Goal: Task Accomplishment & Management: Use online tool/utility

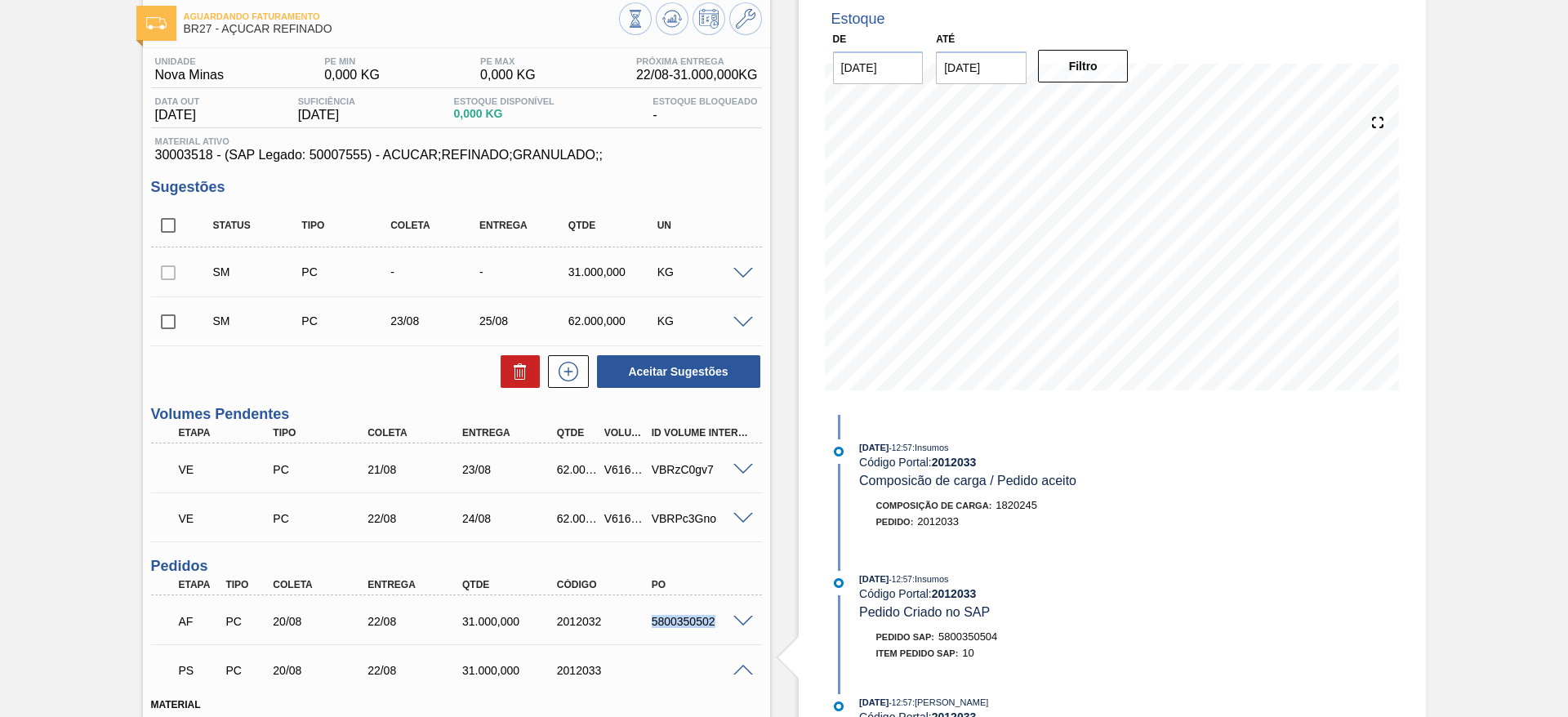
scroll to position [87, 0]
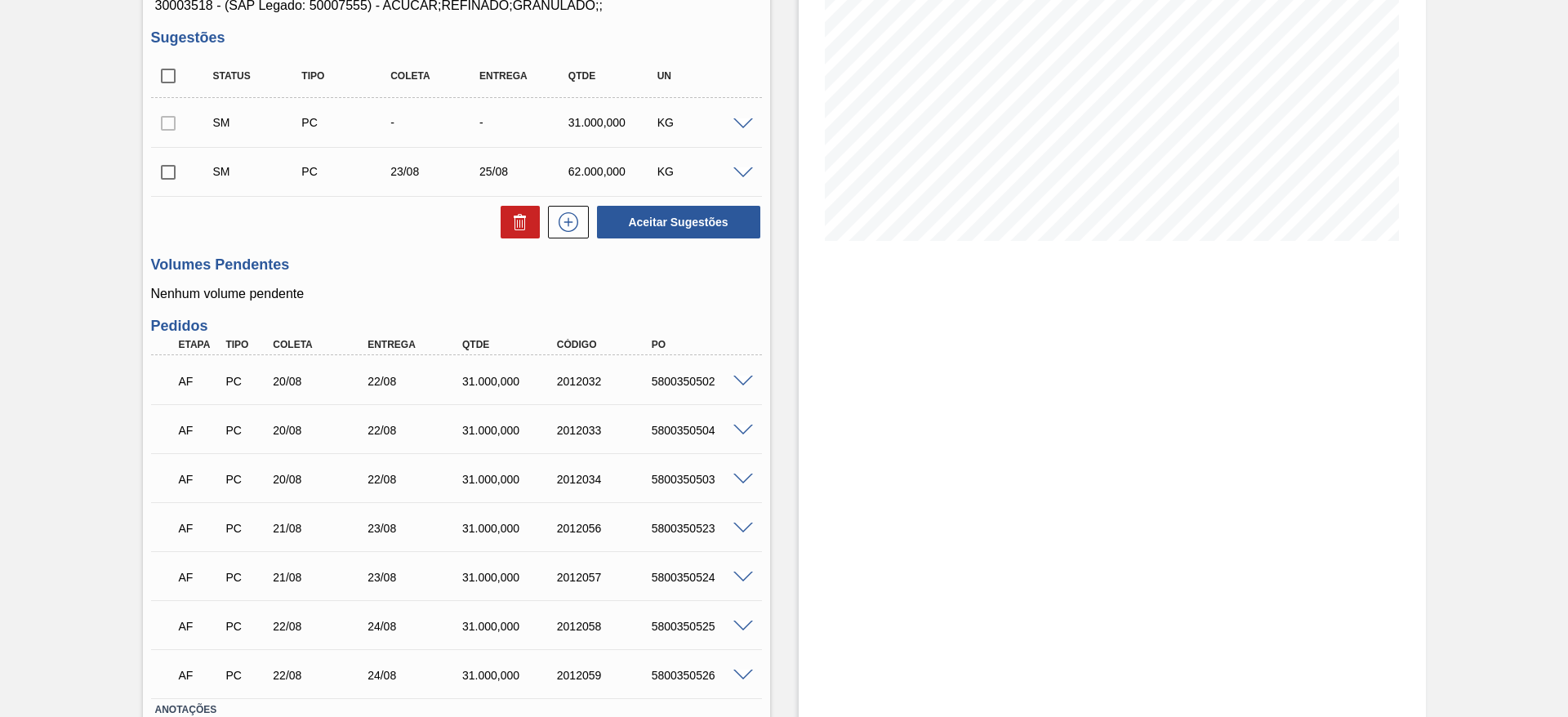
scroll to position [143, 0]
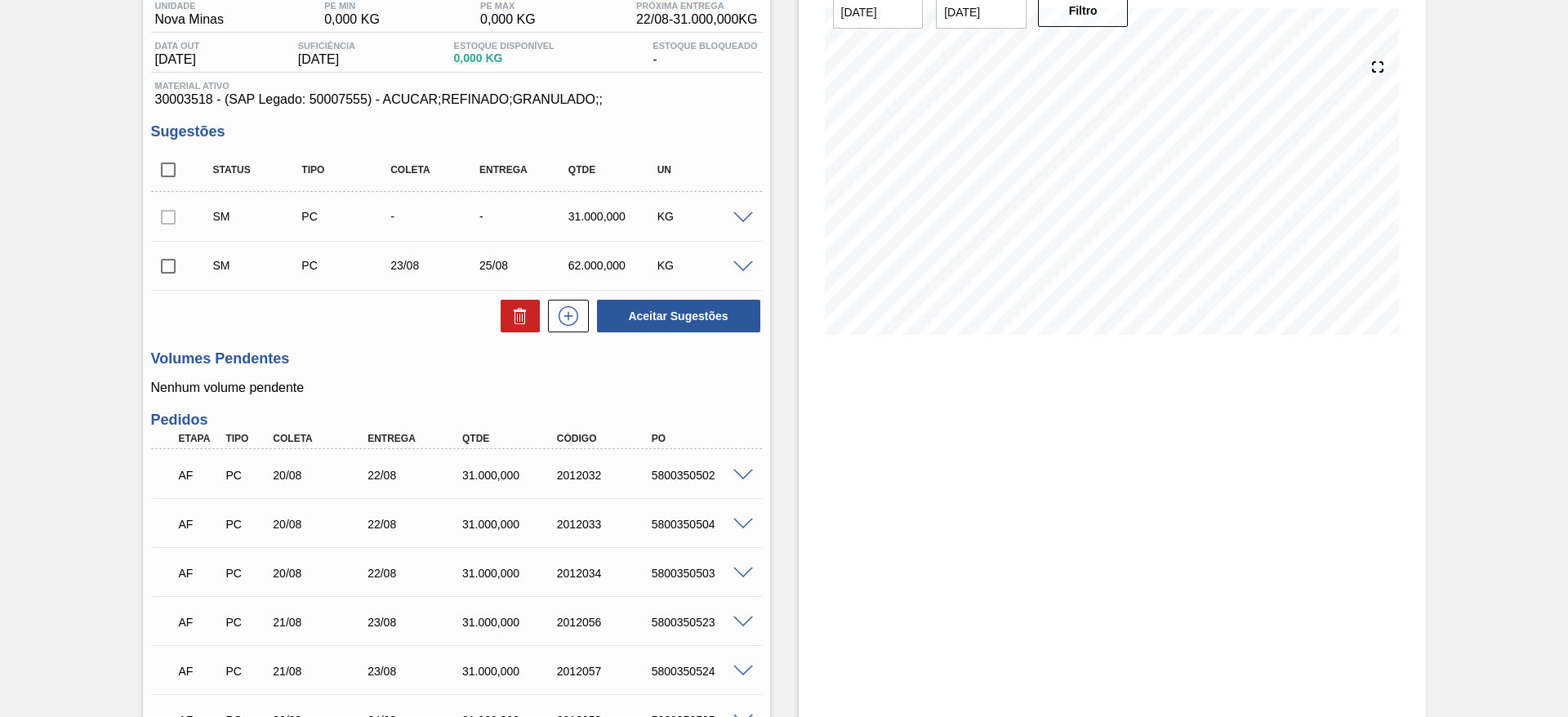
click at [740, 214] on span at bounding box center [743, 219] width 19 height 12
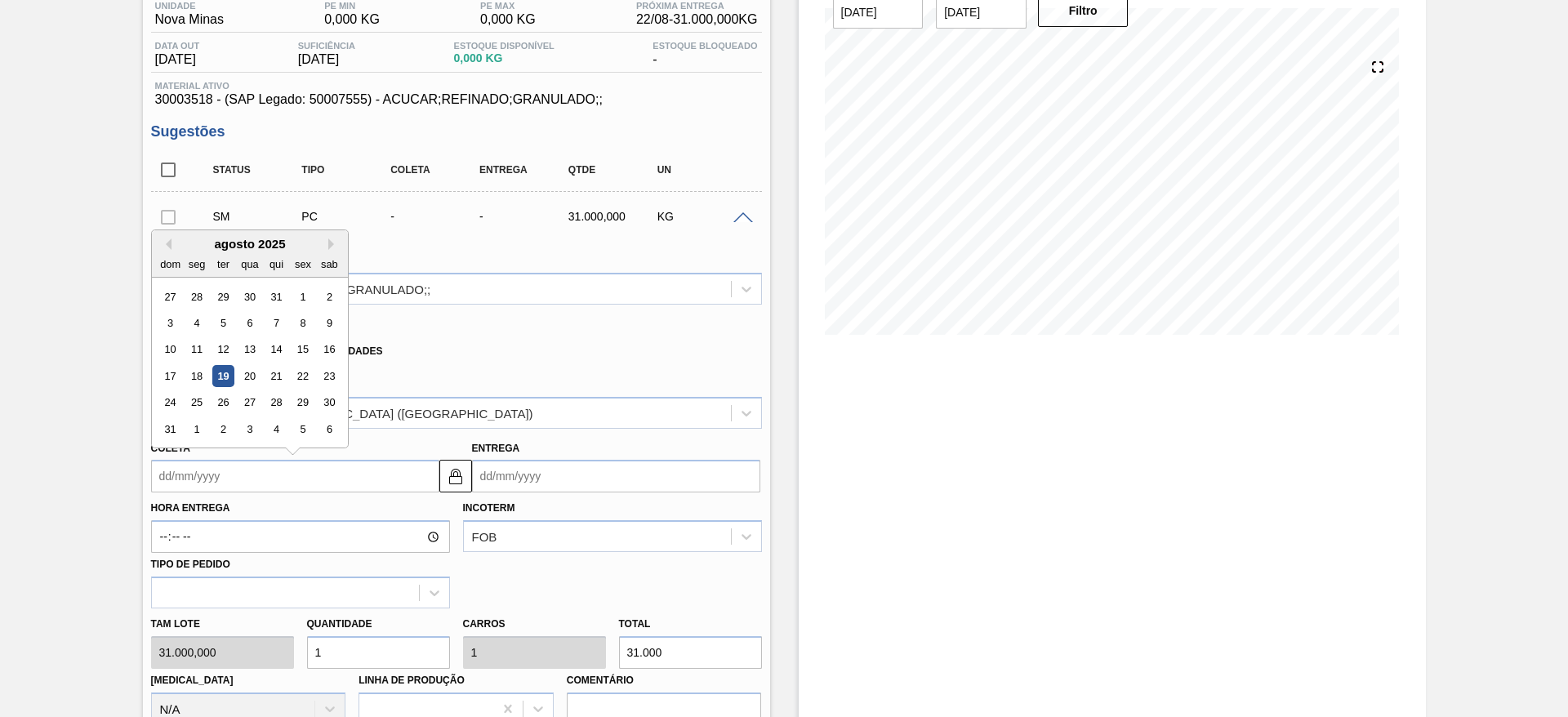
click at [193, 464] on input "Coleta" at bounding box center [295, 476] width 288 height 32
click at [239, 256] on div "qua" at bounding box center [249, 263] width 22 height 22
click at [278, 382] on div "21" at bounding box center [275, 376] width 22 height 22
type input "21/08/2025"
type input "23/08/2025"
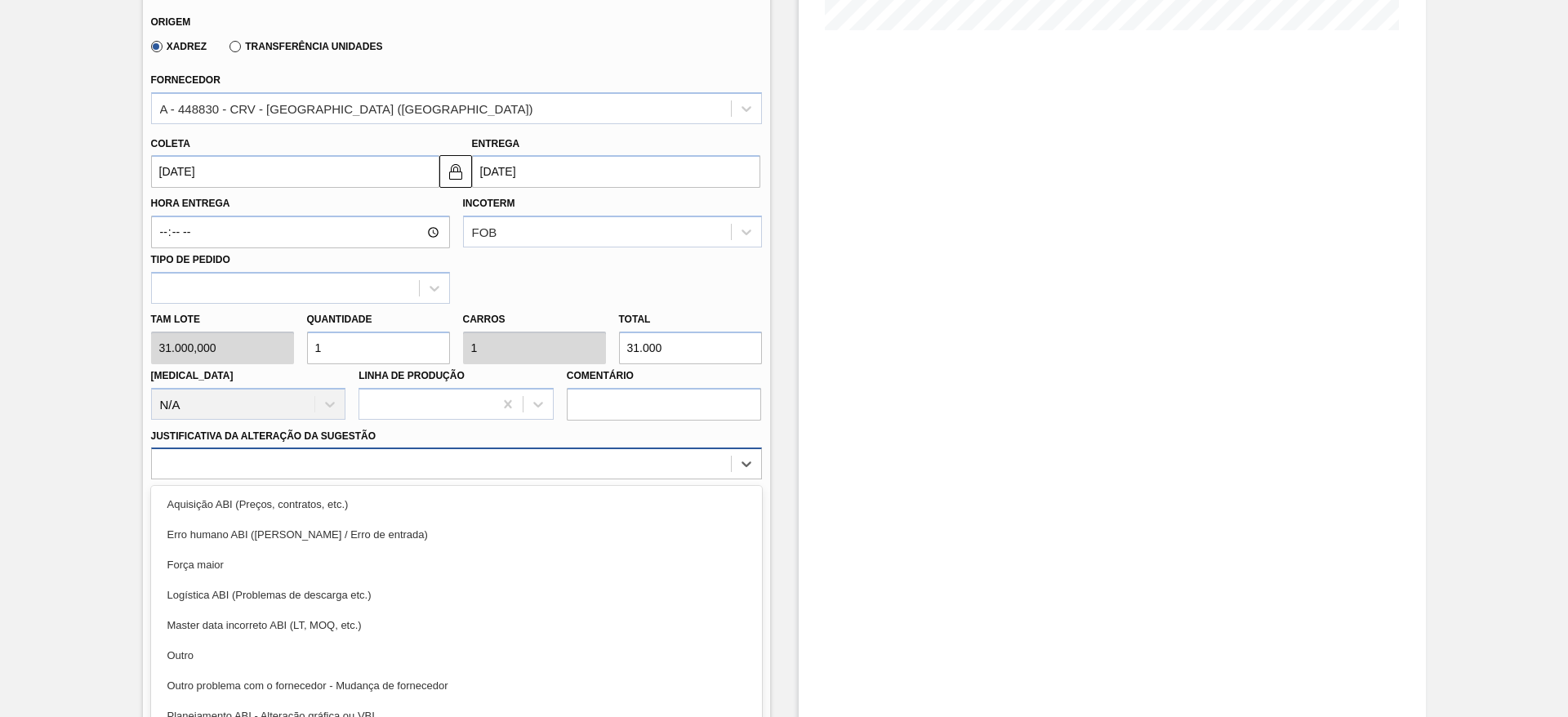
scroll to position [468, 0]
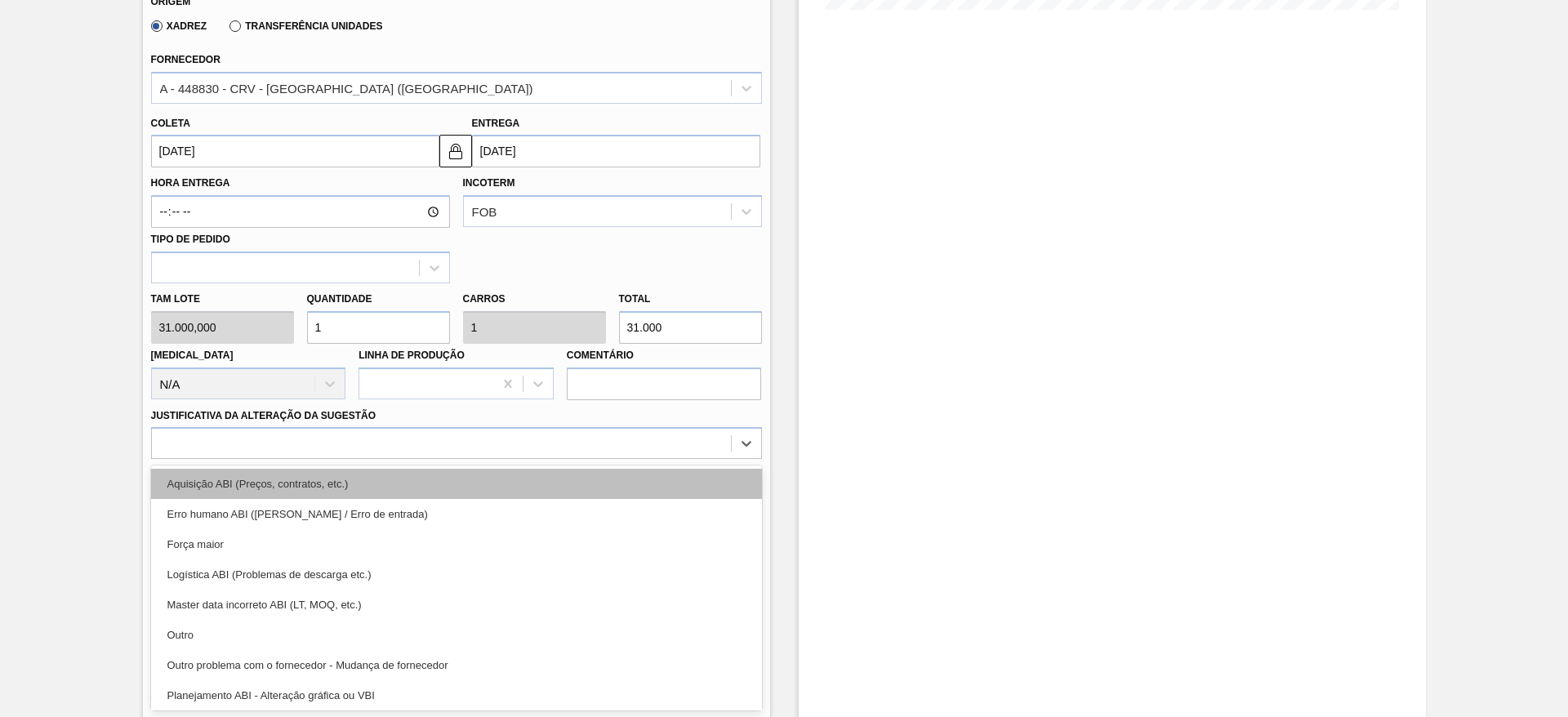
drag, startPoint x: 526, startPoint y: 474, endPoint x: 526, endPoint y: 493, distance: 19.0
click at [526, 459] on div "option Aquisição ABI (Preços, contratos, etc.) focused, 1 of 18. 18 results ava…" at bounding box center [456, 443] width 611 height 32
click at [526, 493] on div "Aquisição ABI (Preços, contratos, etc.)" at bounding box center [456, 484] width 611 height 30
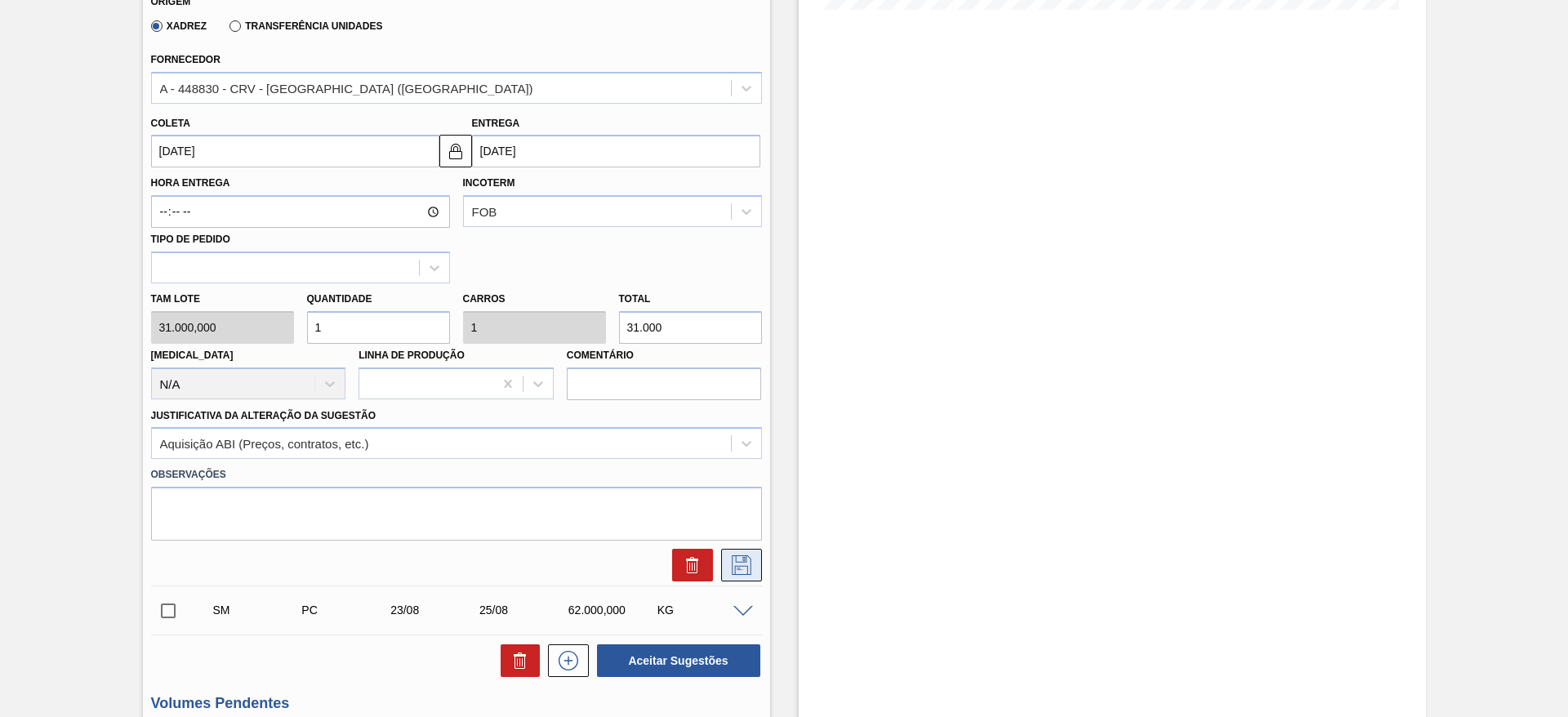
click at [729, 549] on button at bounding box center [741, 564] width 41 height 32
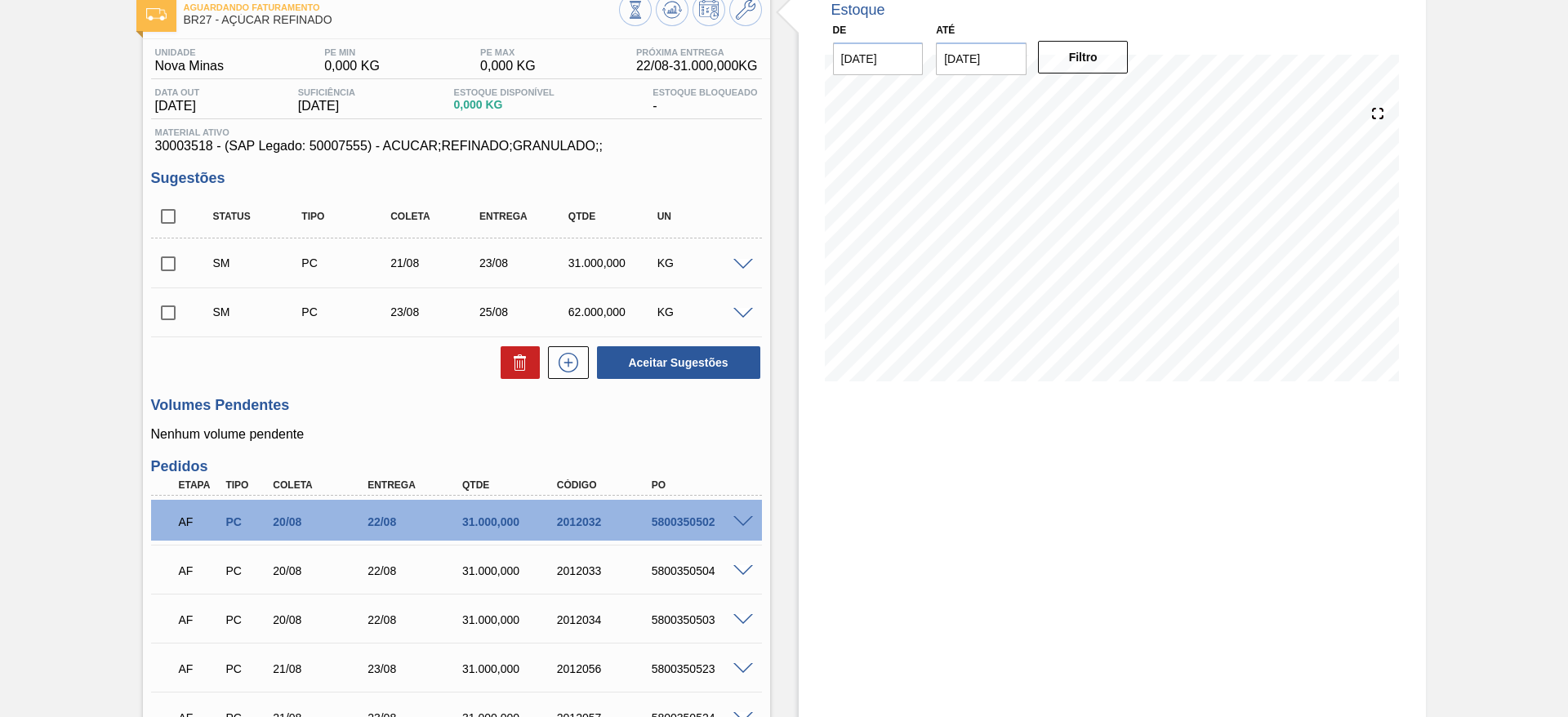
scroll to position [90, 0]
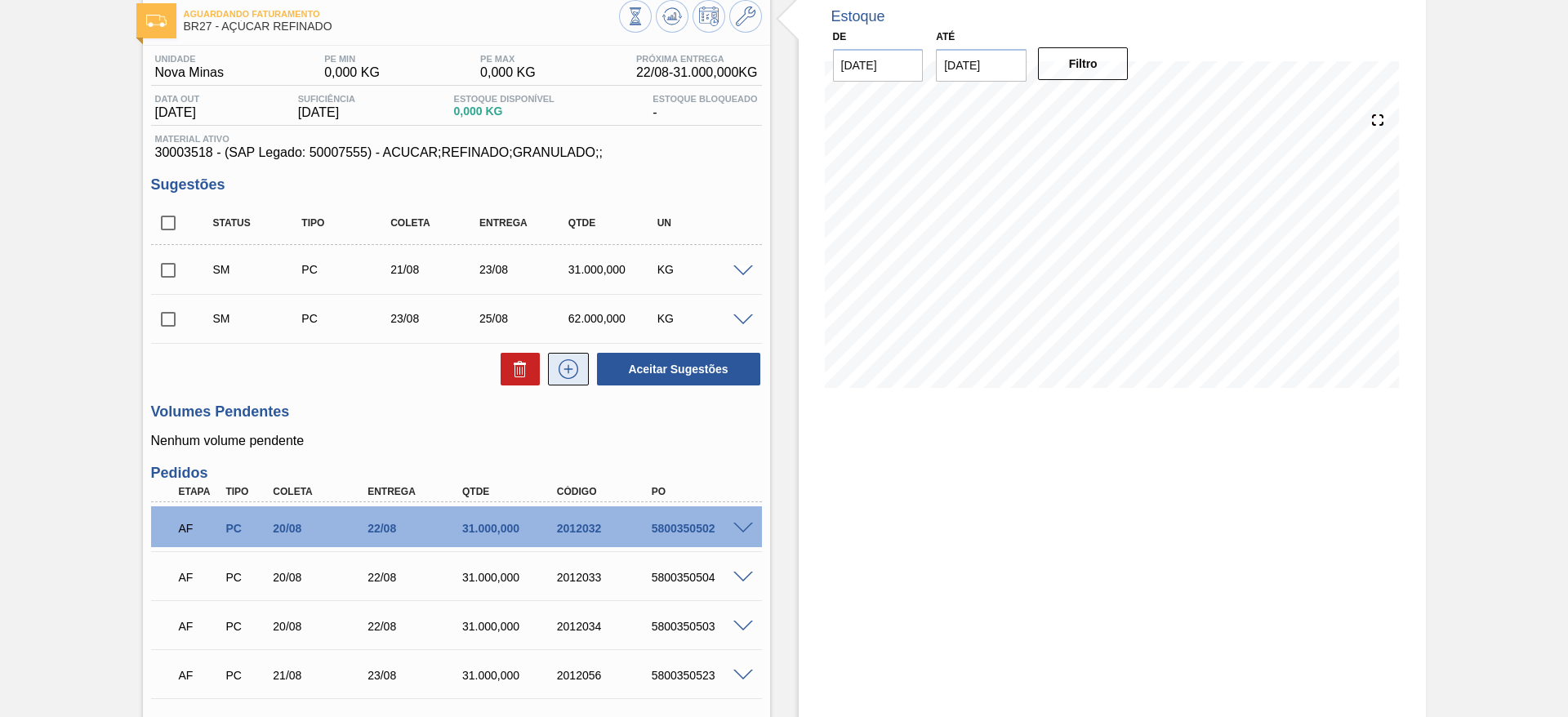
click at [576, 369] on icon at bounding box center [569, 369] width 26 height 19
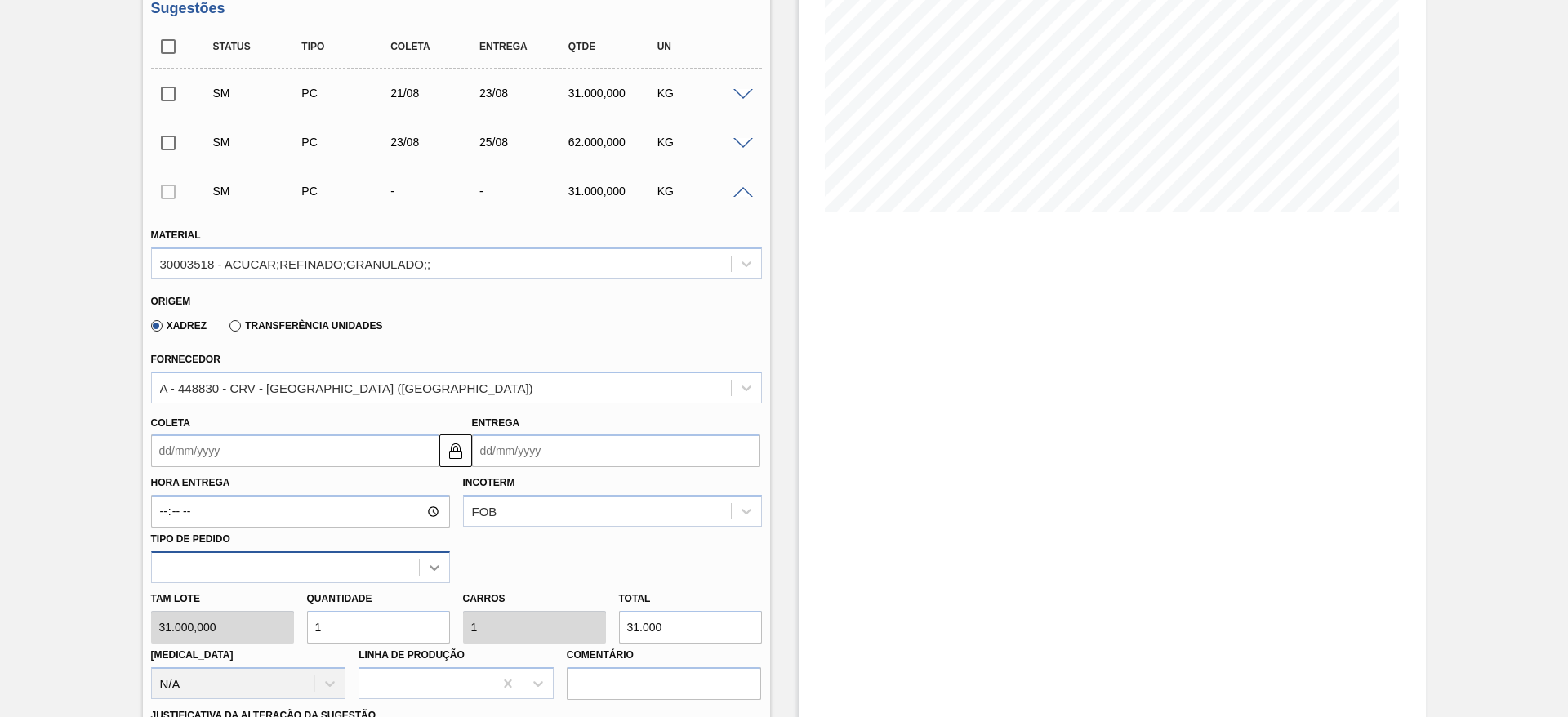
scroll to position [209, 0]
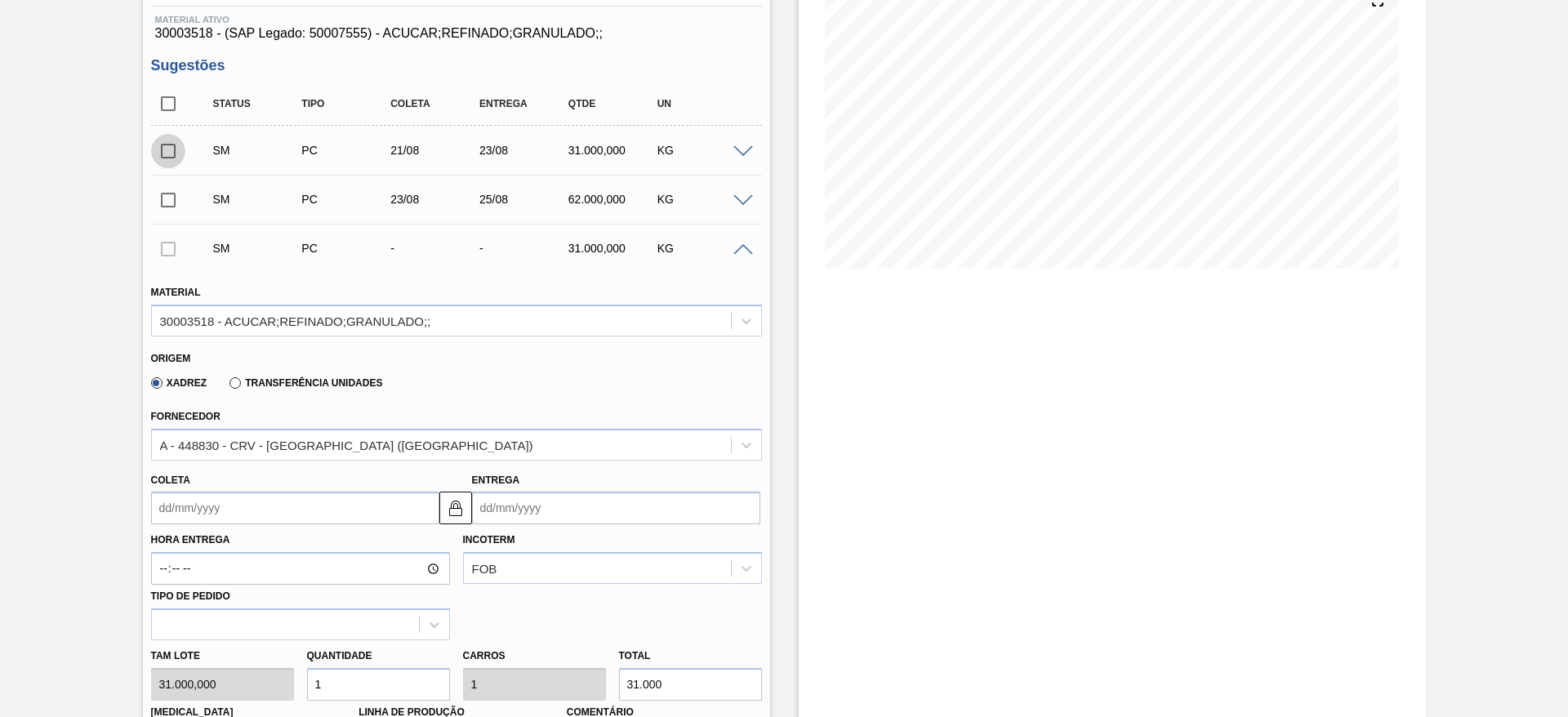
click at [159, 154] on input "checkbox" at bounding box center [168, 151] width 34 height 34
checkbox input "true"
click at [164, 204] on input "checkbox" at bounding box center [168, 199] width 34 height 34
checkbox input "true"
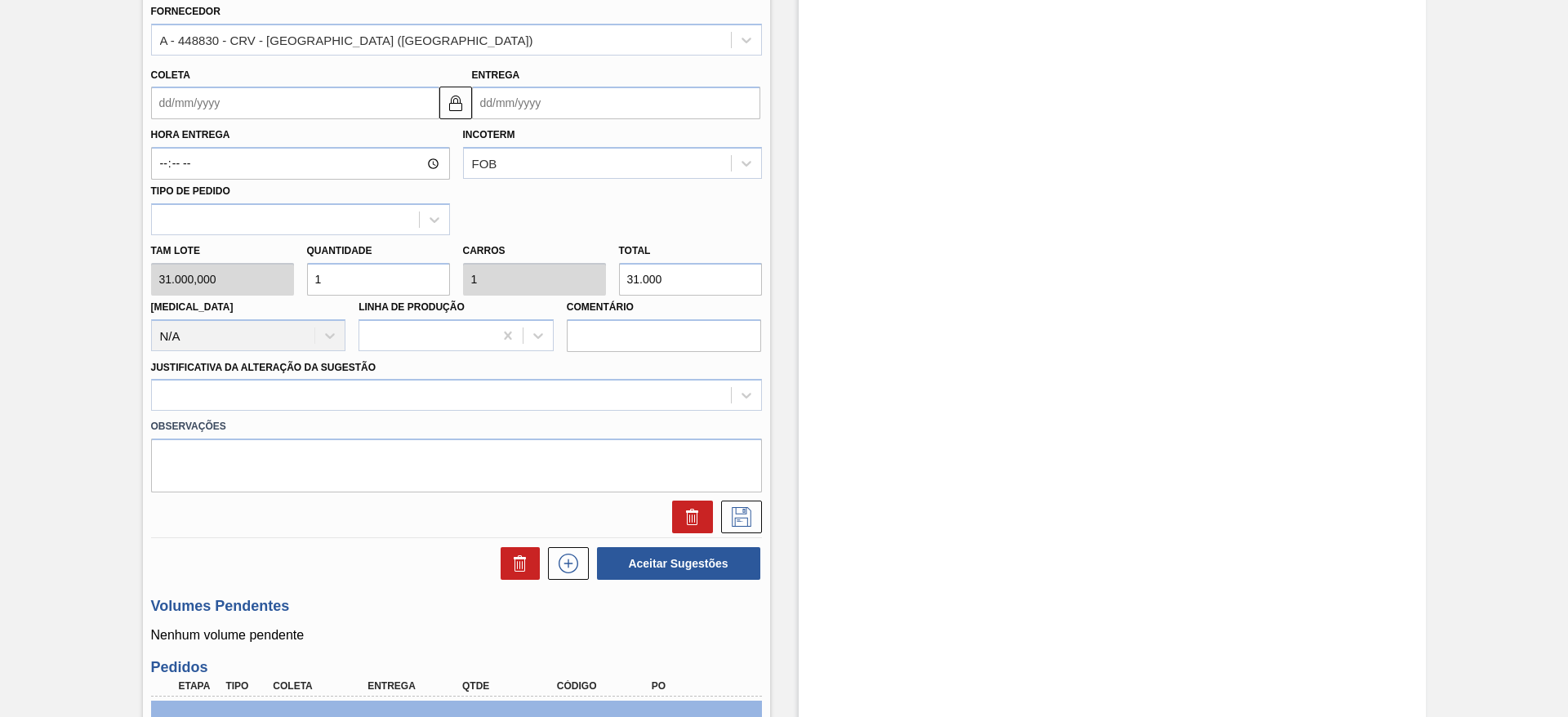
scroll to position [613, 0]
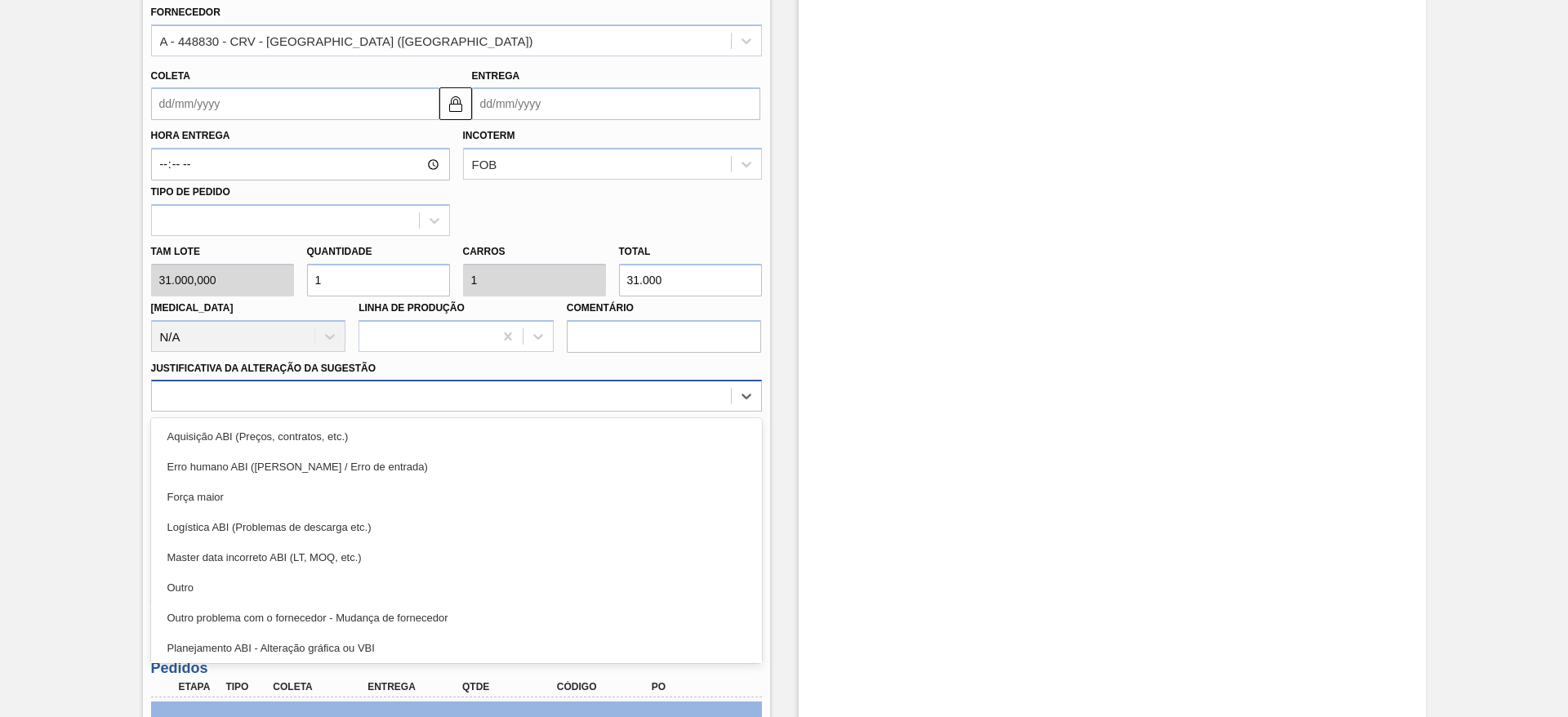
click at [526, 382] on div at bounding box center [456, 396] width 611 height 32
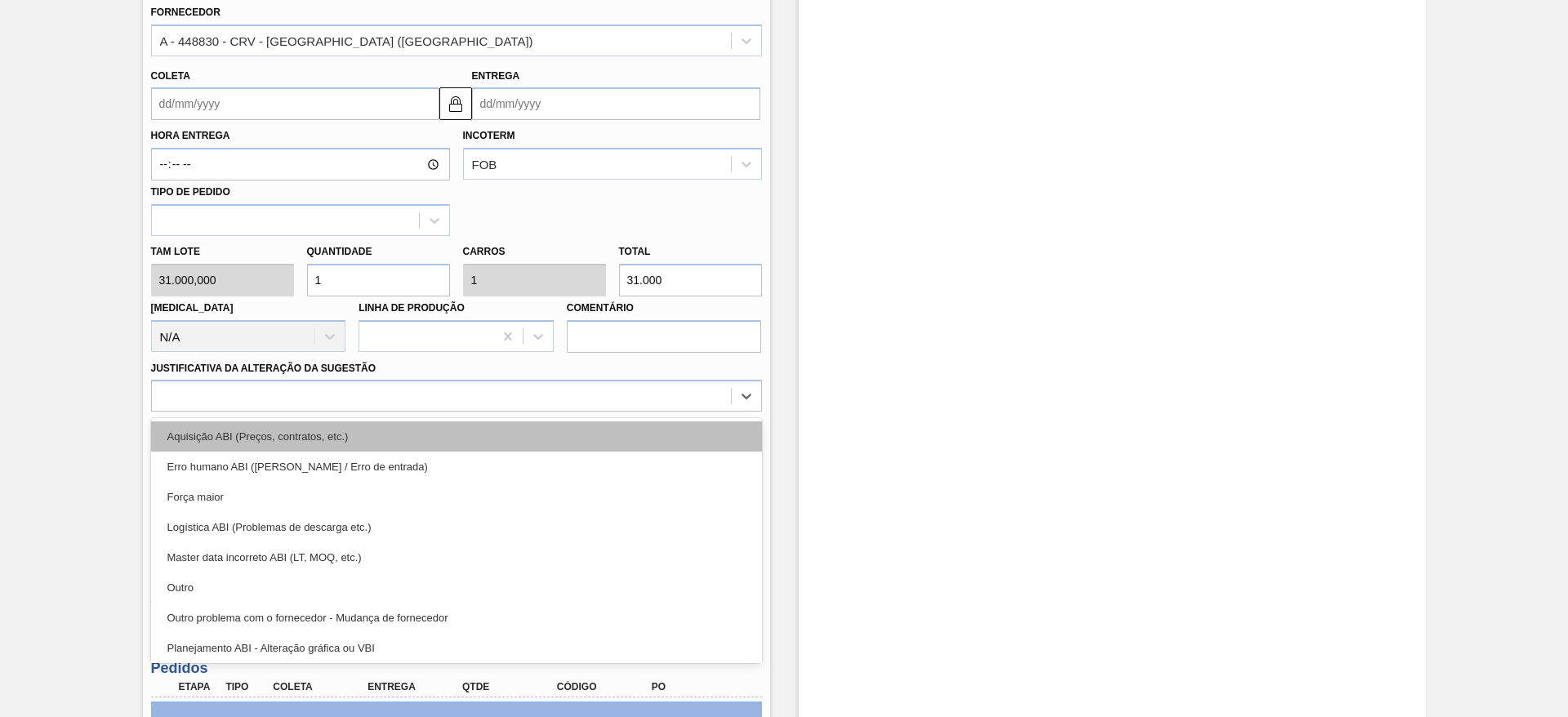
click at [534, 426] on div "Aquisição ABI (Preços, contratos, etc.)" at bounding box center [456, 436] width 611 height 30
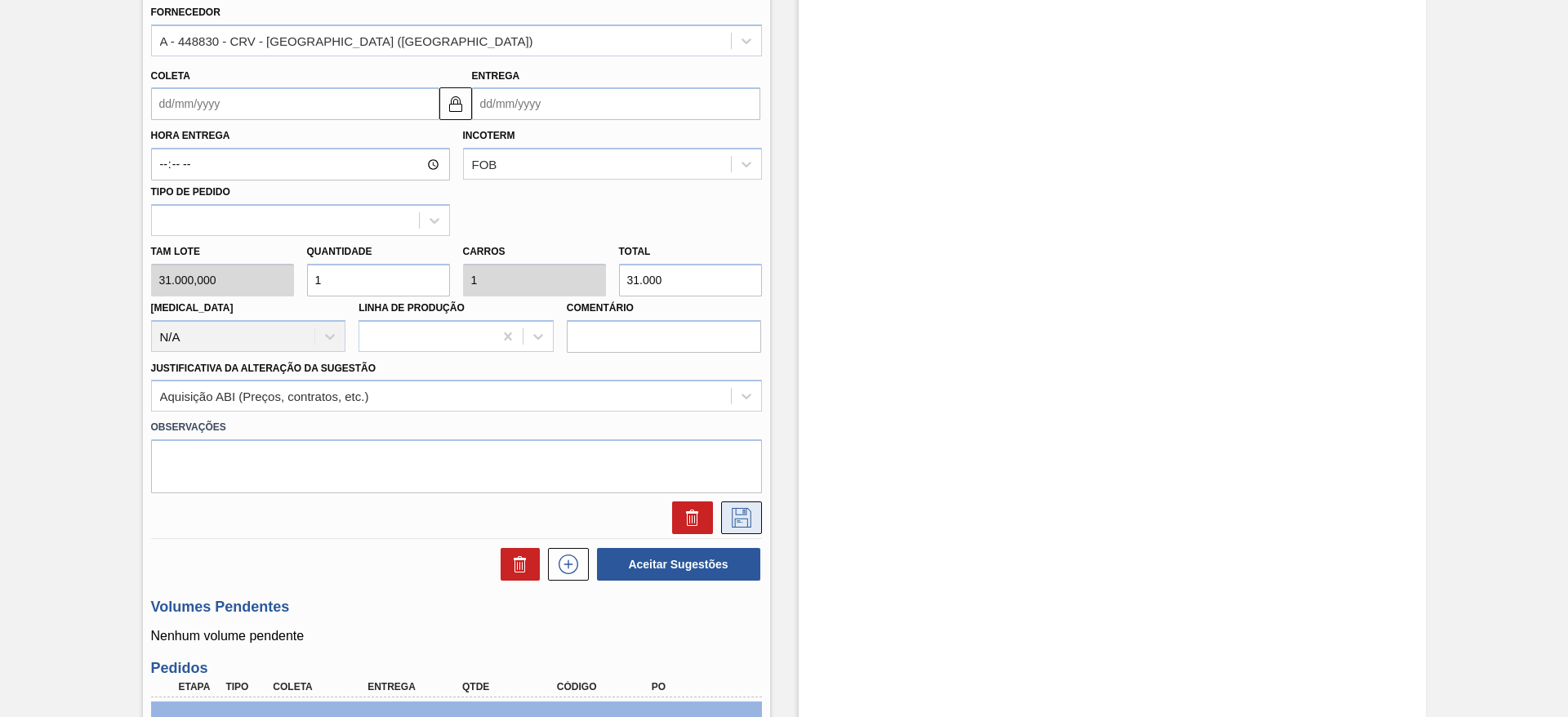
click at [734, 516] on icon at bounding box center [741, 518] width 26 height 19
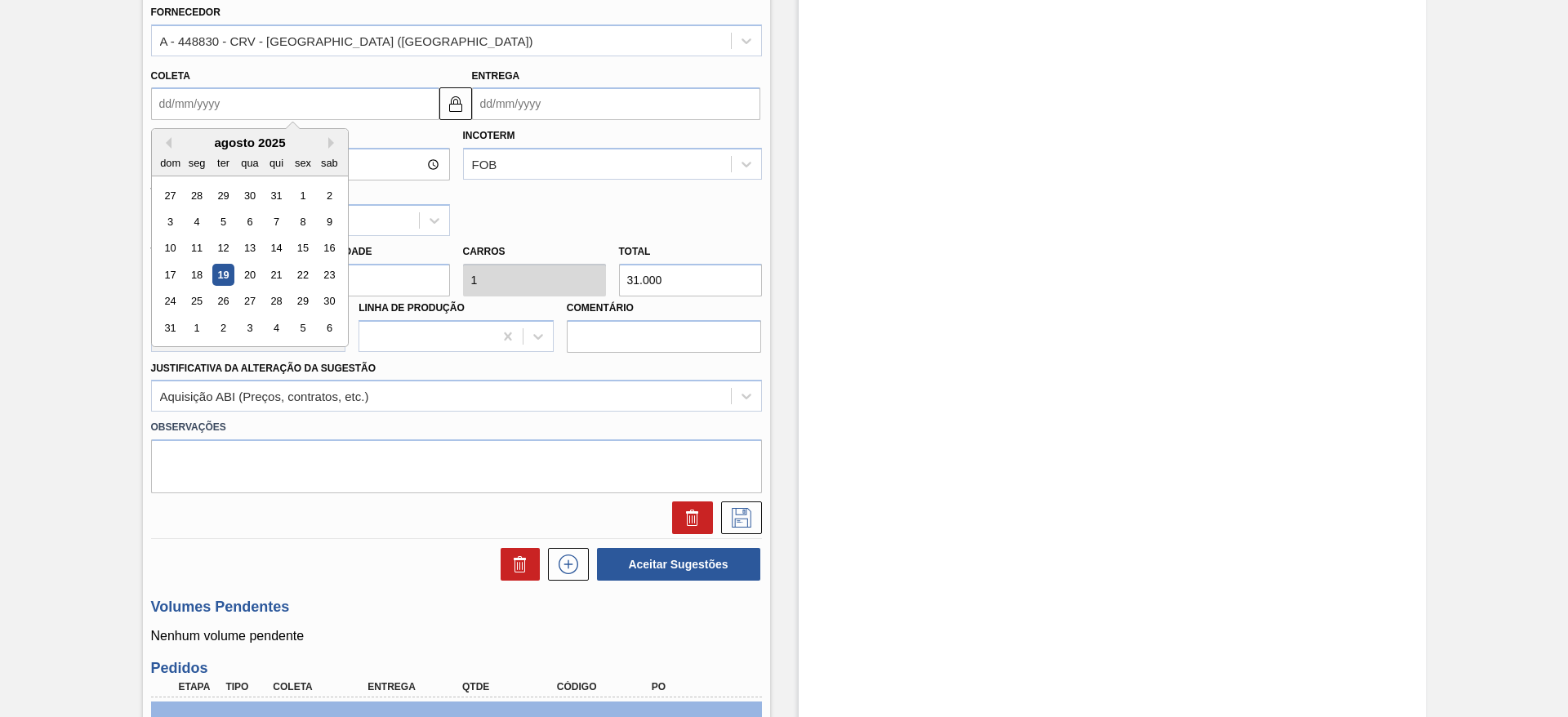
click at [201, 91] on input "Coleta" at bounding box center [295, 104] width 288 height 32
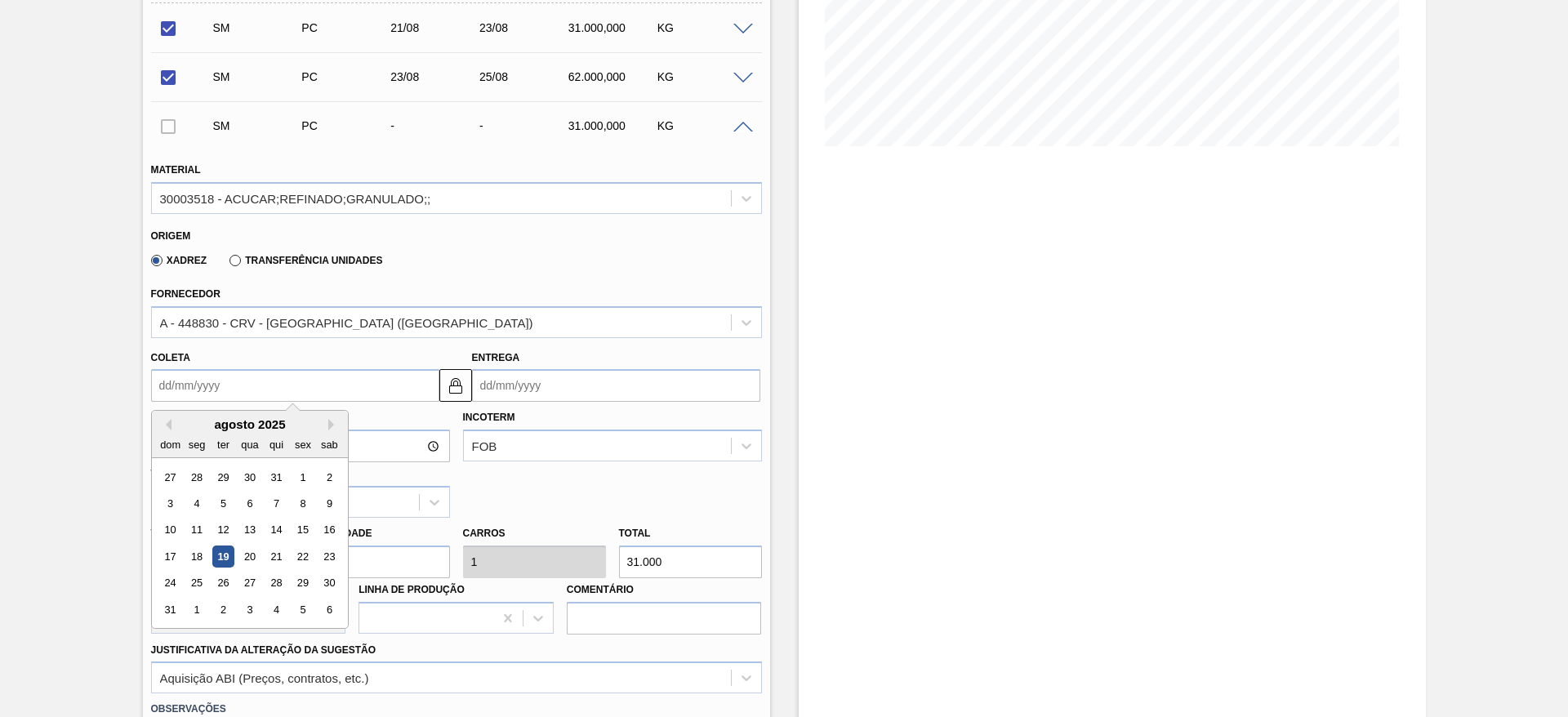
scroll to position [333, 0]
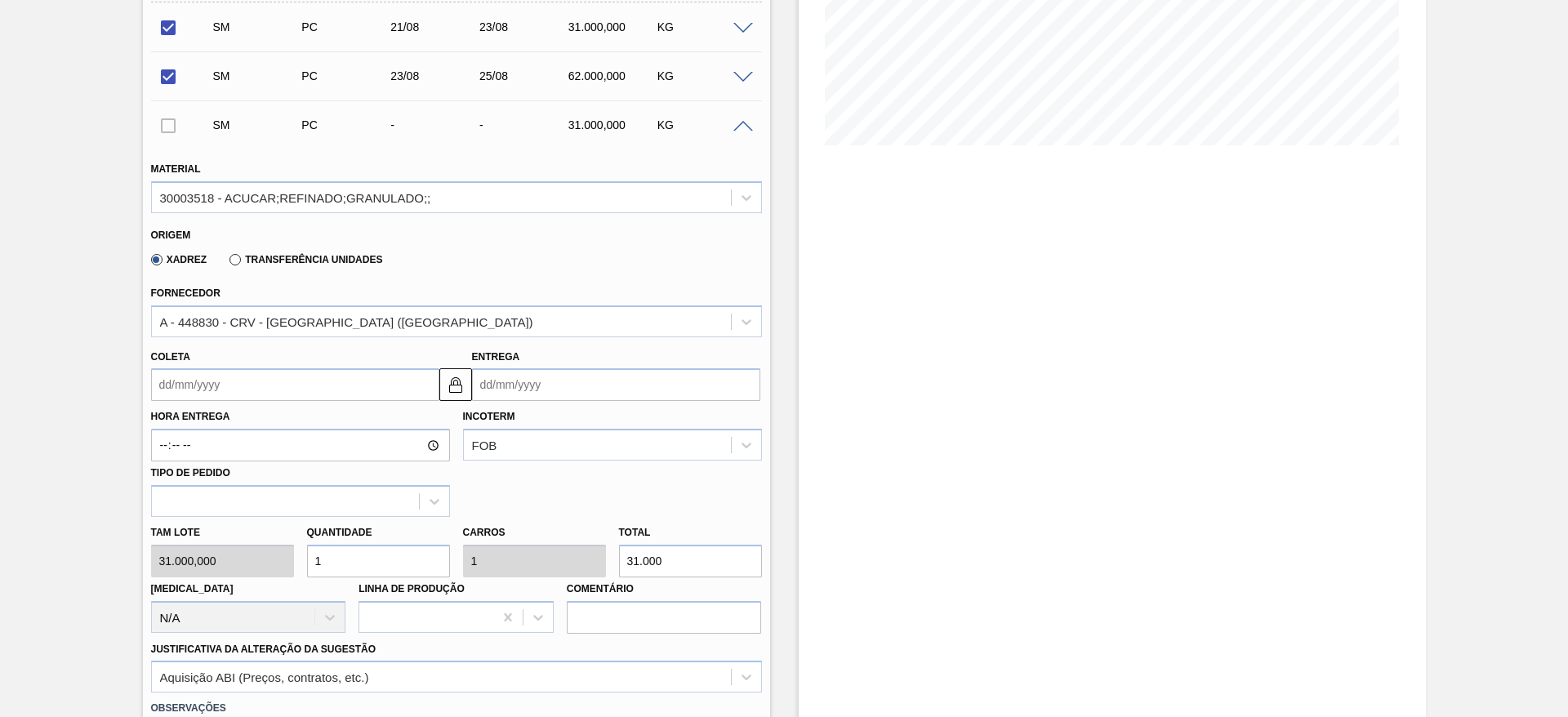
click at [76, 221] on div "Aguardando Faturamento BR27 - AÇÚCAR REFINADO Unidade Nova Minas PE MIN 0,000 K…" at bounding box center [784, 602] width 1568 height 1706
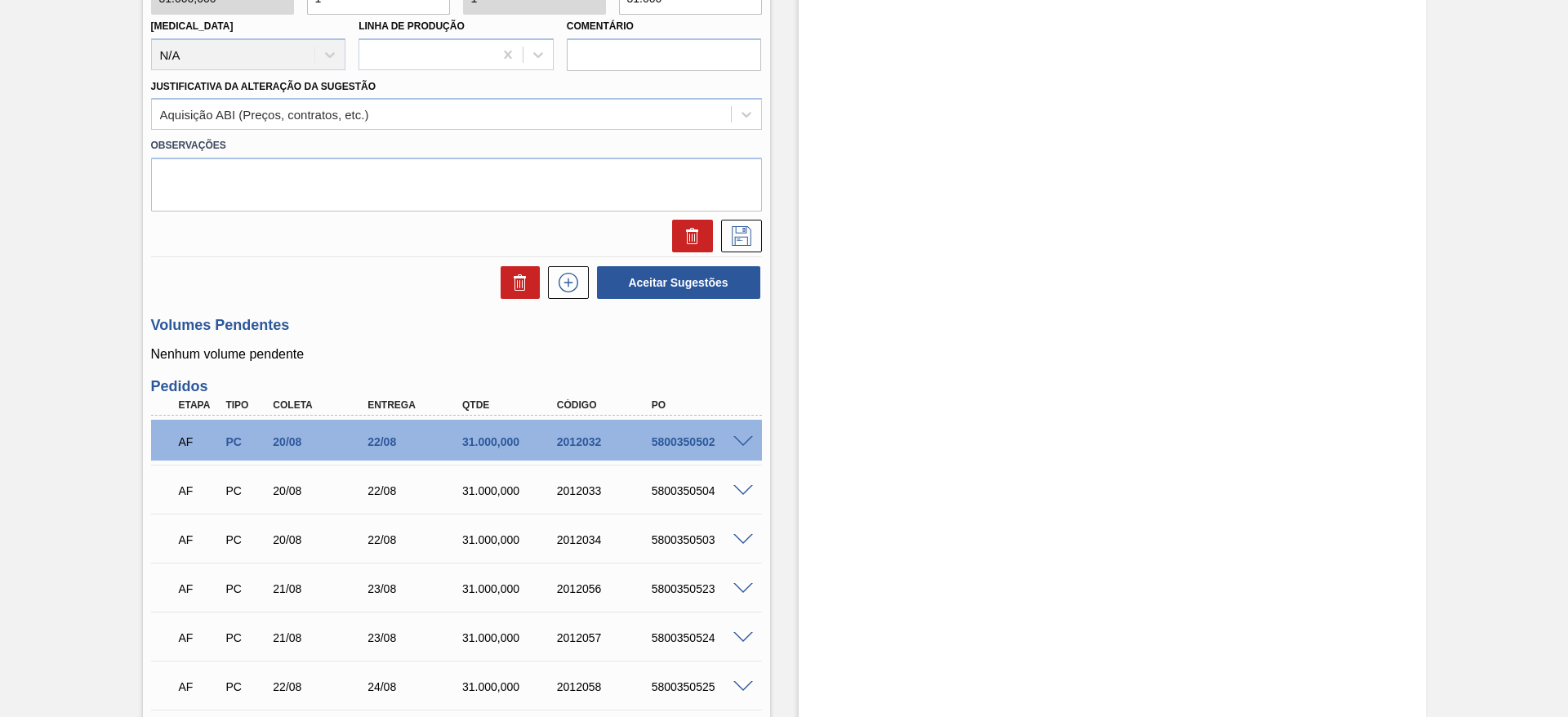
scroll to position [930, 0]
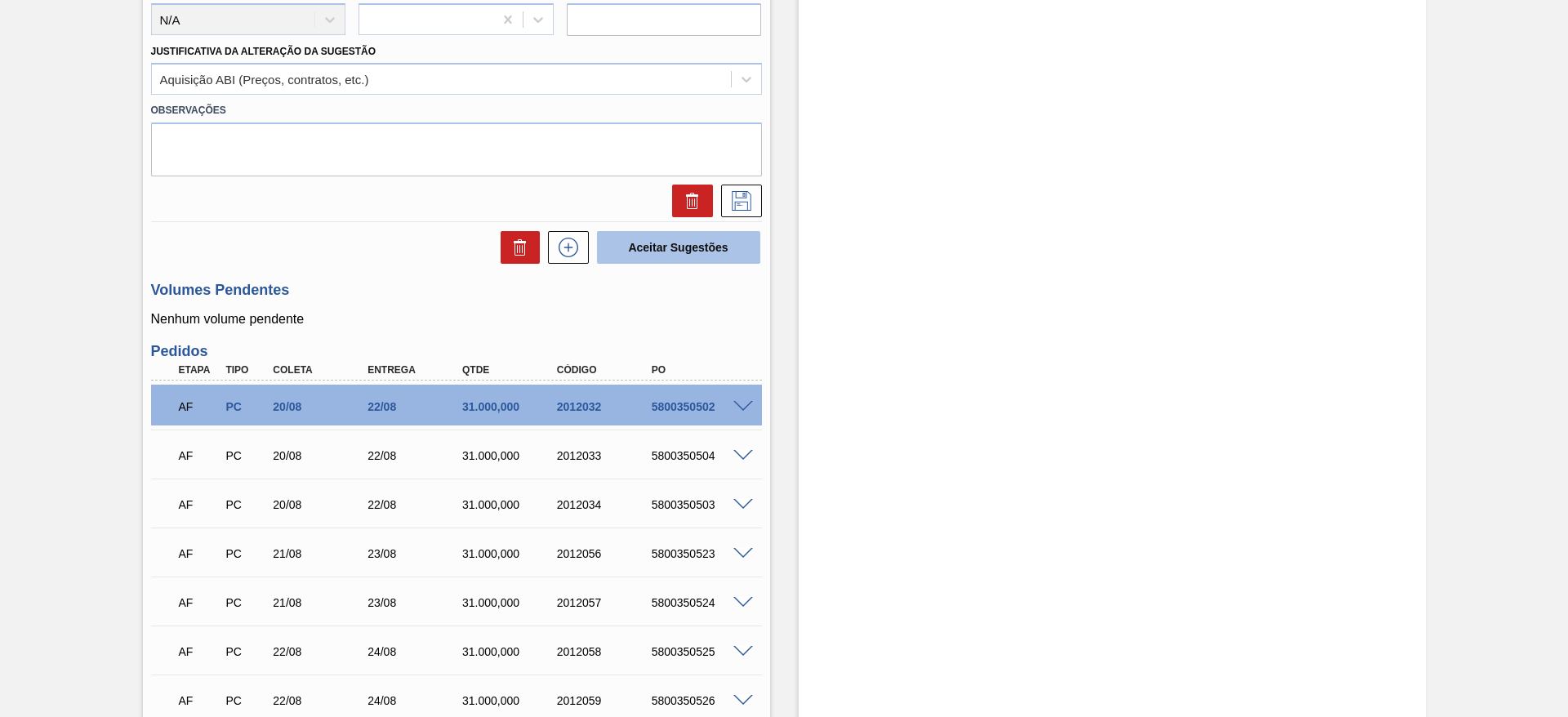
click at [677, 254] on button "Aceitar Sugestões" at bounding box center [678, 247] width 163 height 32
checkbox input "false"
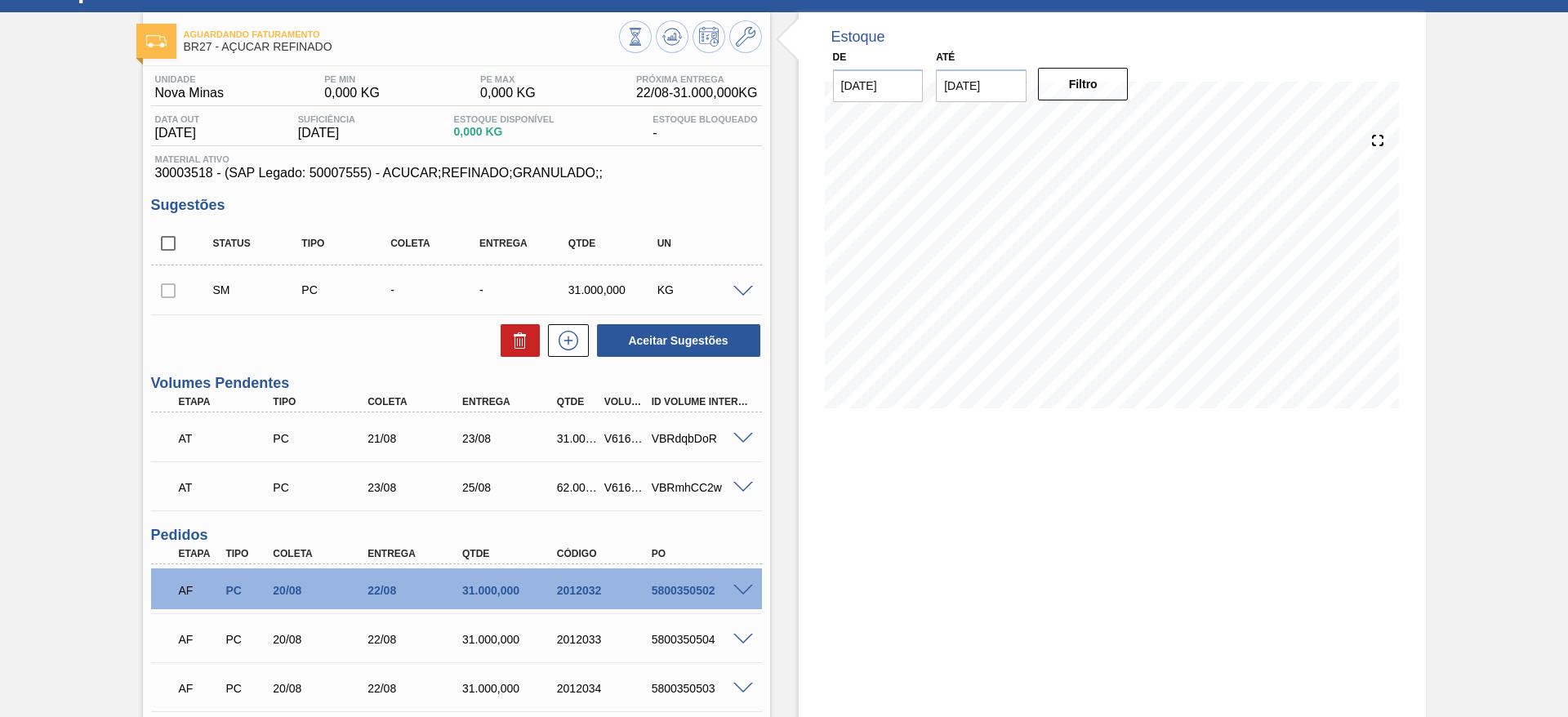
scroll to position [21, 0]
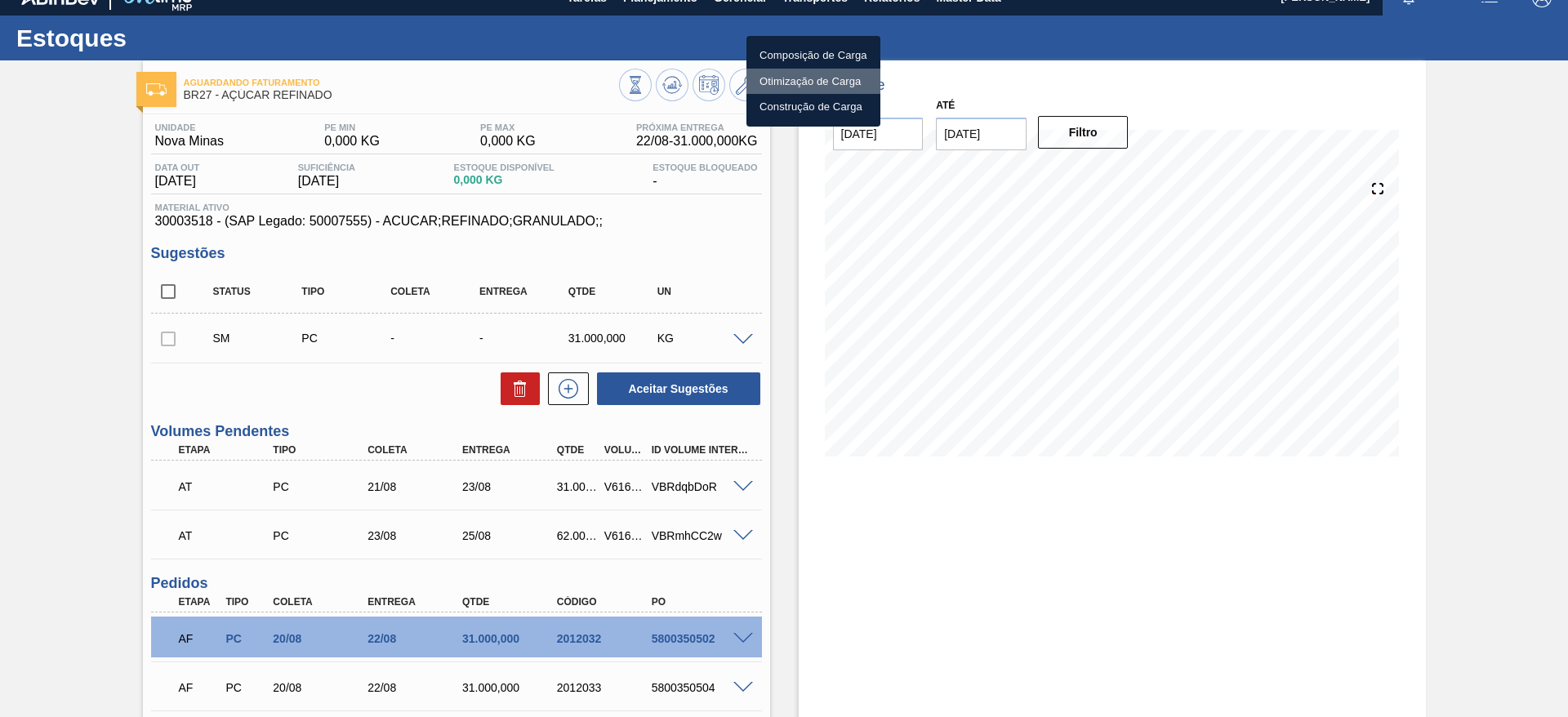
click at [801, 76] on li "Otimização de Carga" at bounding box center [813, 82] width 134 height 26
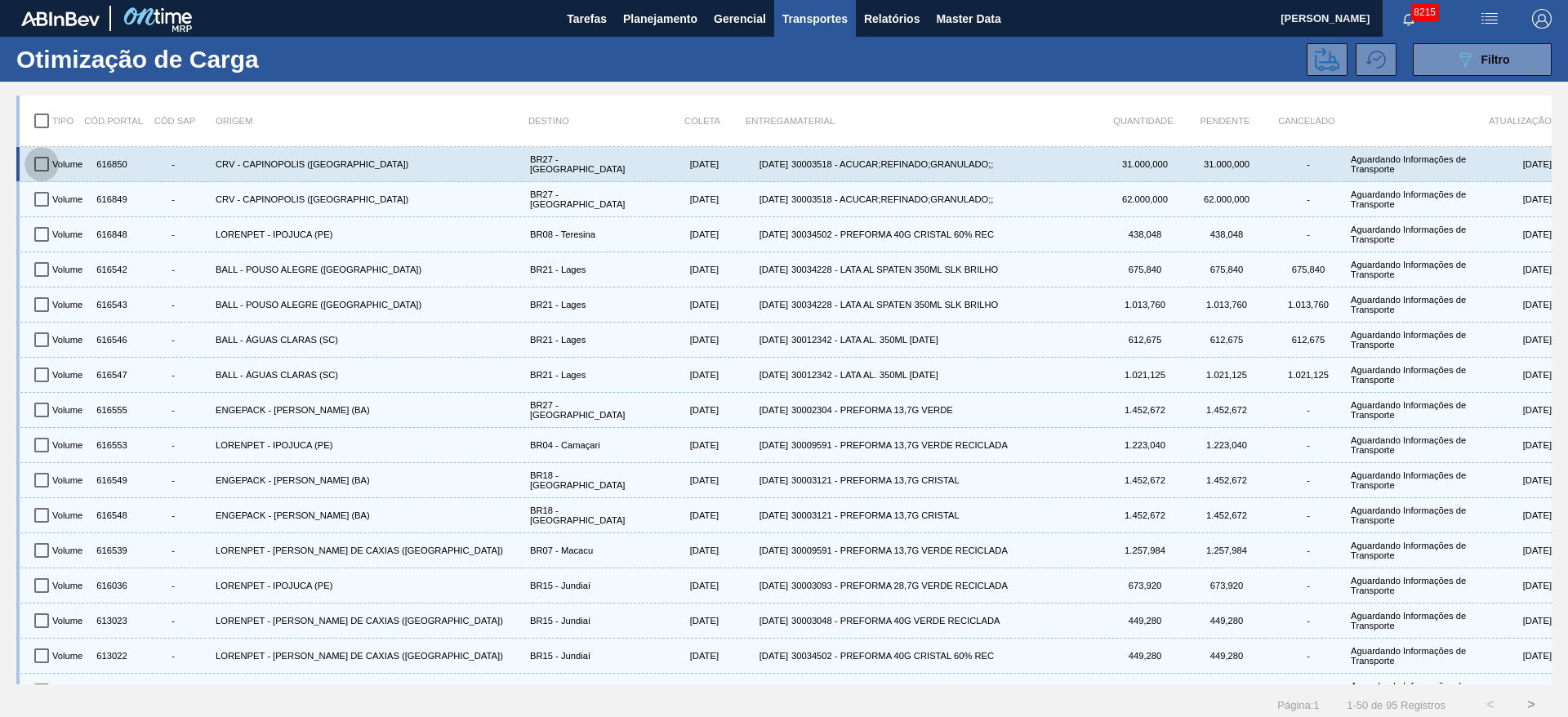
click at [38, 163] on input "checkbox" at bounding box center [41, 163] width 34 height 34
checkbox input "true"
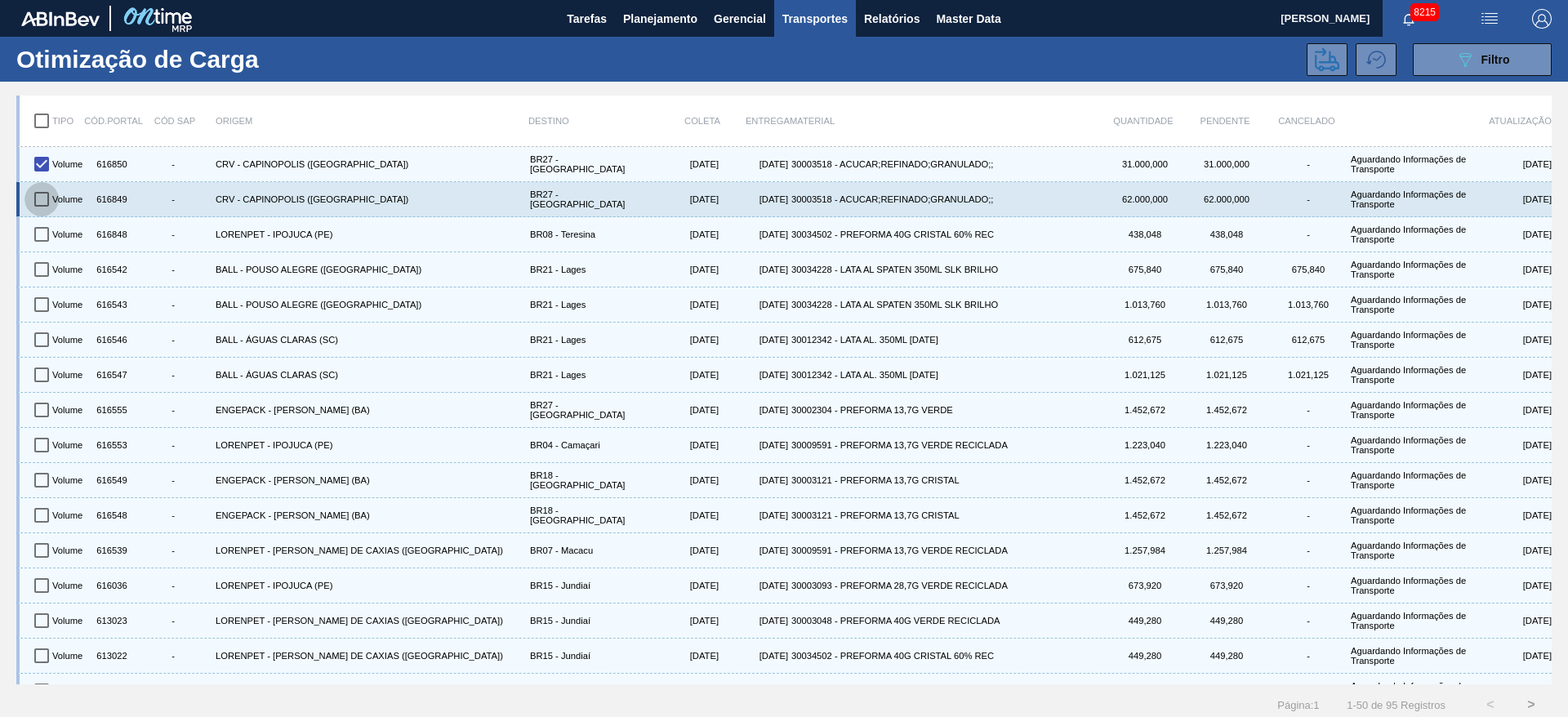
click at [41, 197] on input "checkbox" at bounding box center [41, 198] width 34 height 34
checkbox input "true"
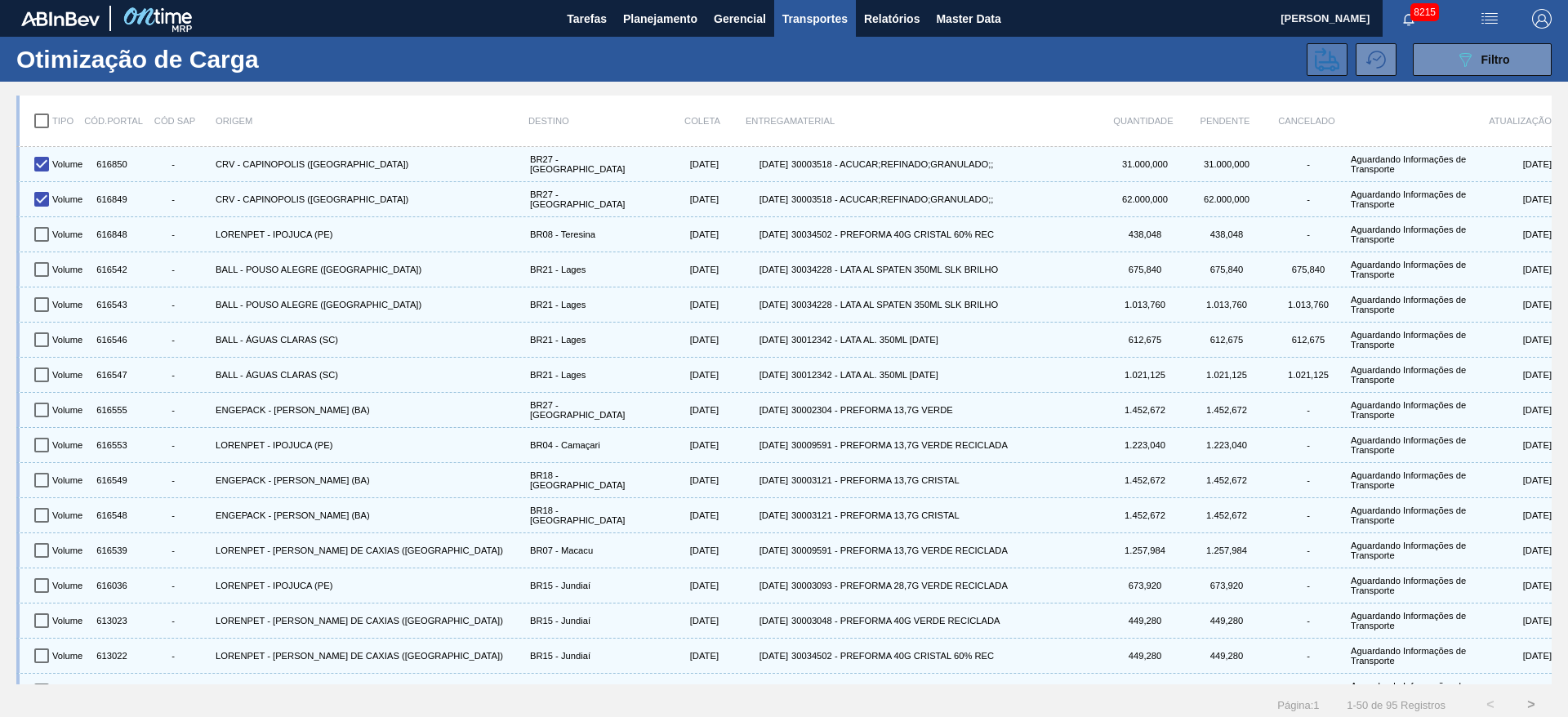
click at [1332, 55] on icon at bounding box center [1327, 59] width 25 height 24
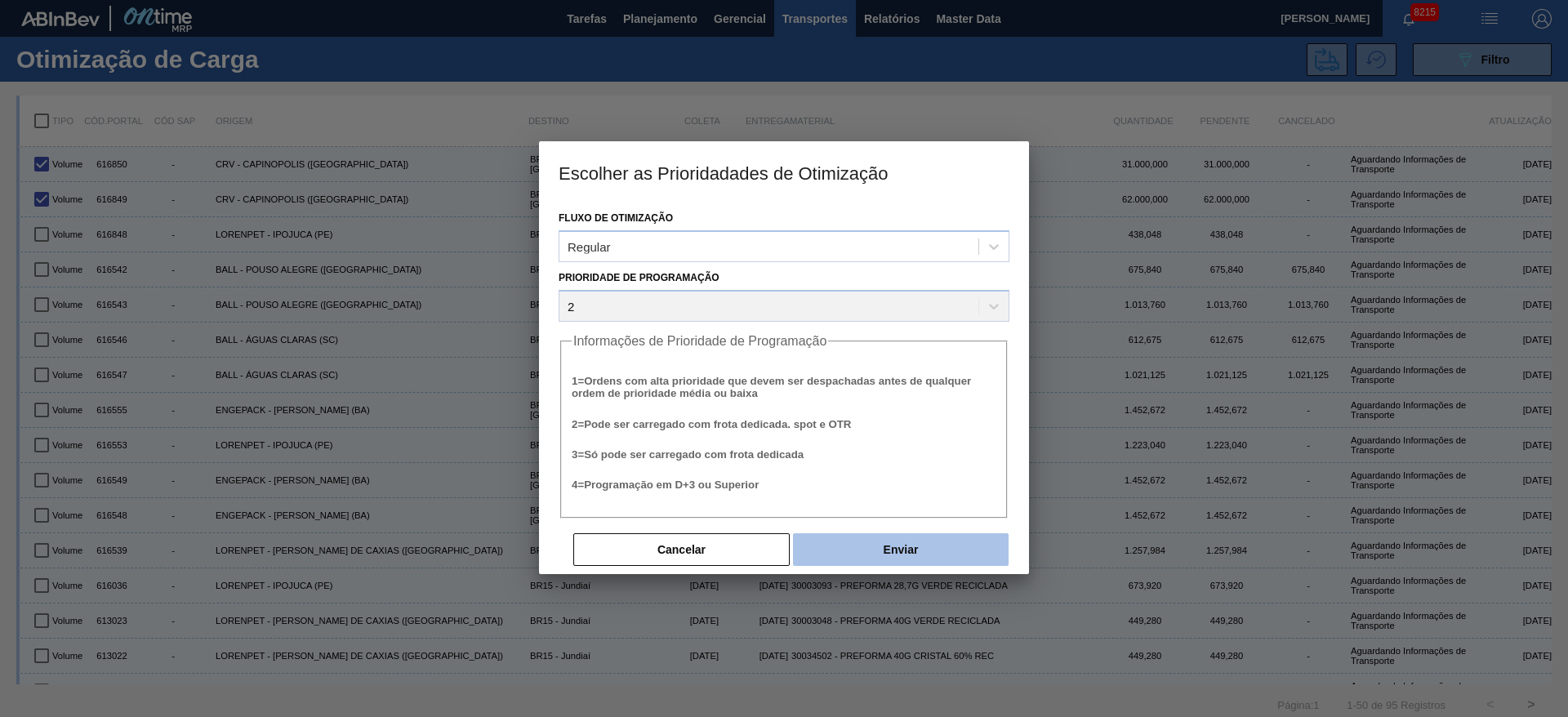
click at [939, 546] on button "Enviar" at bounding box center [900, 549] width 216 height 32
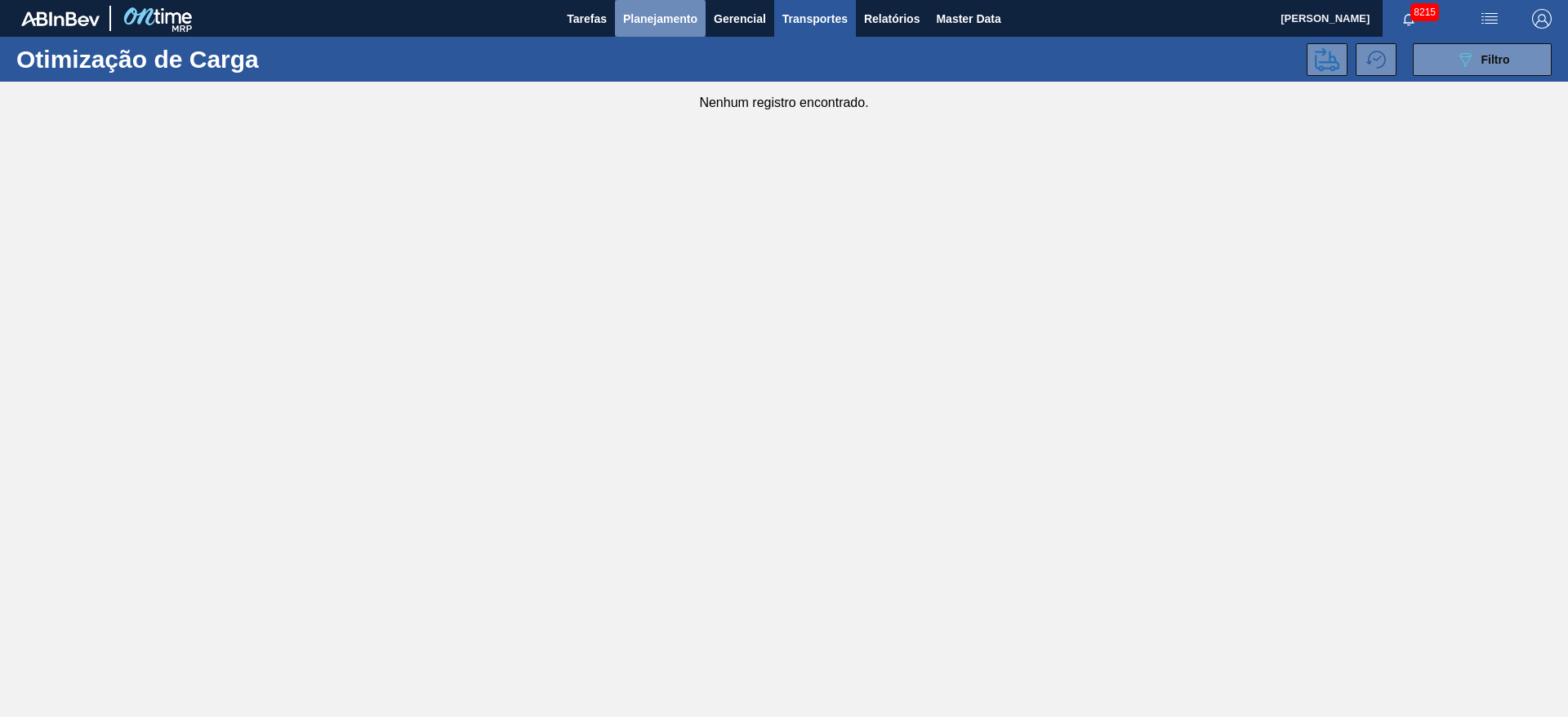
click at [662, 21] on span "Planejamento" at bounding box center [660, 18] width 75 height 19
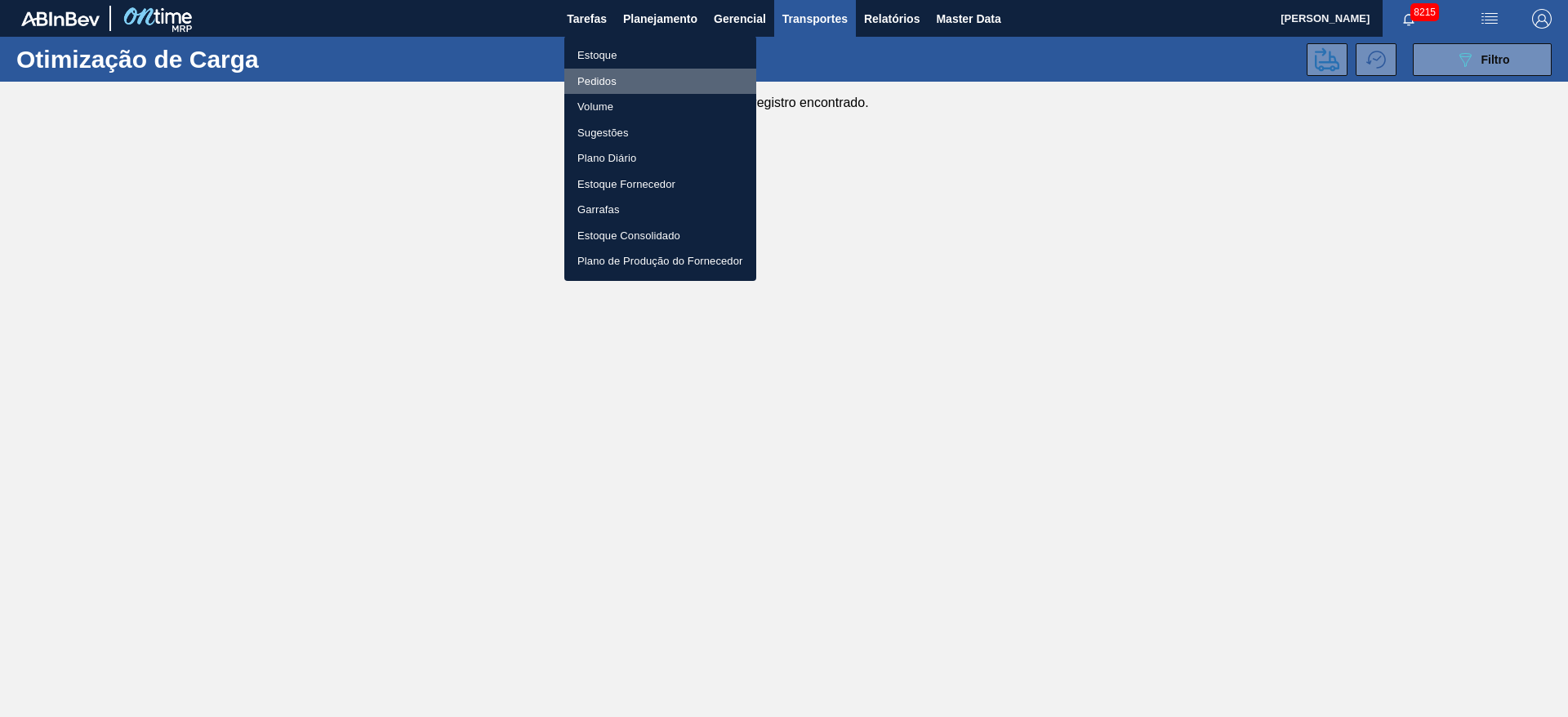
click at [639, 77] on li "Pedidos" at bounding box center [660, 82] width 192 height 26
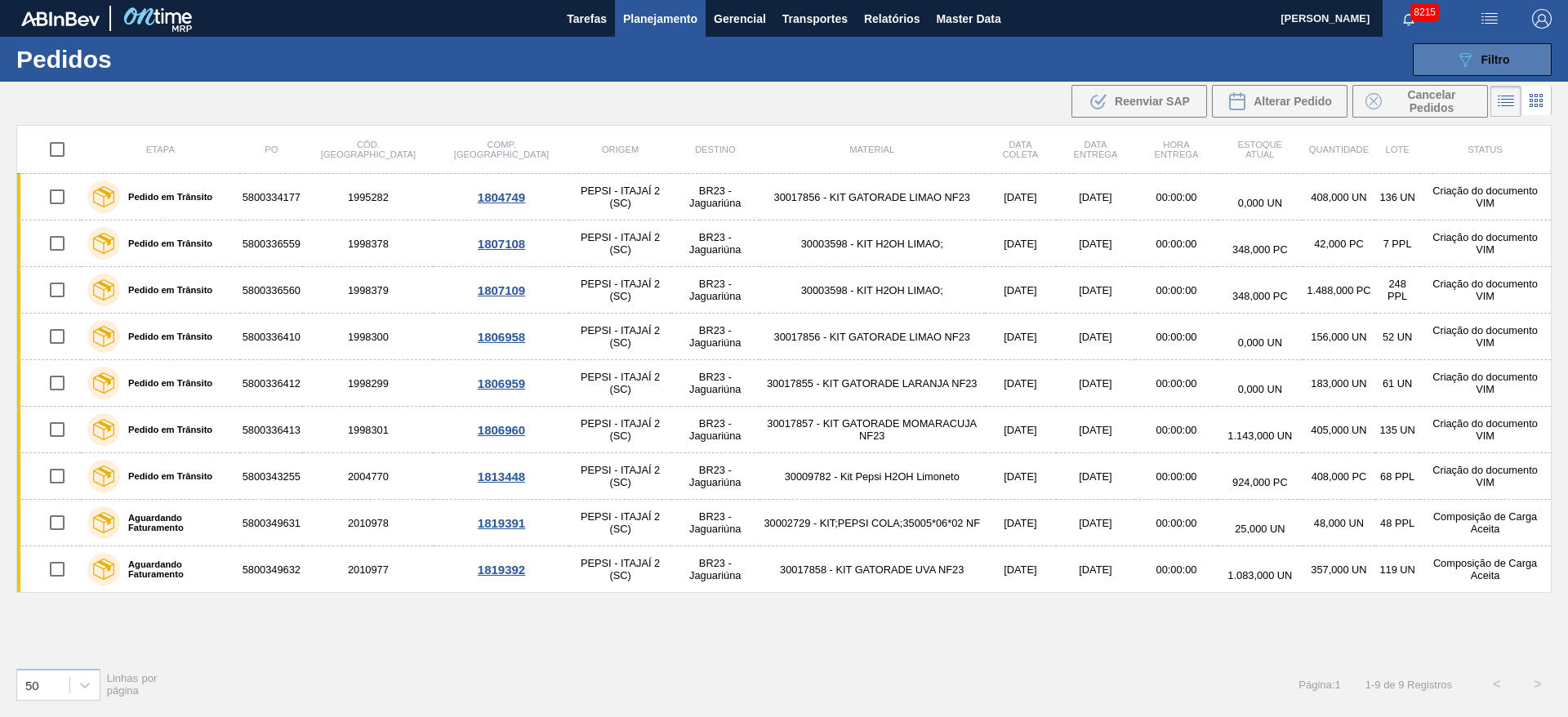
click at [1503, 62] on span "Filtro" at bounding box center [1495, 59] width 29 height 13
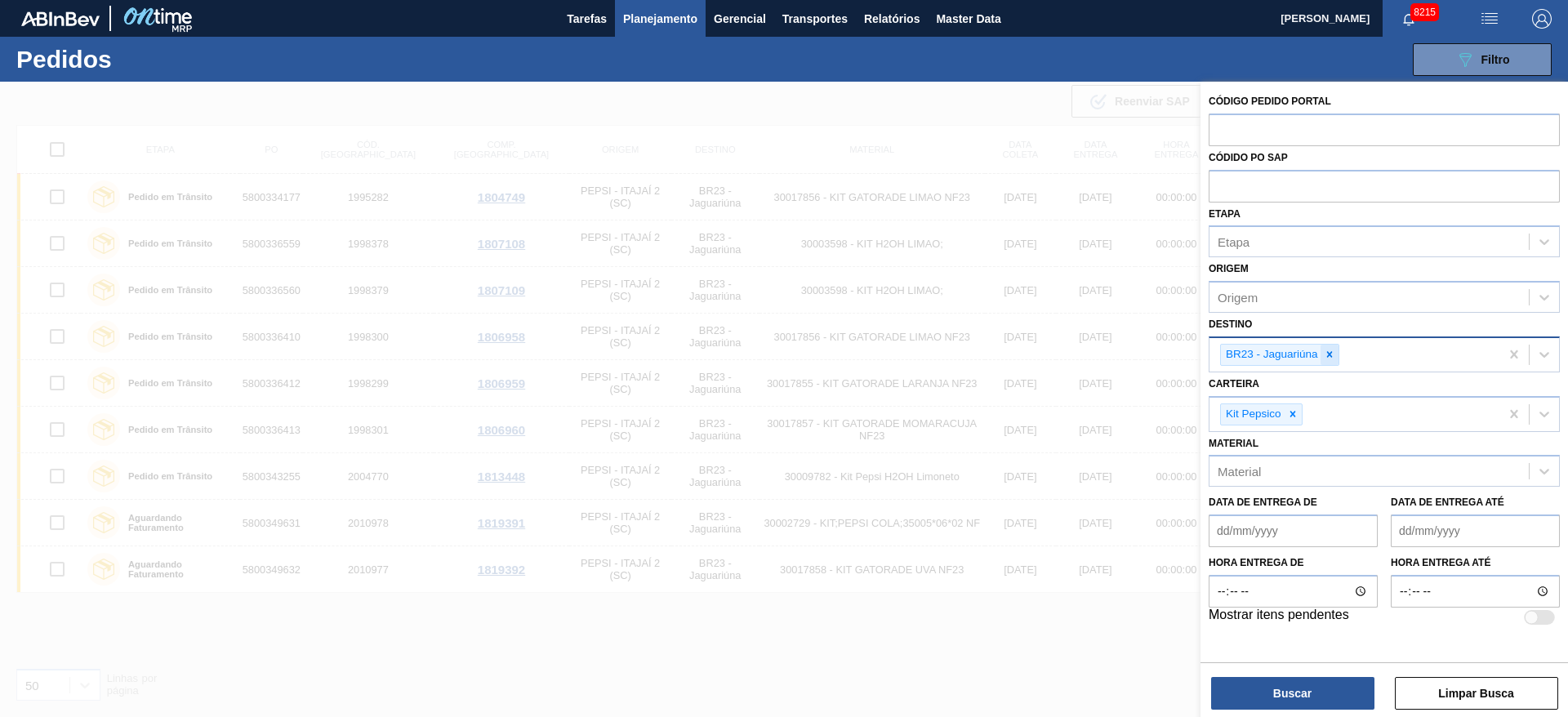
click at [1321, 349] on div at bounding box center [1329, 355] width 18 height 20
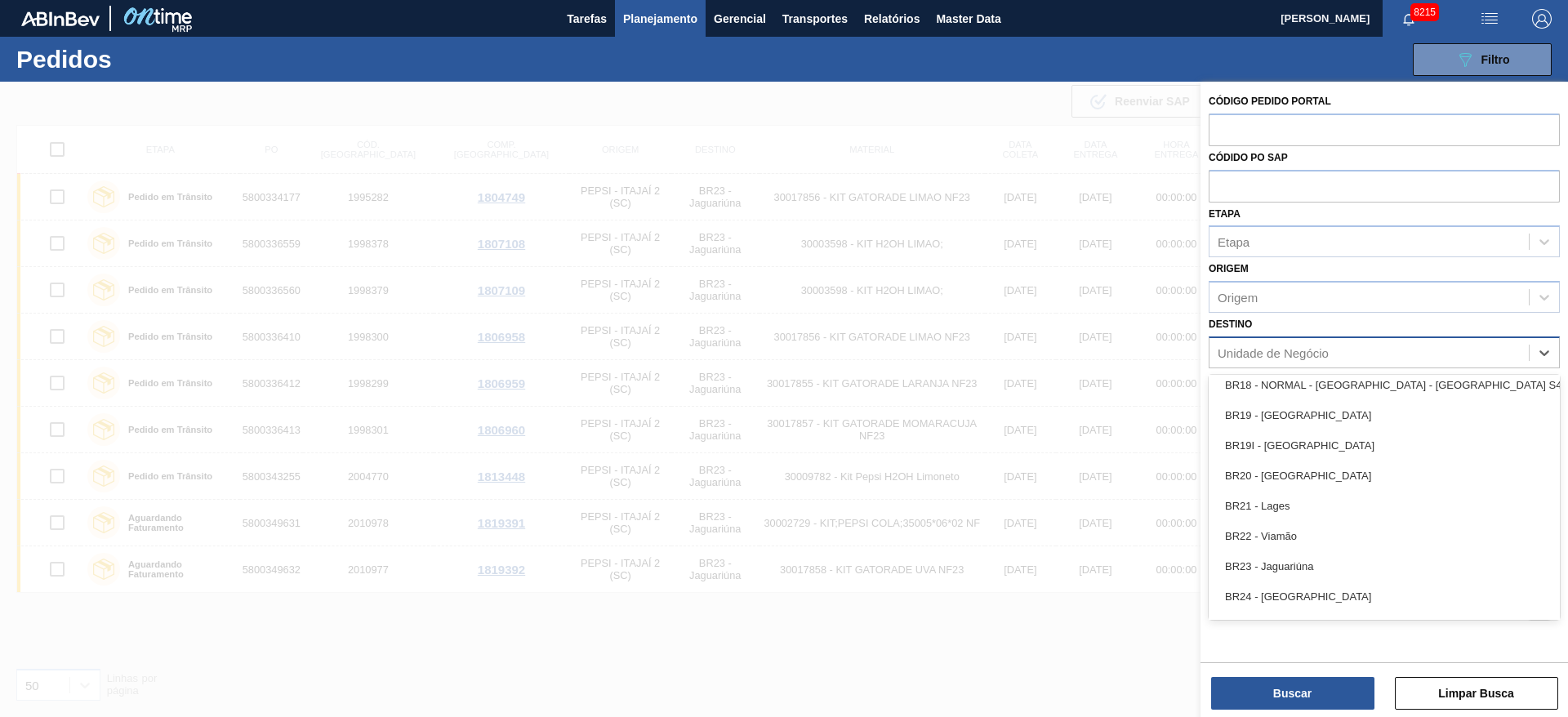
scroll to position [1558, 0]
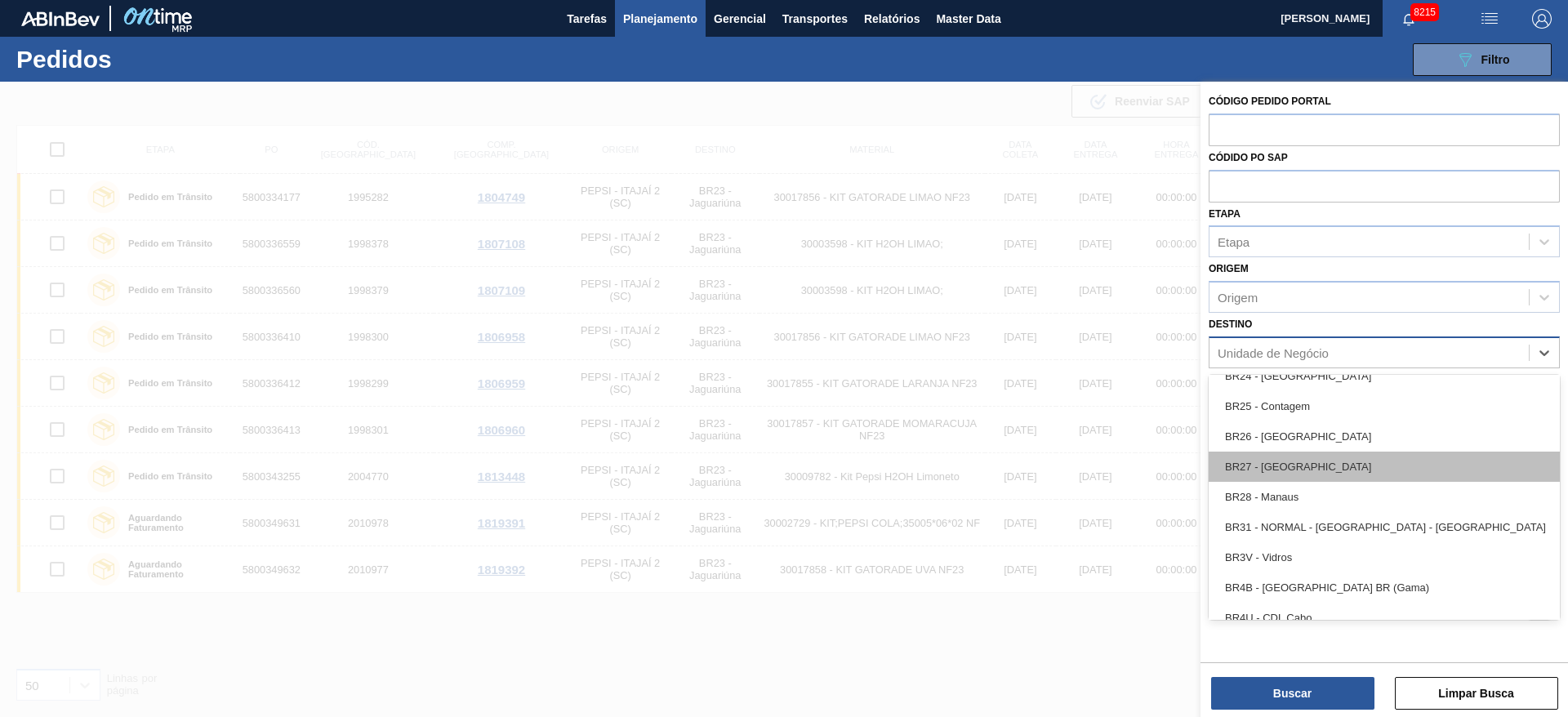
click at [1292, 463] on div "BR27 - Nova Minas" at bounding box center [1384, 467] width 351 height 30
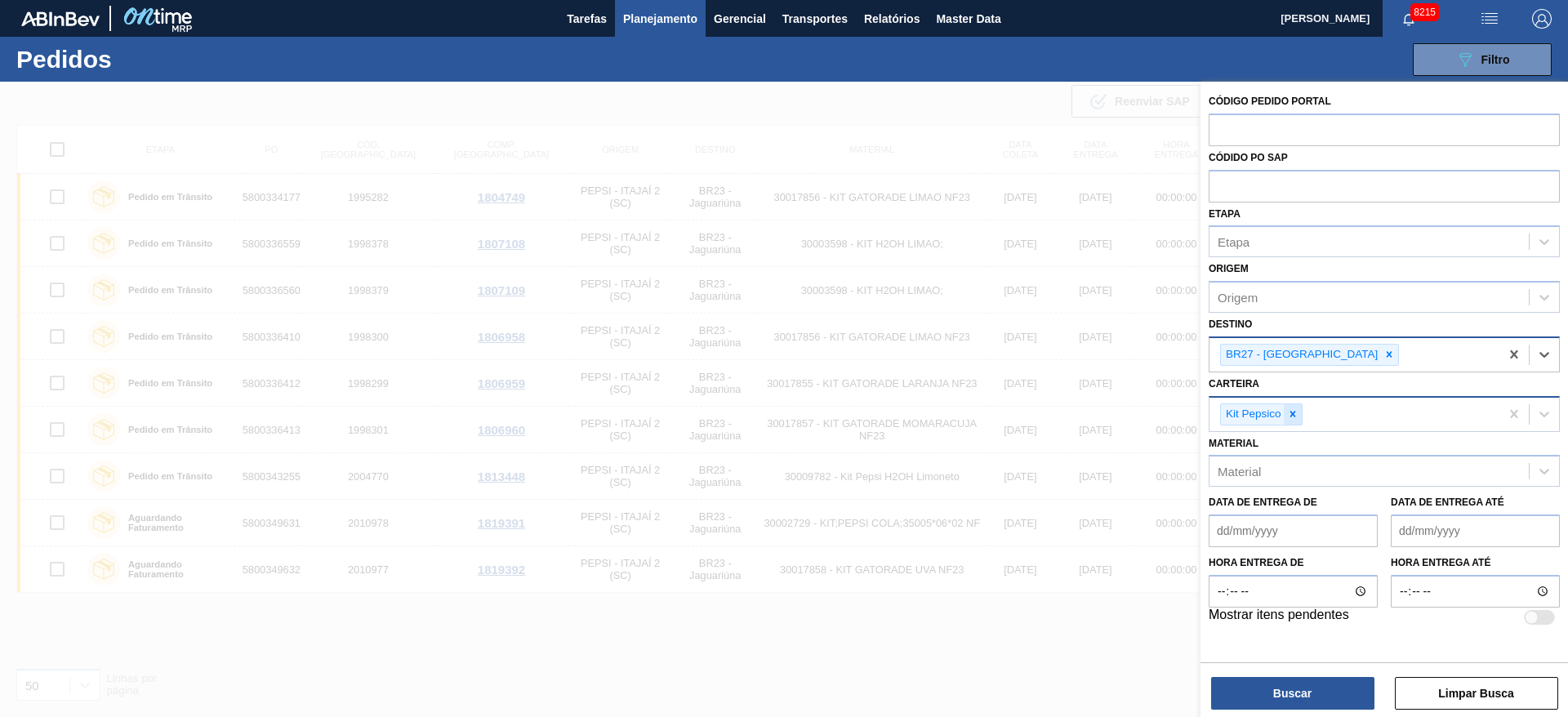
click at [1293, 412] on icon at bounding box center [1292, 413] width 6 height 6
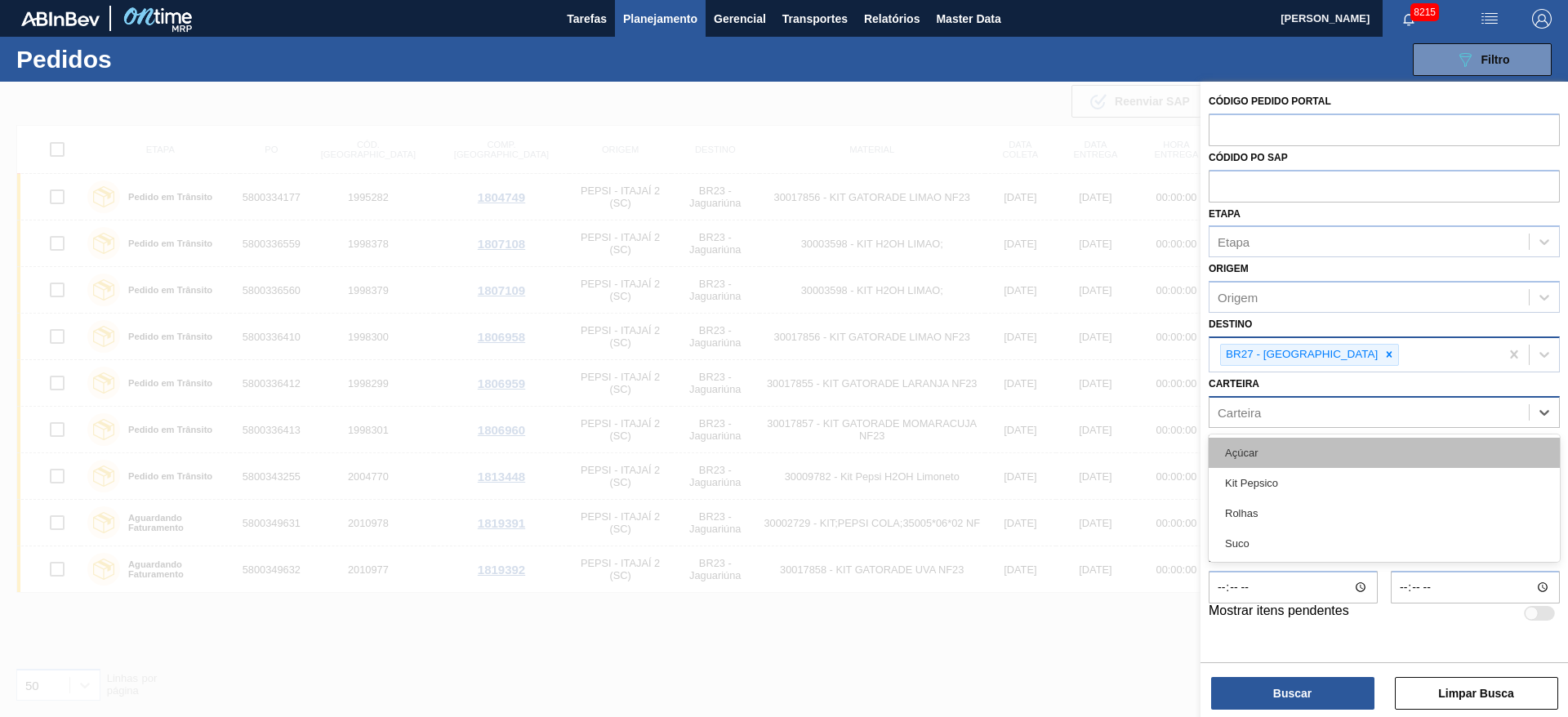
drag, startPoint x: 1293, startPoint y: 412, endPoint x: 1280, endPoint y: 444, distance: 34.5
click at [1280, 428] on div "option Kit Pepsico, deselected. option Açúcar focused, 1 of 4. 4 results availa…" at bounding box center [1384, 412] width 351 height 32
click at [1280, 444] on div "Açúcar" at bounding box center [1384, 453] width 351 height 30
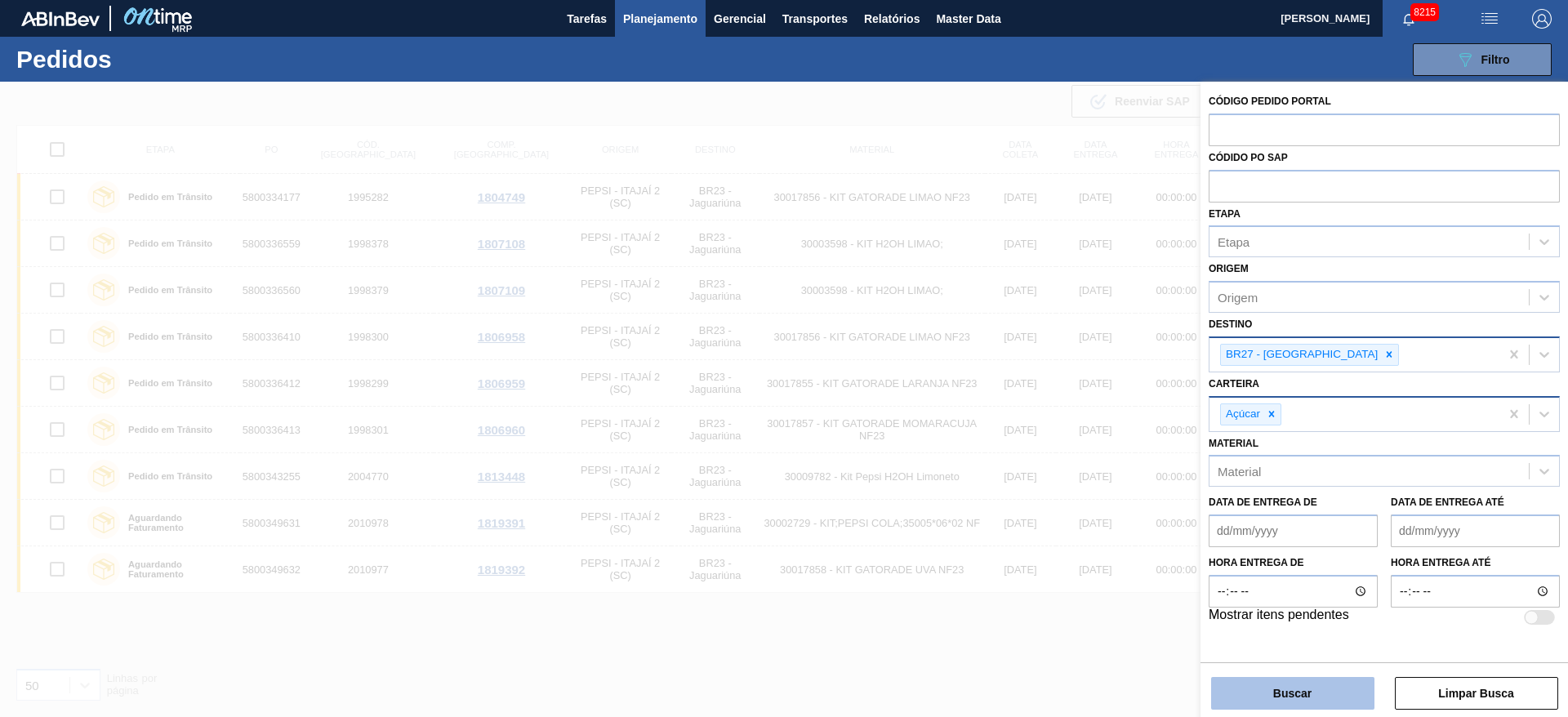
click at [1268, 678] on button "Buscar" at bounding box center [1292, 692] width 163 height 32
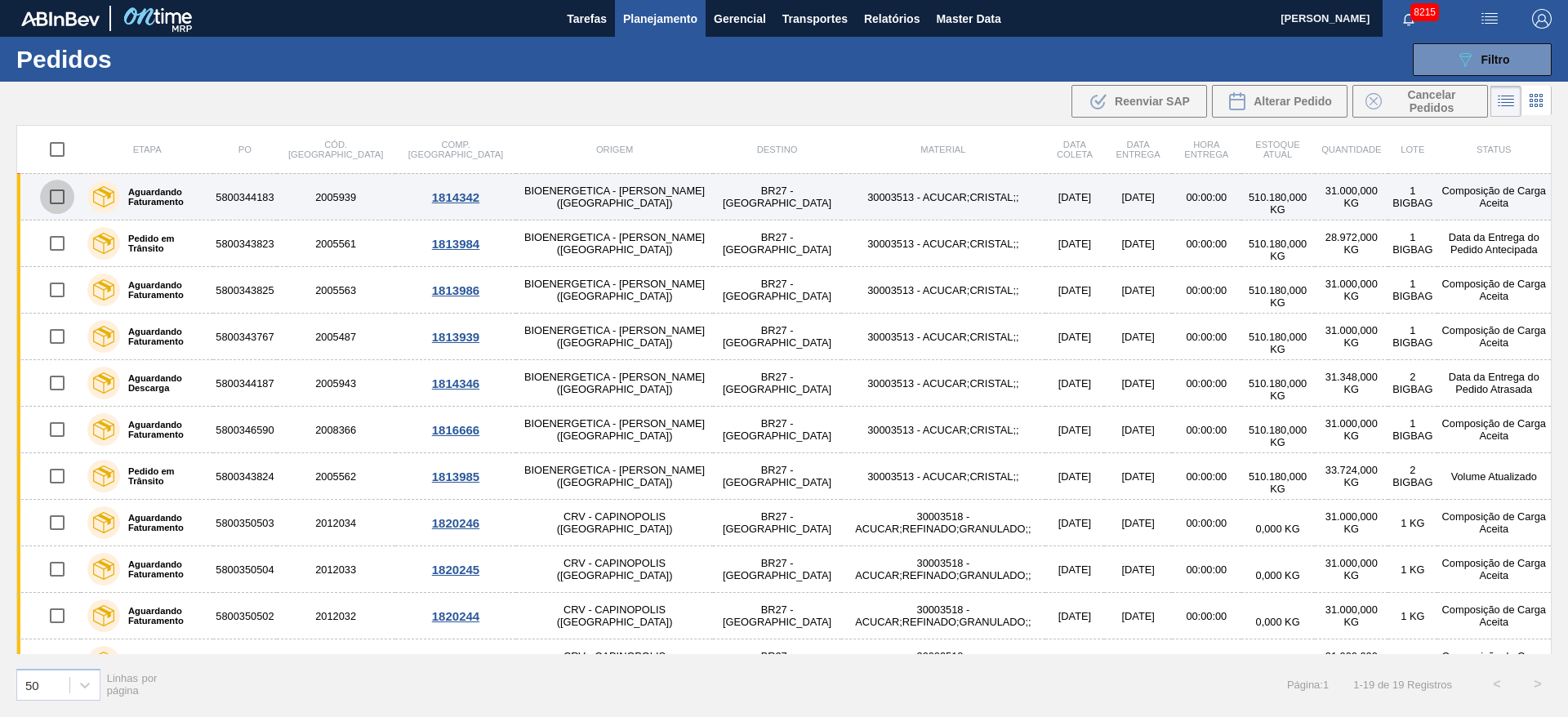
click at [45, 190] on input "checkbox" at bounding box center [57, 197] width 34 height 34
checkbox input "true"
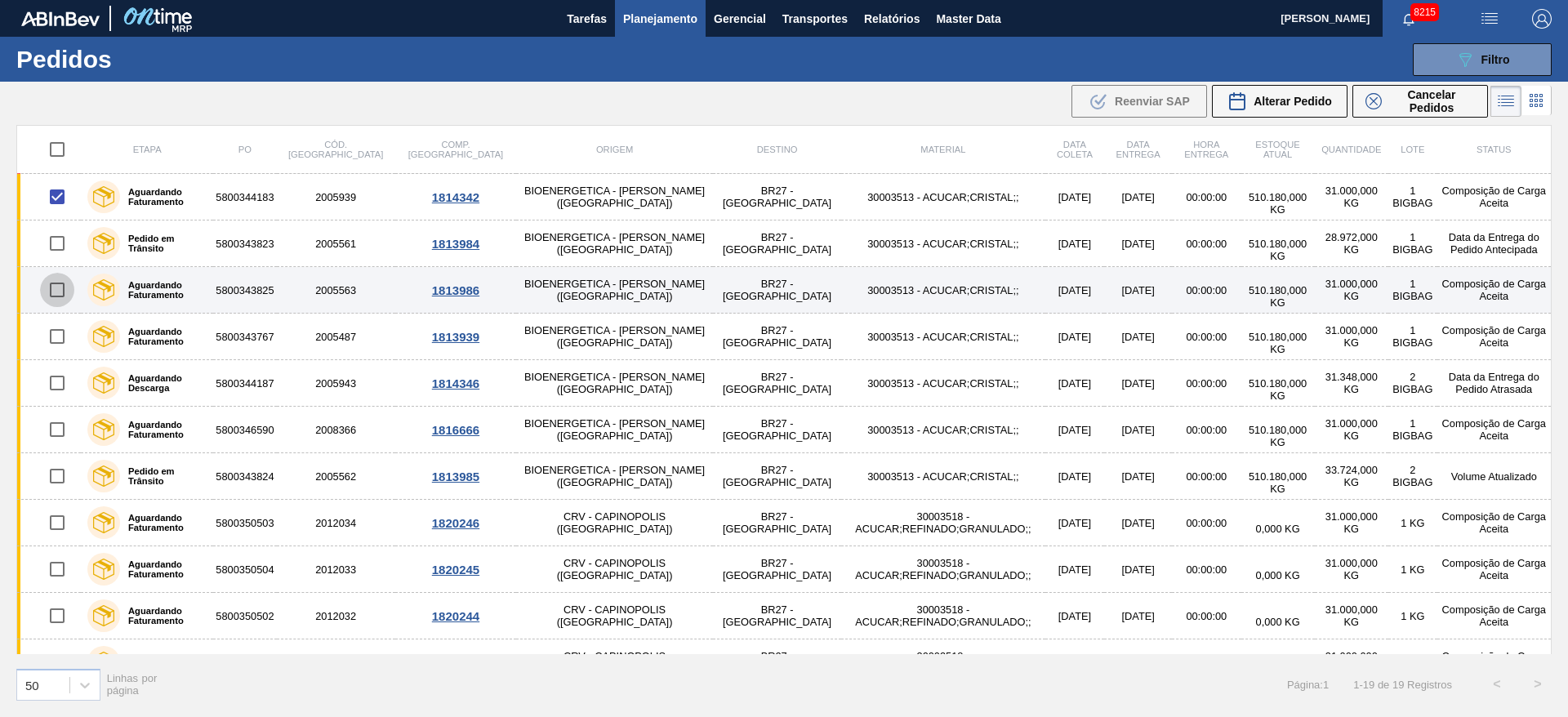
click at [69, 280] on input "checkbox" at bounding box center [57, 290] width 34 height 34
checkbox input "true"
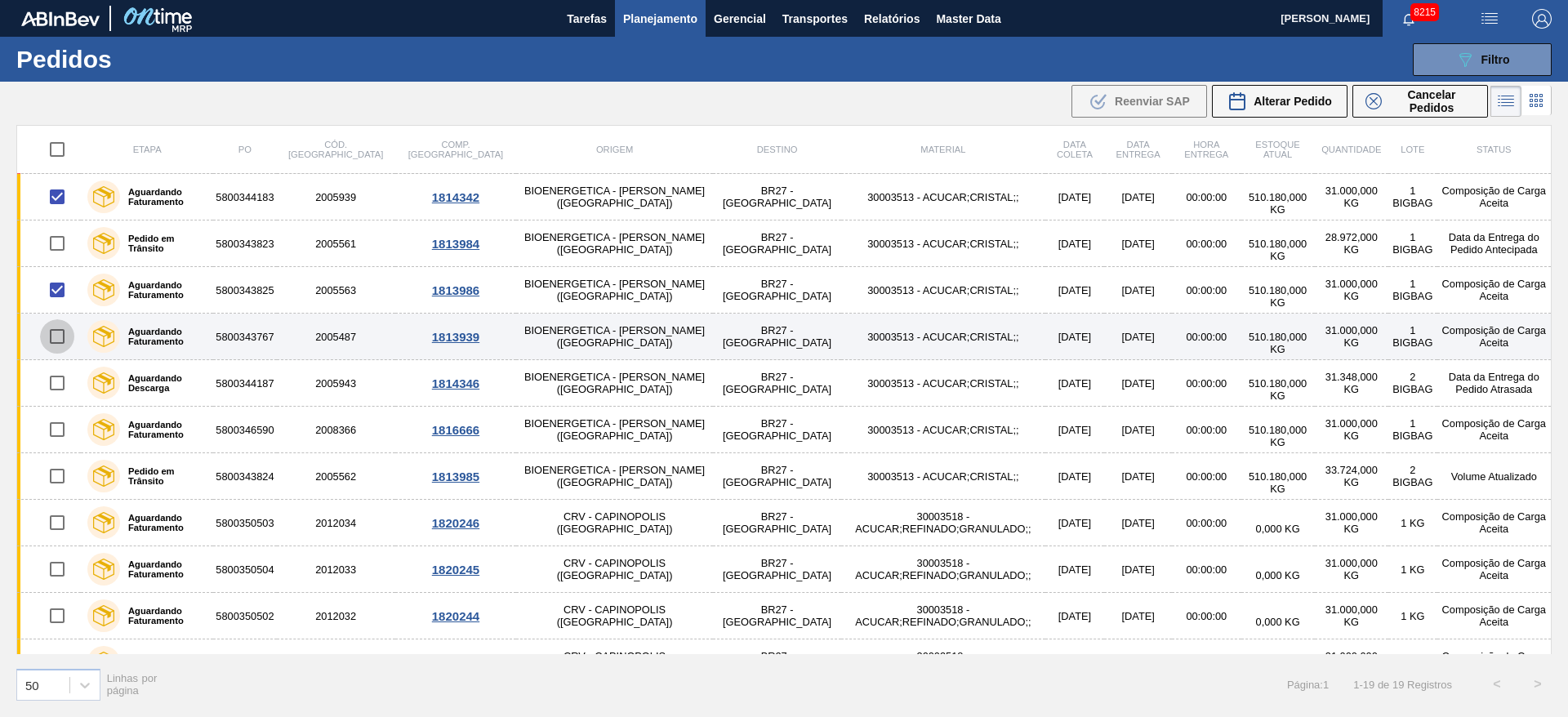
click at [61, 336] on input "checkbox" at bounding box center [57, 336] width 34 height 34
checkbox input "true"
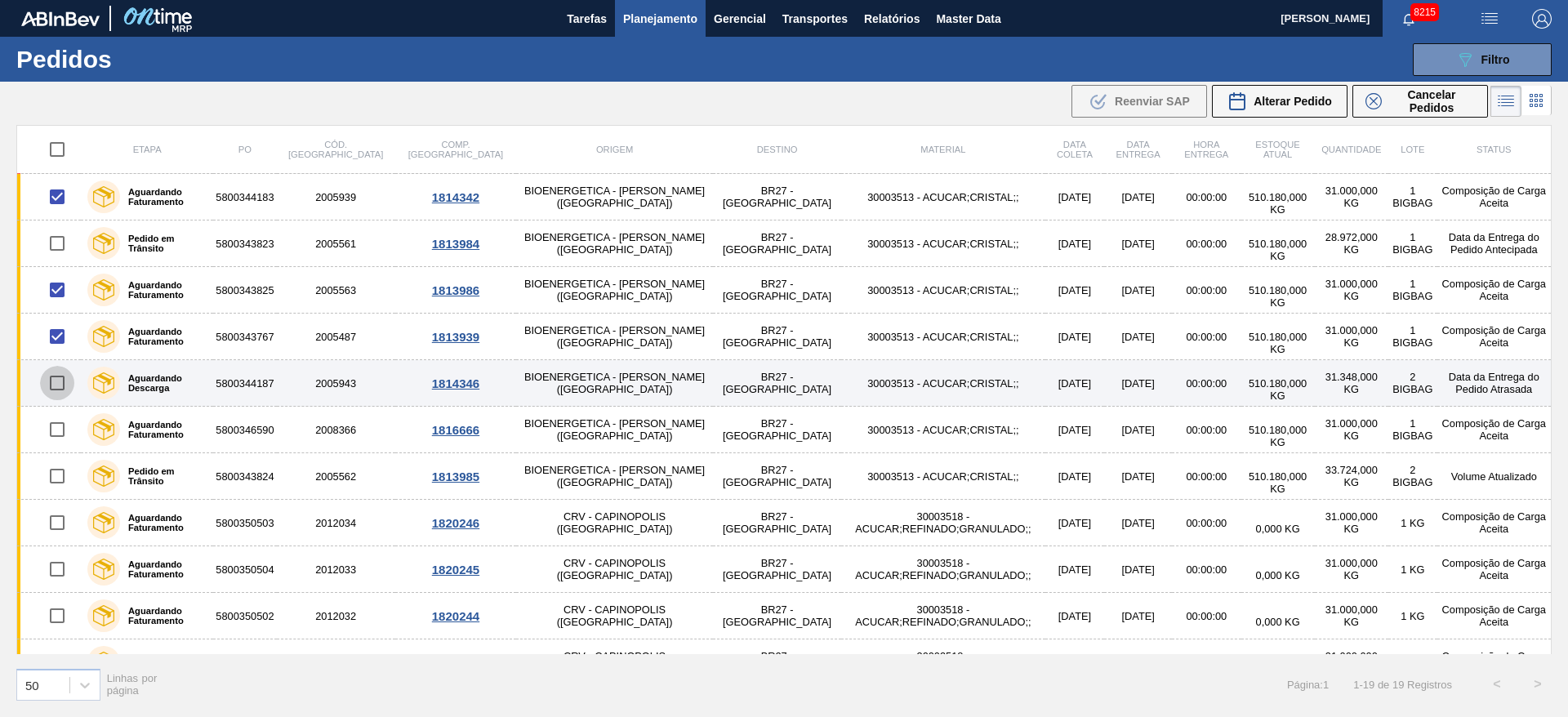
click at [61, 387] on input "checkbox" at bounding box center [57, 383] width 34 height 34
checkbox input "true"
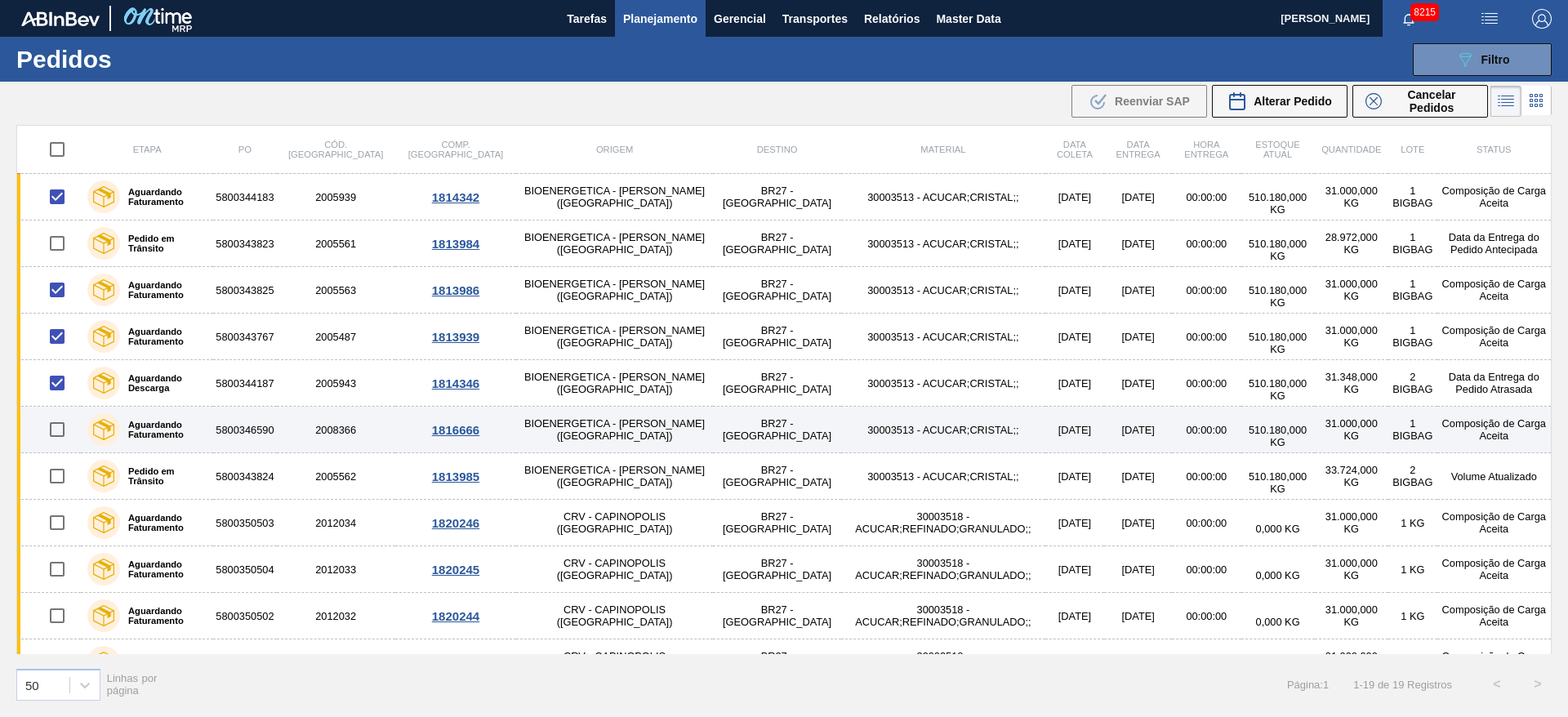
click at [63, 432] on input "checkbox" at bounding box center [57, 429] width 34 height 34
checkbox input "true"
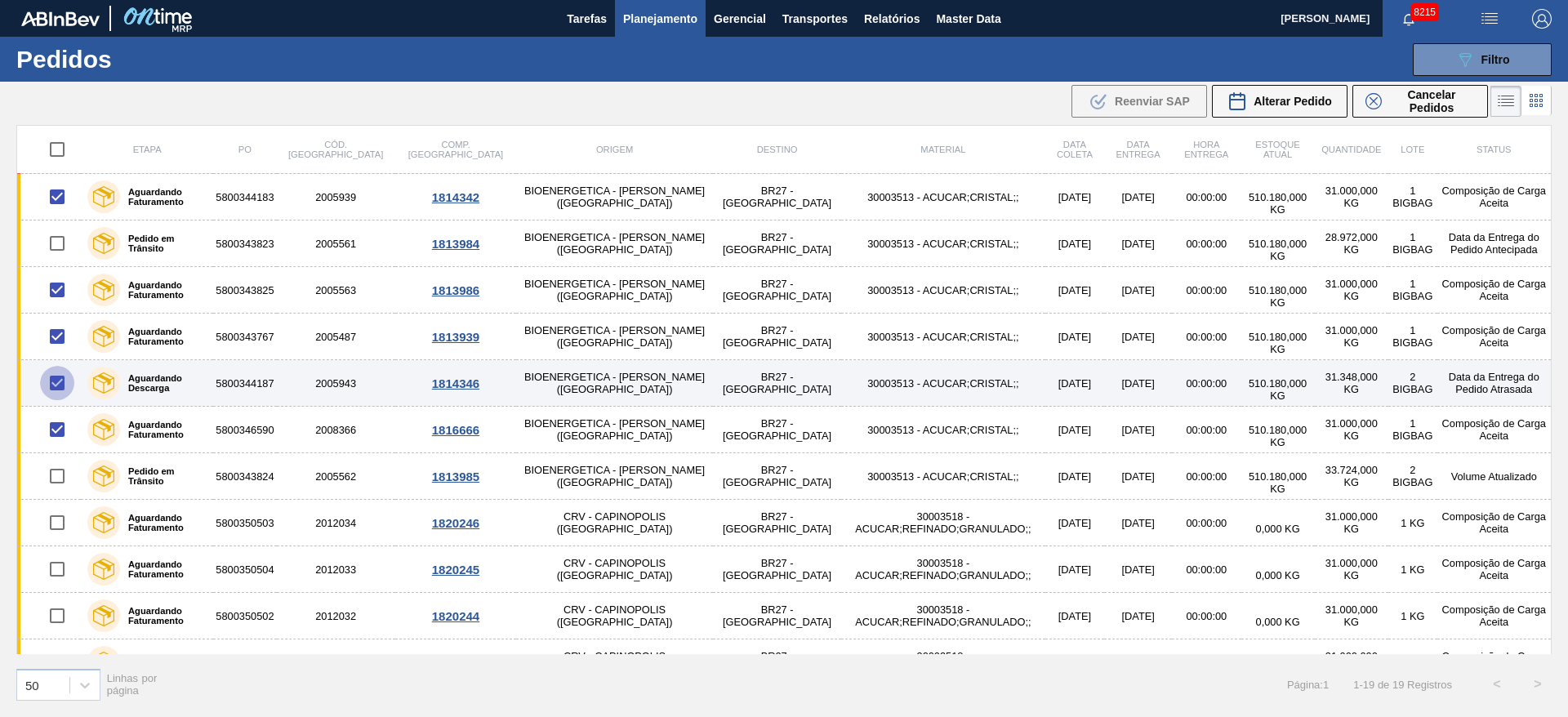
click at [61, 386] on input "checkbox" at bounding box center [57, 383] width 34 height 34
checkbox input "false"
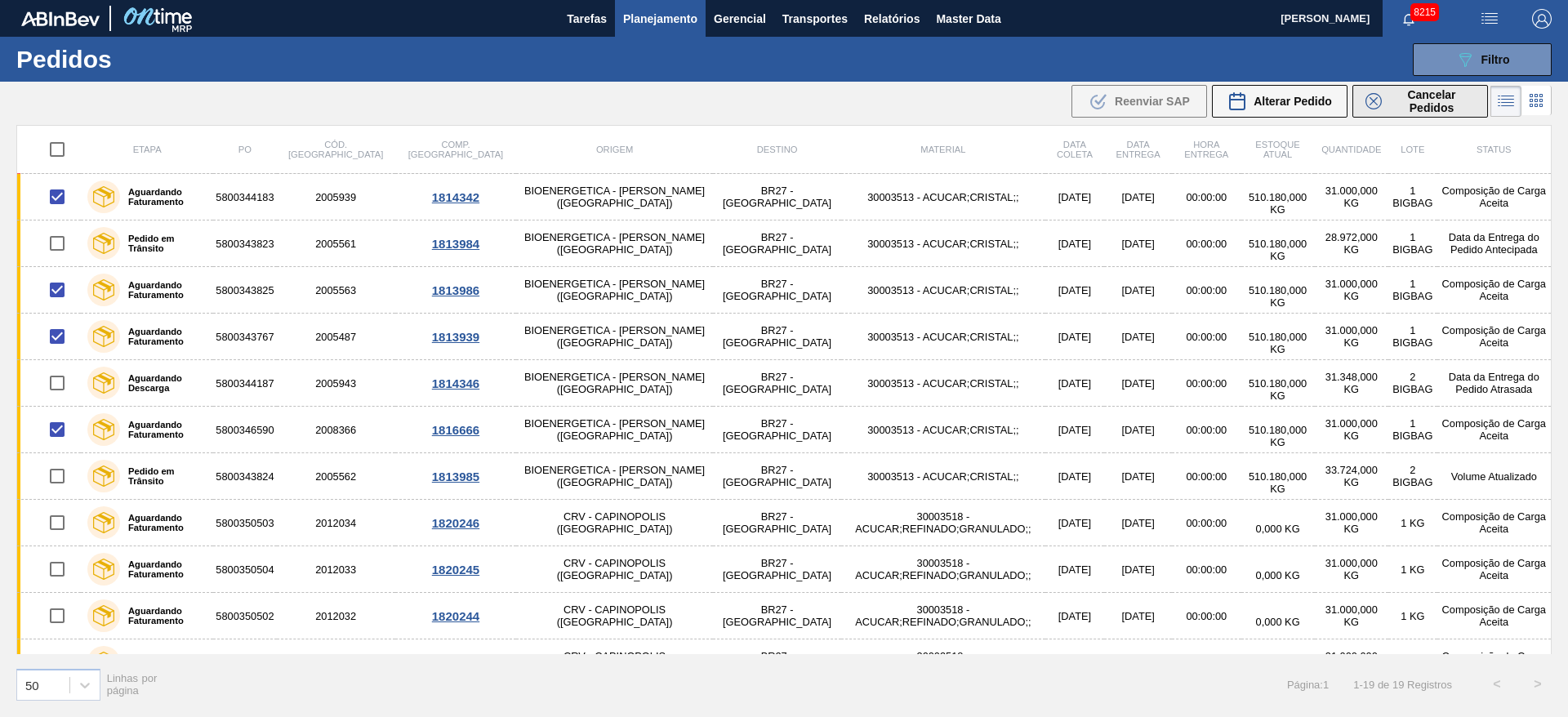
click at [1404, 114] on button "Cancelar Pedidos" at bounding box center [1420, 101] width 135 height 32
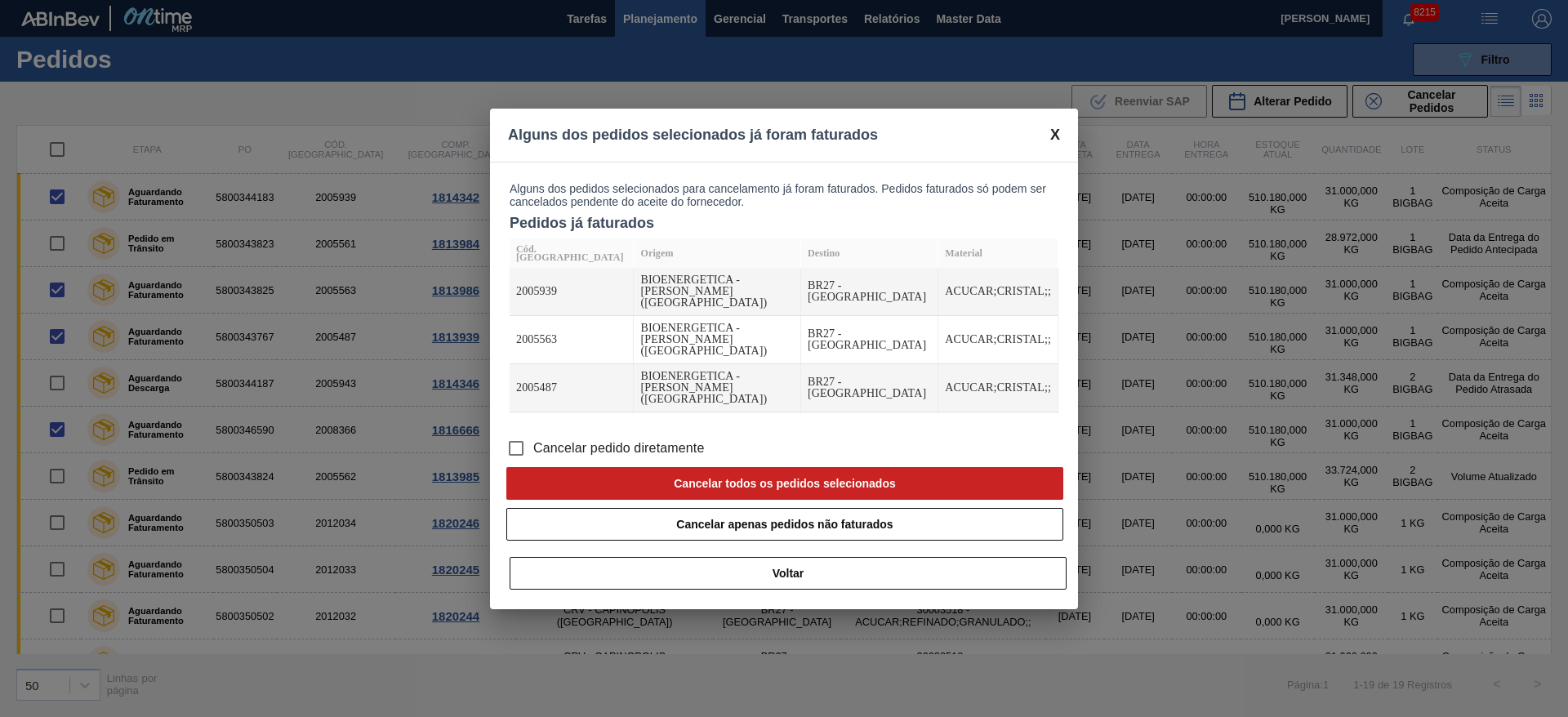
click at [584, 431] on label "Cancelar pedido diretamente" at bounding box center [602, 448] width 205 height 34
click at [533, 431] on input "Cancelar pedido diretamente" at bounding box center [516, 448] width 34 height 34
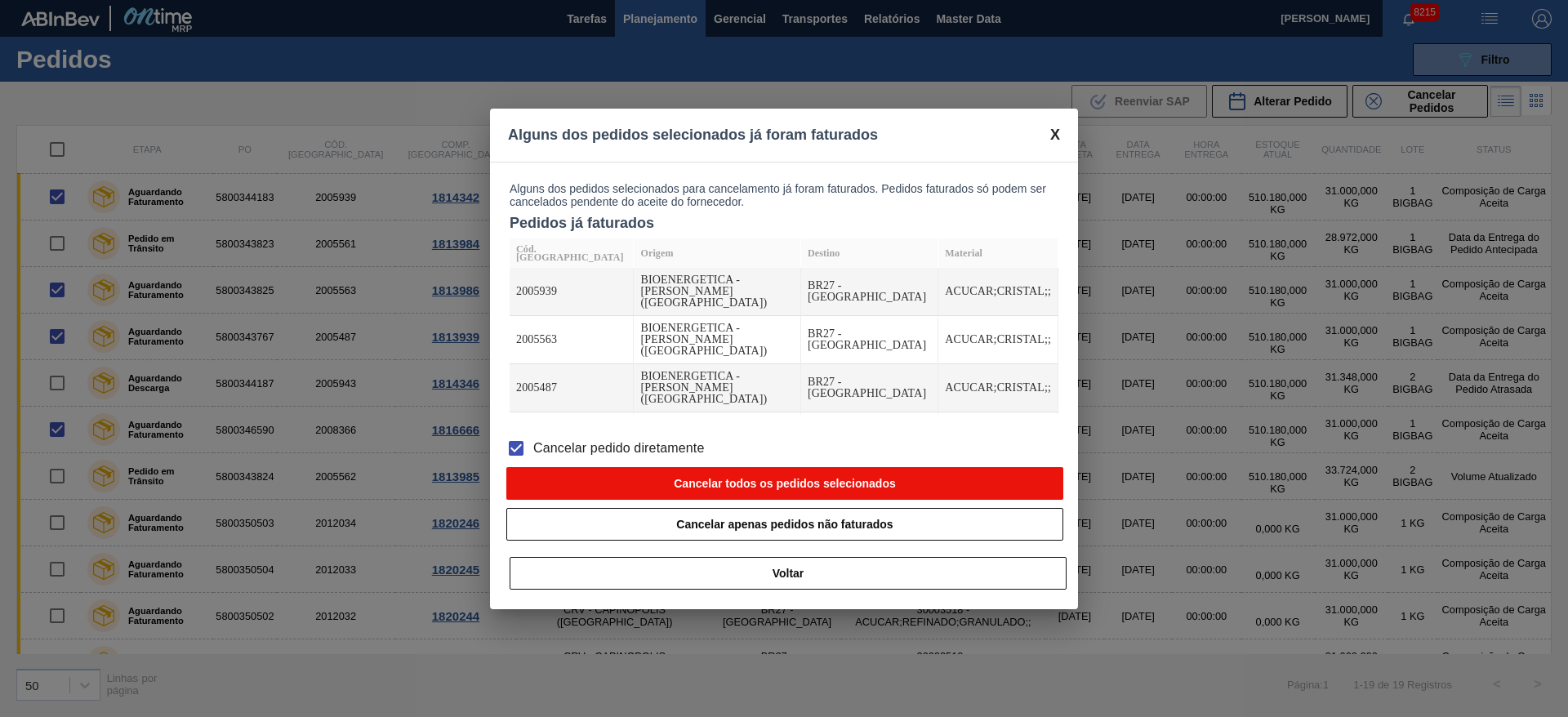
click at [630, 467] on button "Cancelar todos os pedidos selecionados" at bounding box center [784, 483] width 557 height 32
checkbox input "false"
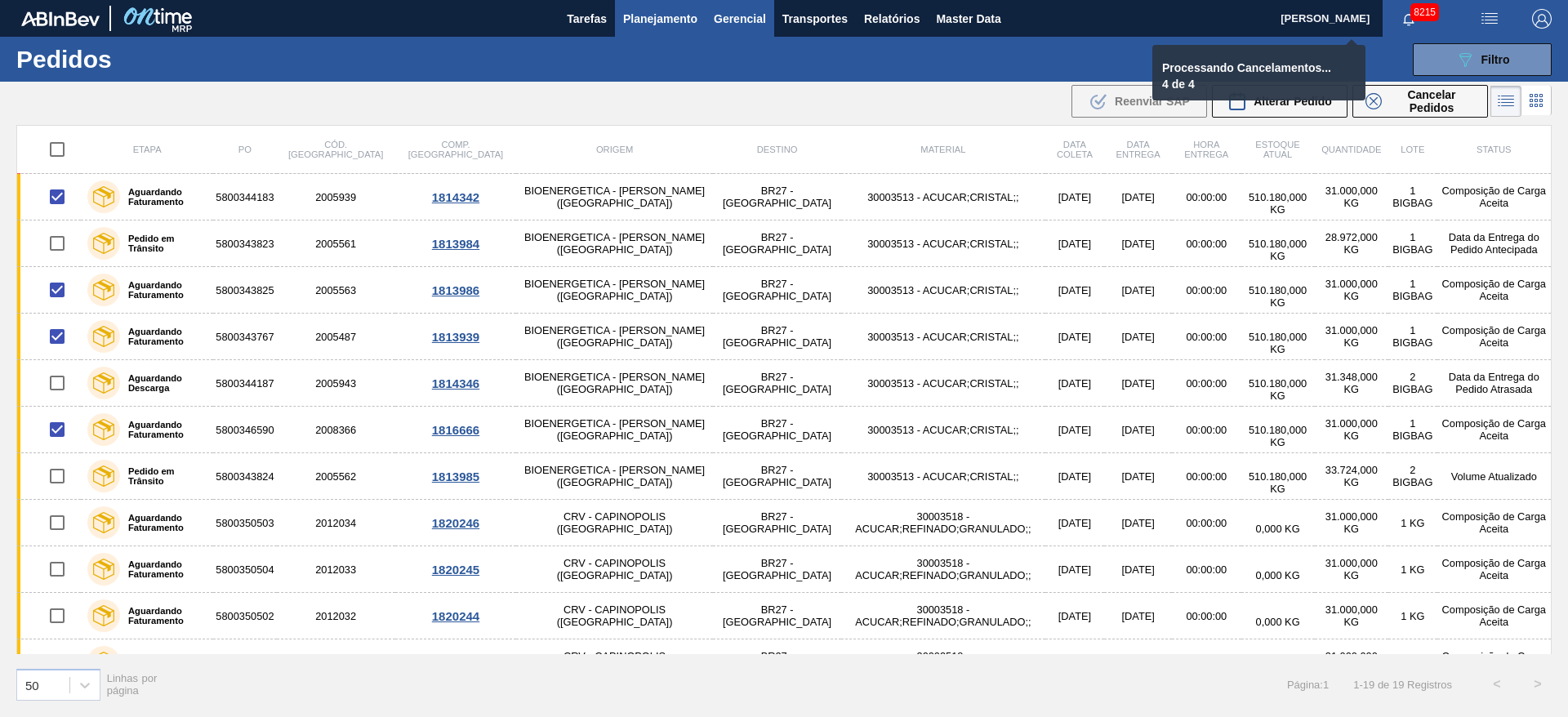
checkbox input "false"
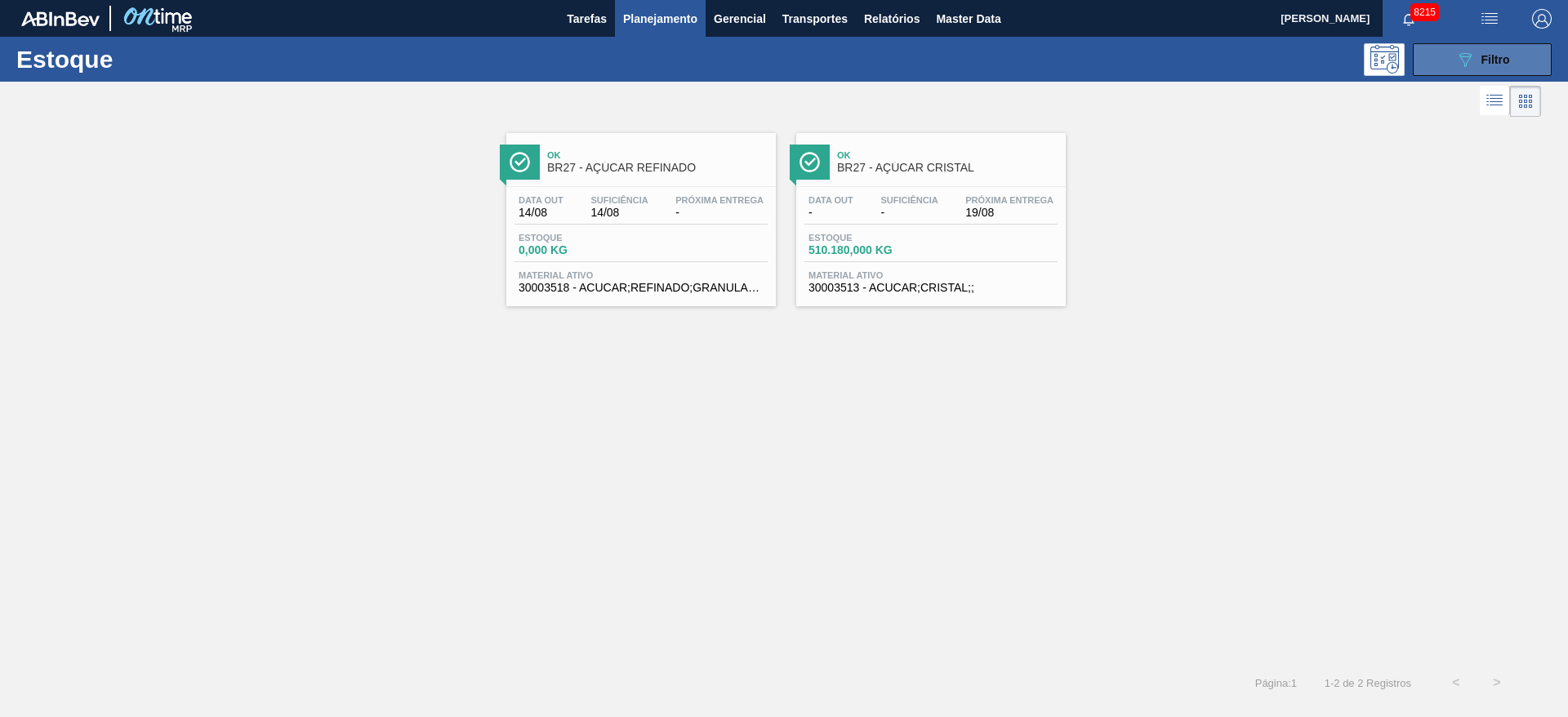
click at [1472, 53] on icon "089F7B8B-B2A5-4AFE-B5C0-19BA573D28AC" at bounding box center [1464, 60] width 19 height 19
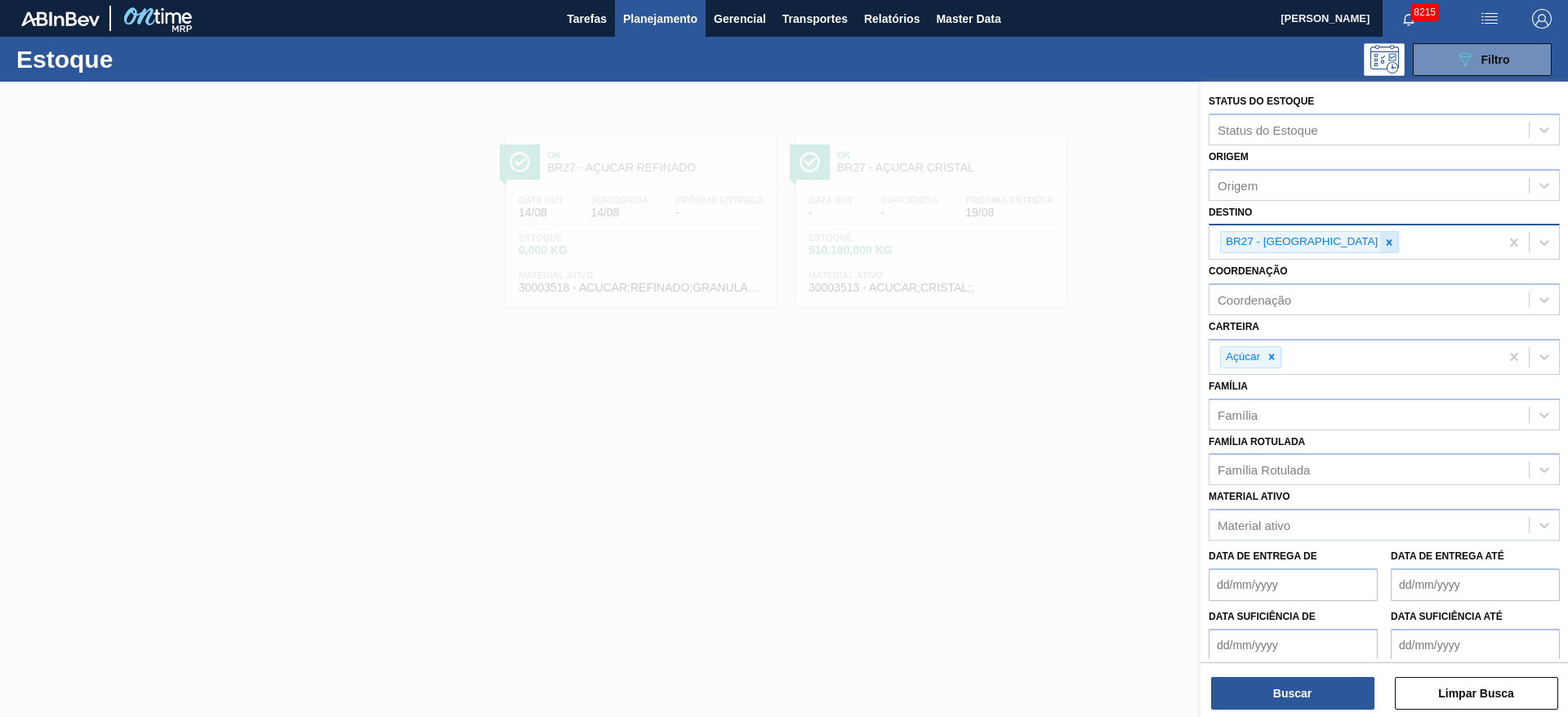
click at [1383, 238] on icon at bounding box center [1388, 242] width 11 height 11
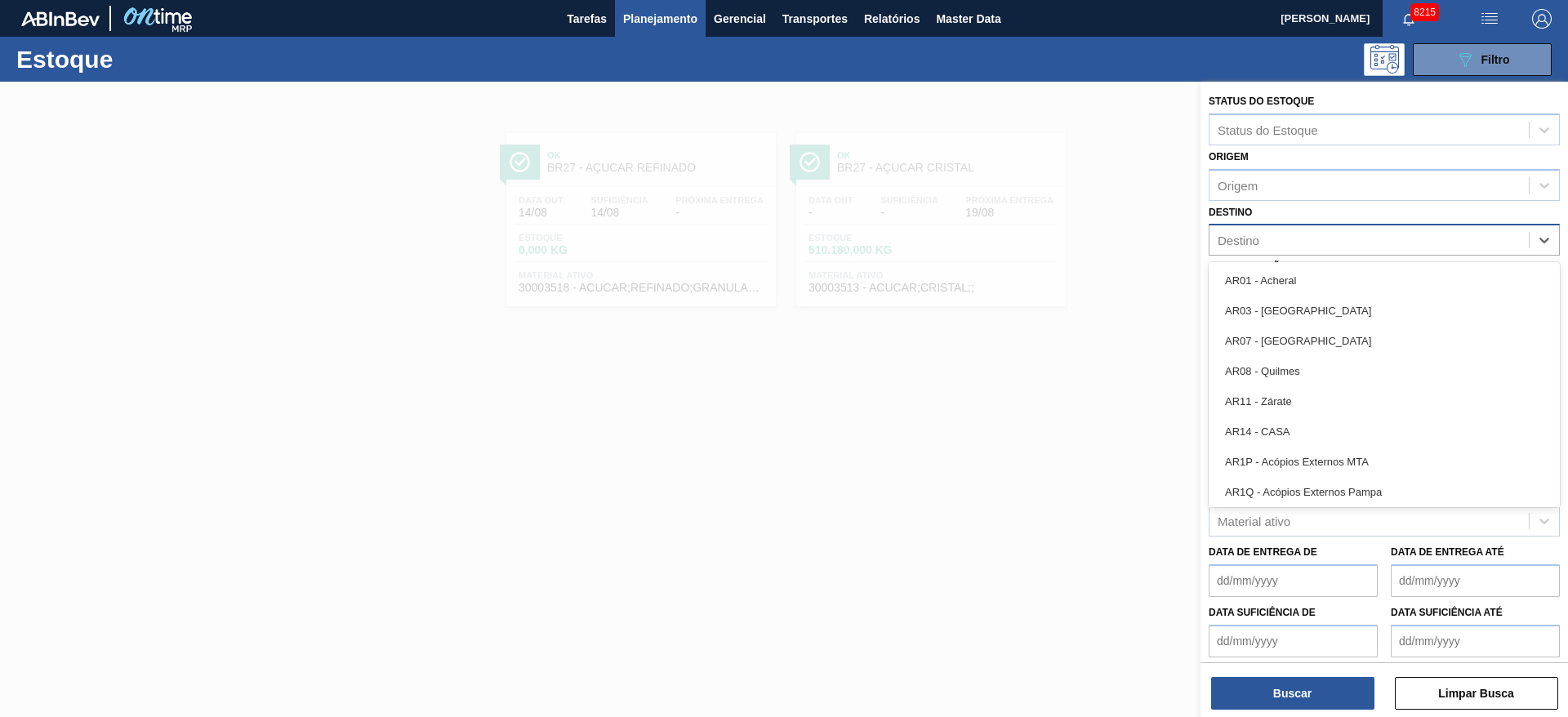
click at [1333, 238] on div "Destino" at bounding box center [1369, 240] width 319 height 24
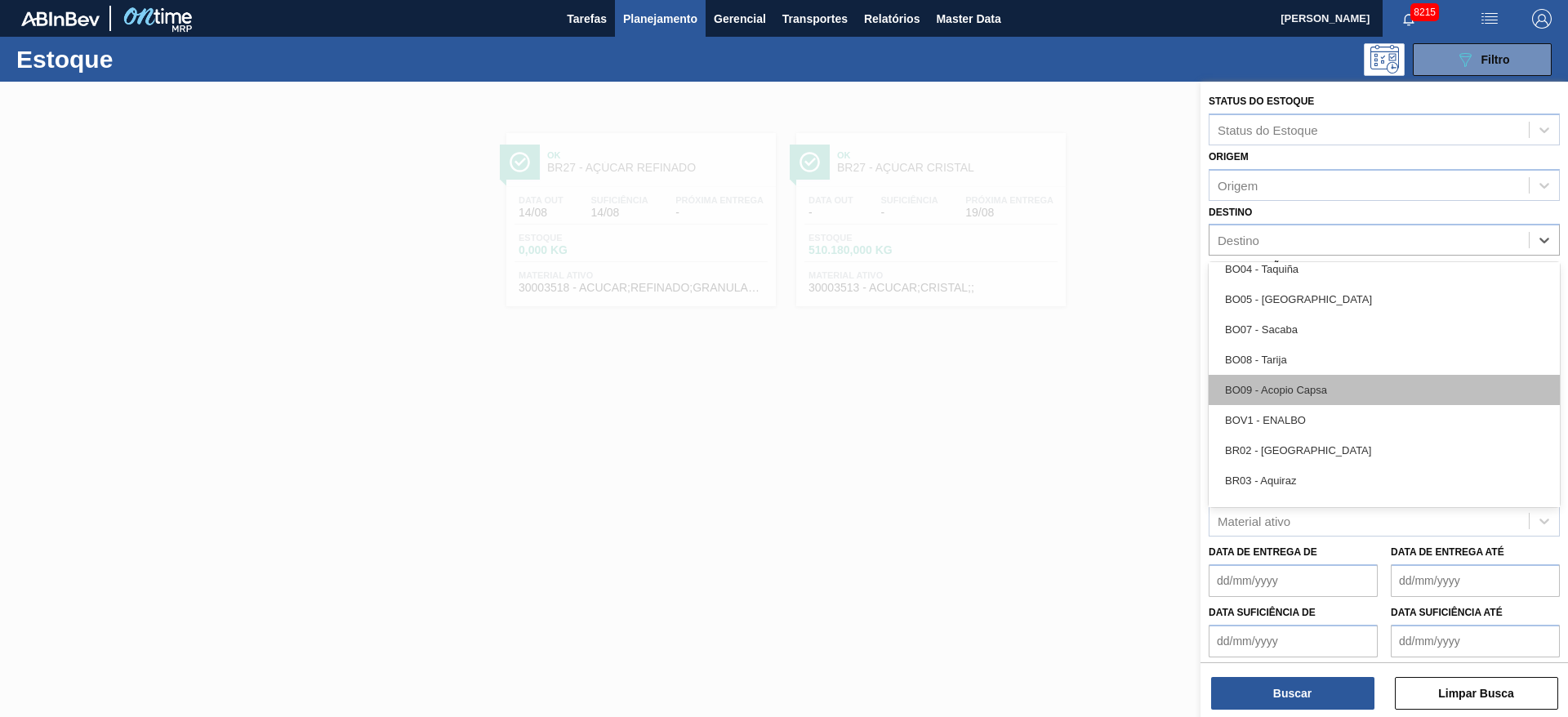
scroll to position [649, 0]
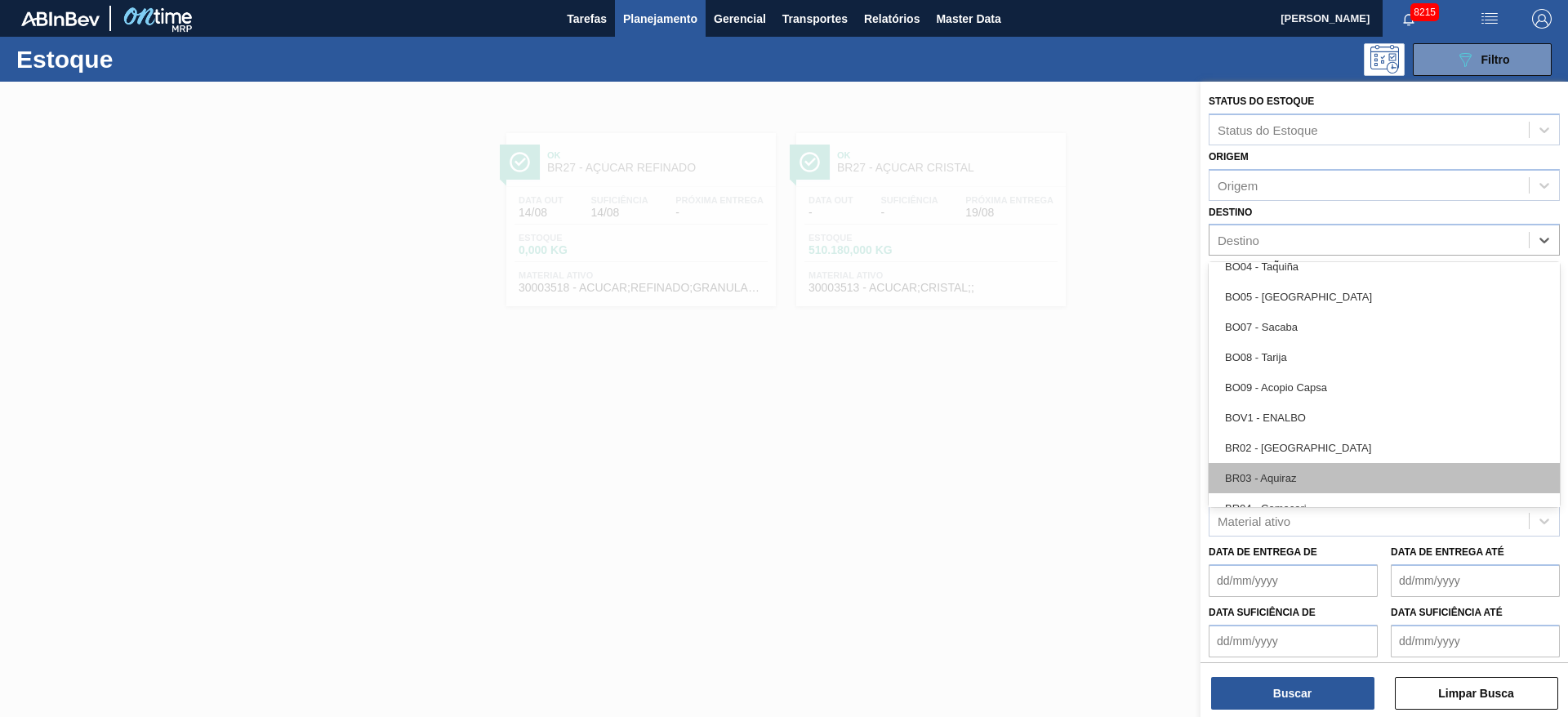
click at [1292, 471] on div "BR03 - Aquiraz" at bounding box center [1384, 478] width 351 height 30
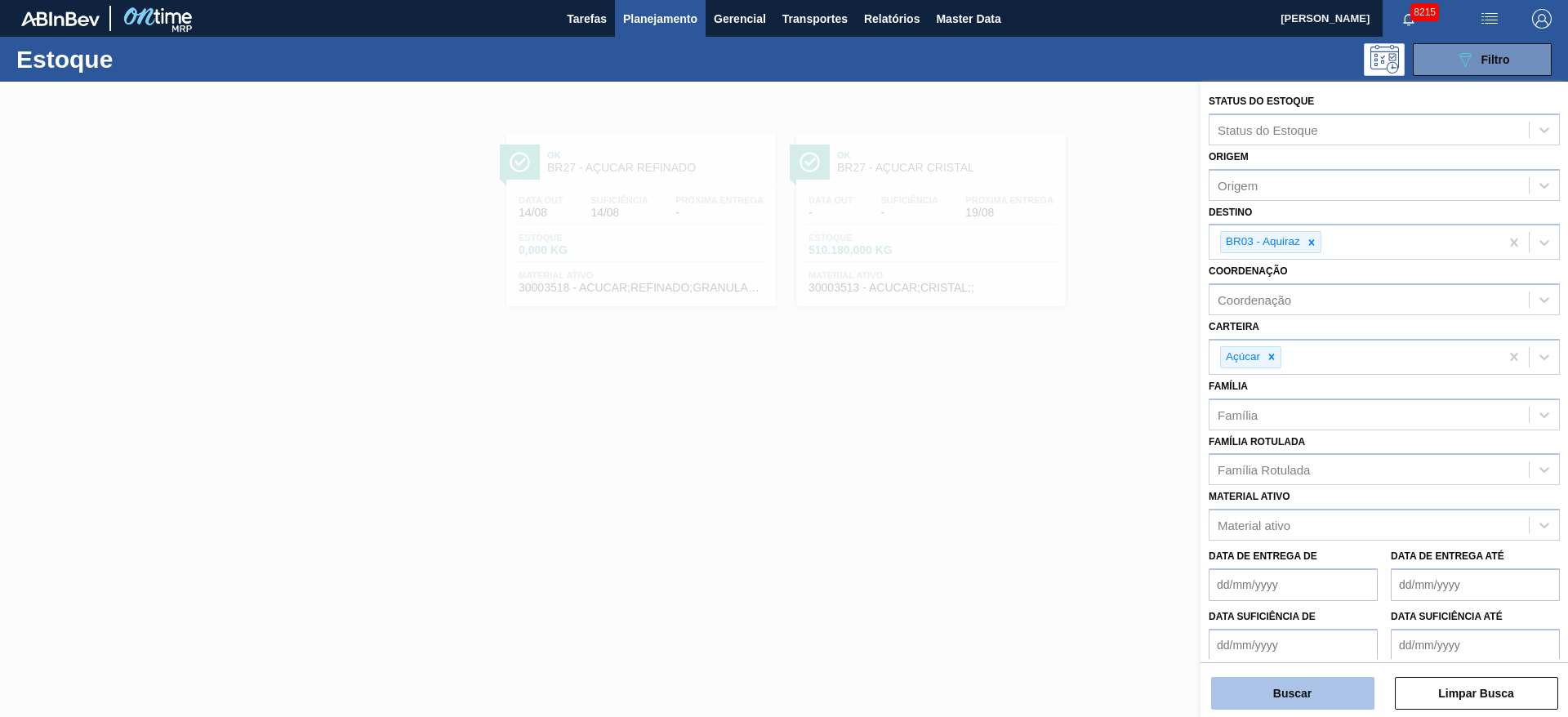
click at [1323, 693] on button "Buscar" at bounding box center [1292, 692] width 163 height 32
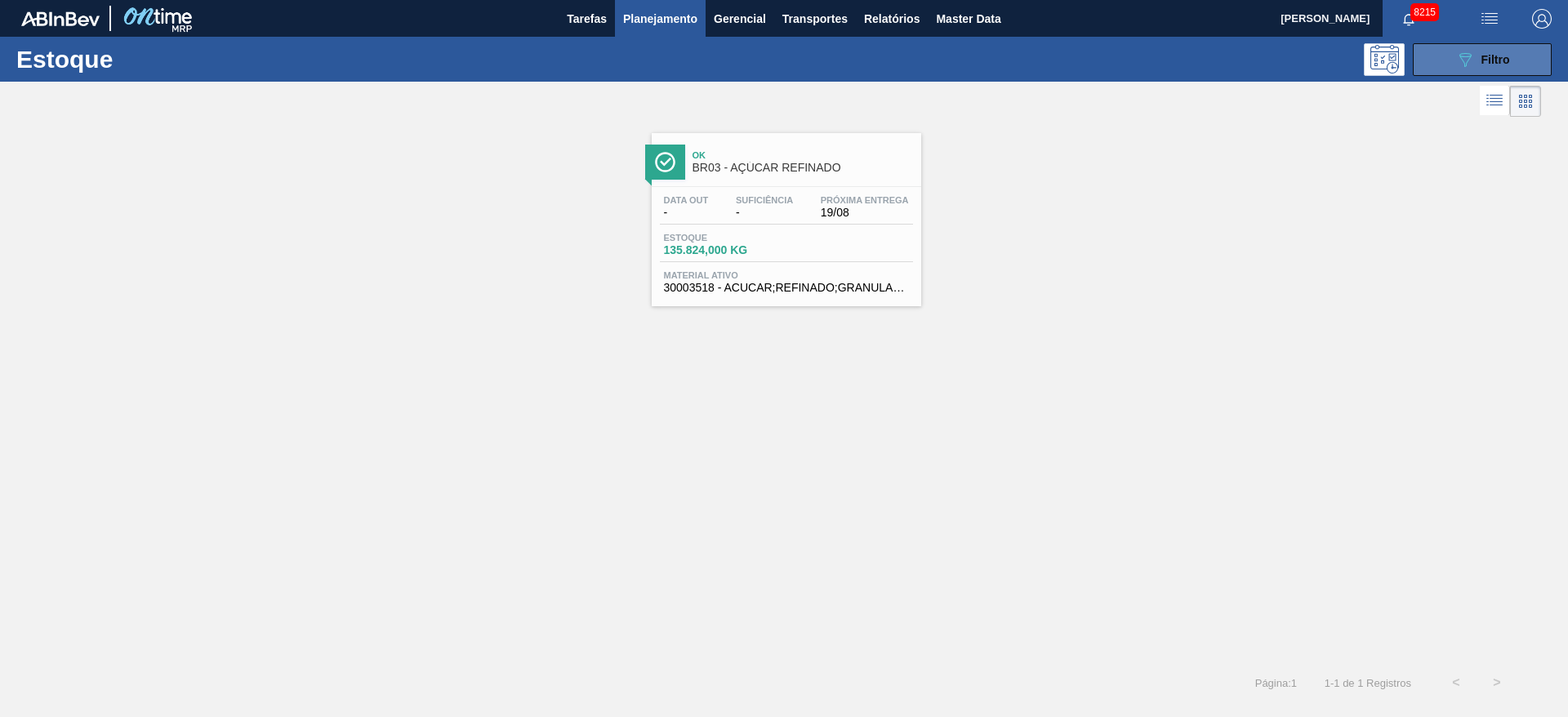
click at [1434, 44] on button "089F7B8B-B2A5-4AFE-B5C0-19BA573D28AC Filtro" at bounding box center [1482, 59] width 139 height 32
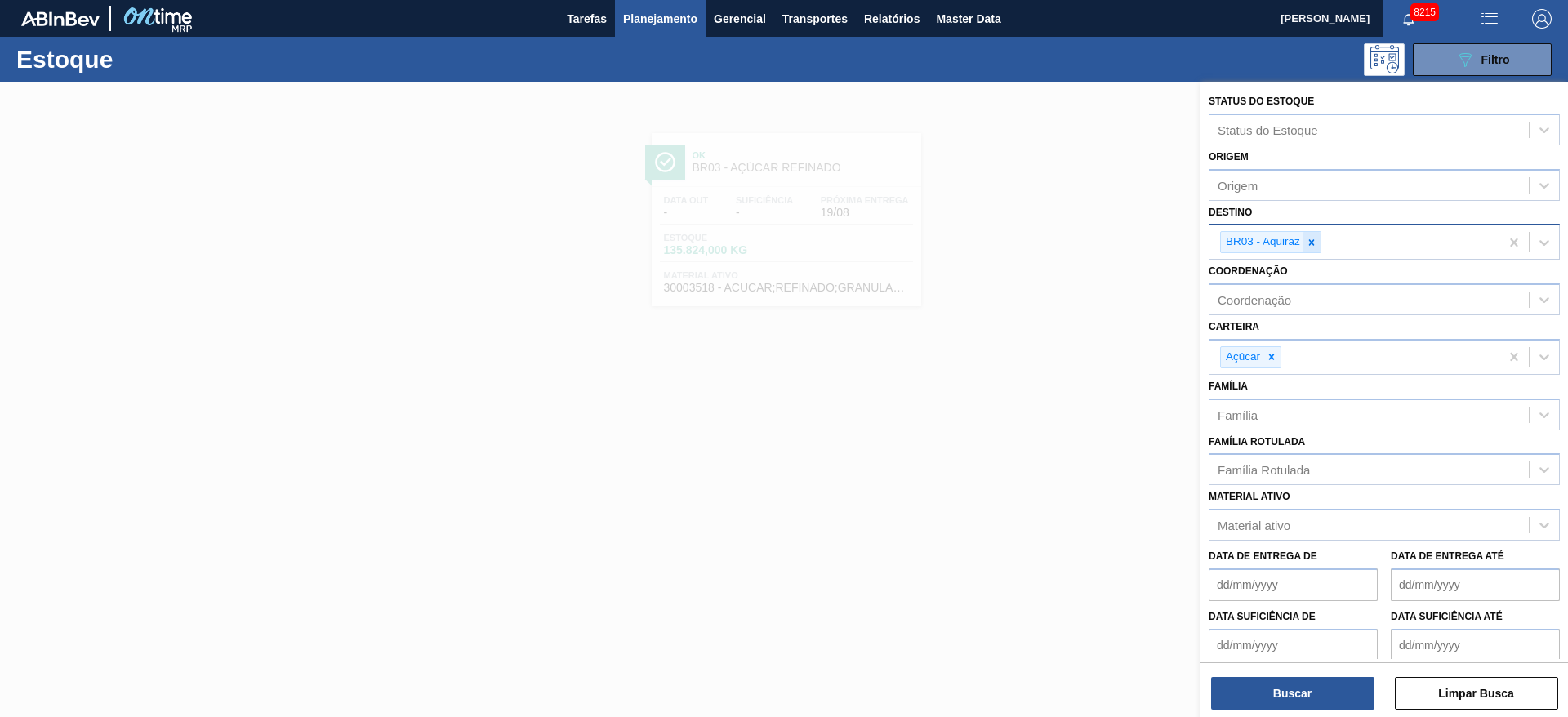
click at [1310, 249] on div at bounding box center [1311, 241] width 18 height 20
type input "27"
click at [1269, 347] on div at bounding box center [1271, 356] width 18 height 20
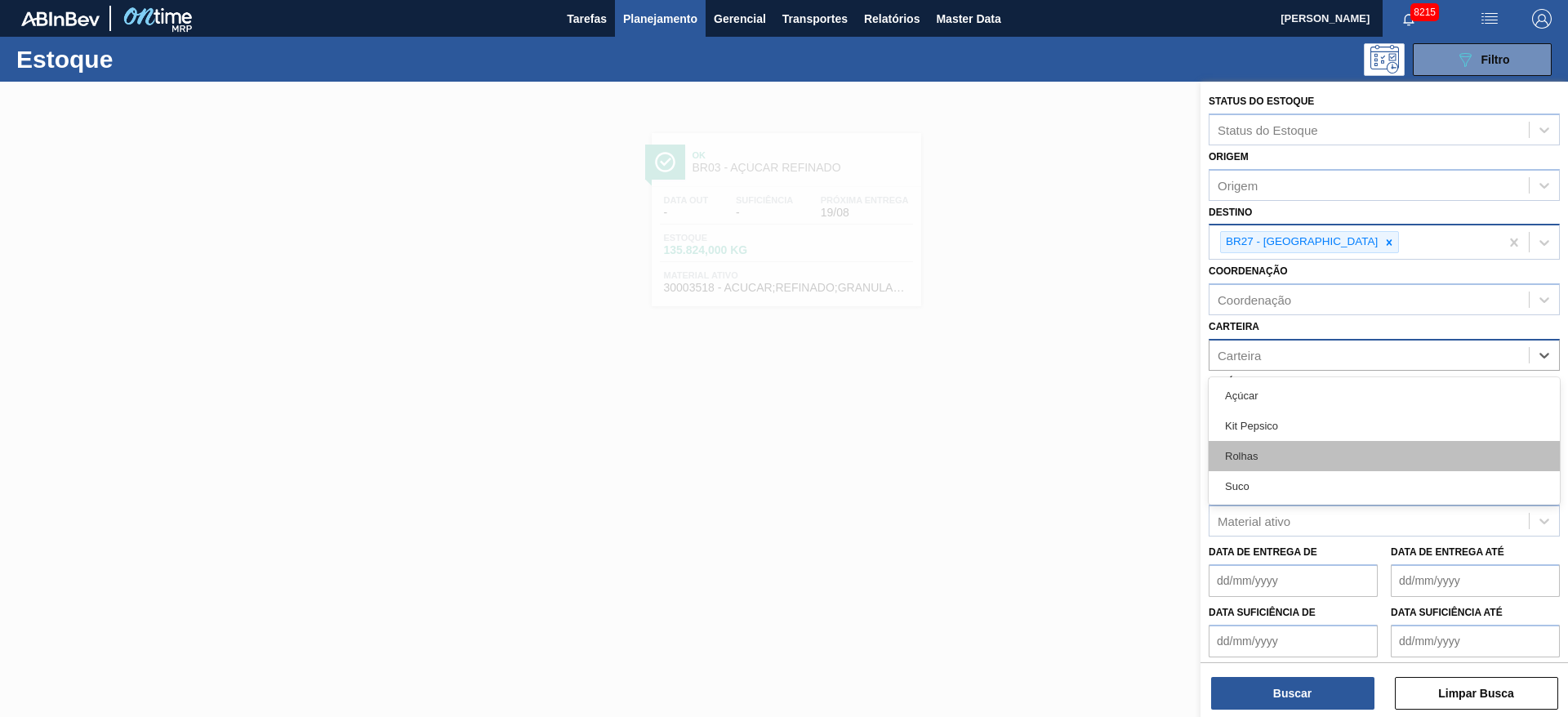
drag, startPoint x: 1269, startPoint y: 347, endPoint x: 1261, endPoint y: 451, distance: 104.3
click at [1261, 370] on div "option Açúcar, deselected. option Rolhas focused, 3 of 4. 4 results available. …" at bounding box center [1384, 355] width 351 height 32
click at [1261, 451] on div "Rolhas" at bounding box center [1384, 455] width 351 height 30
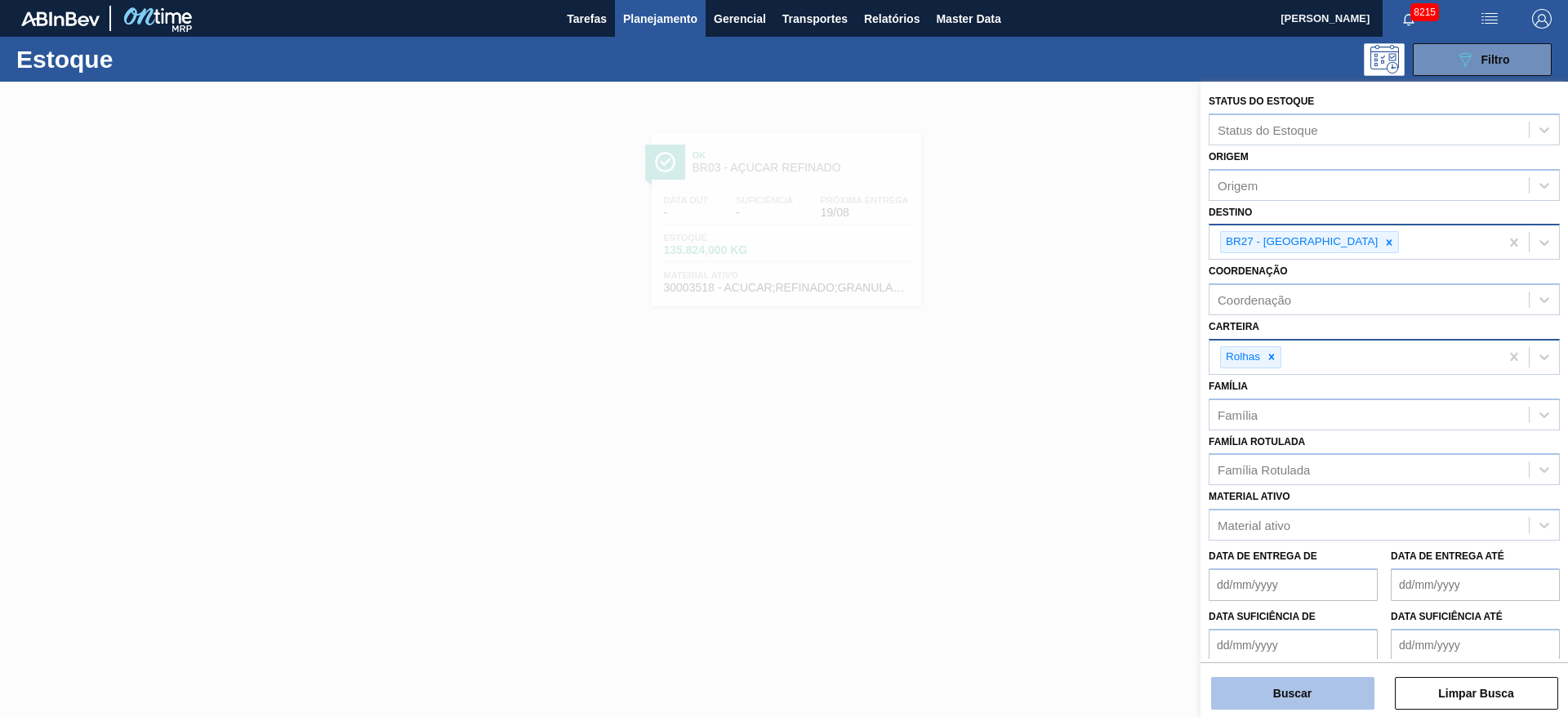
click at [1288, 704] on button "Buscar" at bounding box center [1292, 692] width 163 height 32
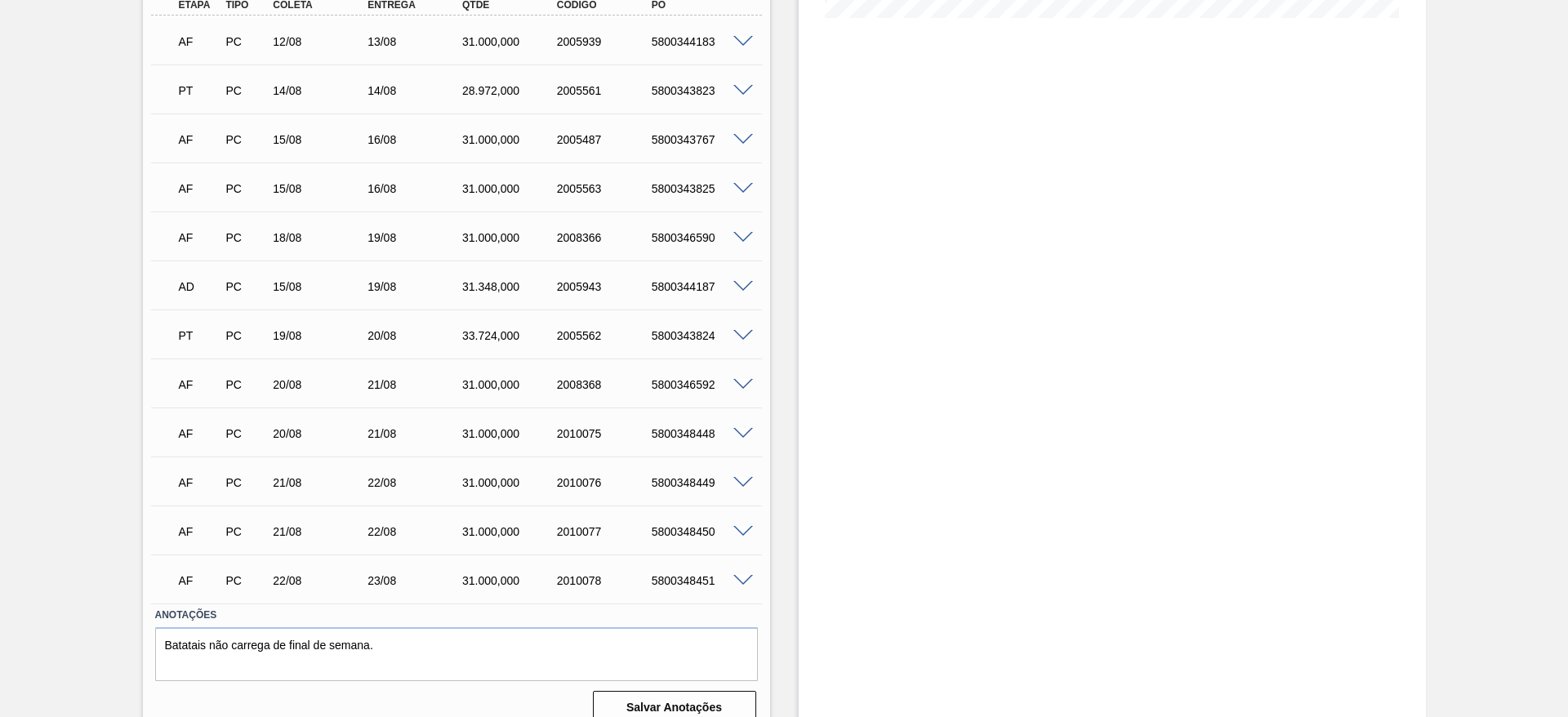
scroll to position [470, 0]
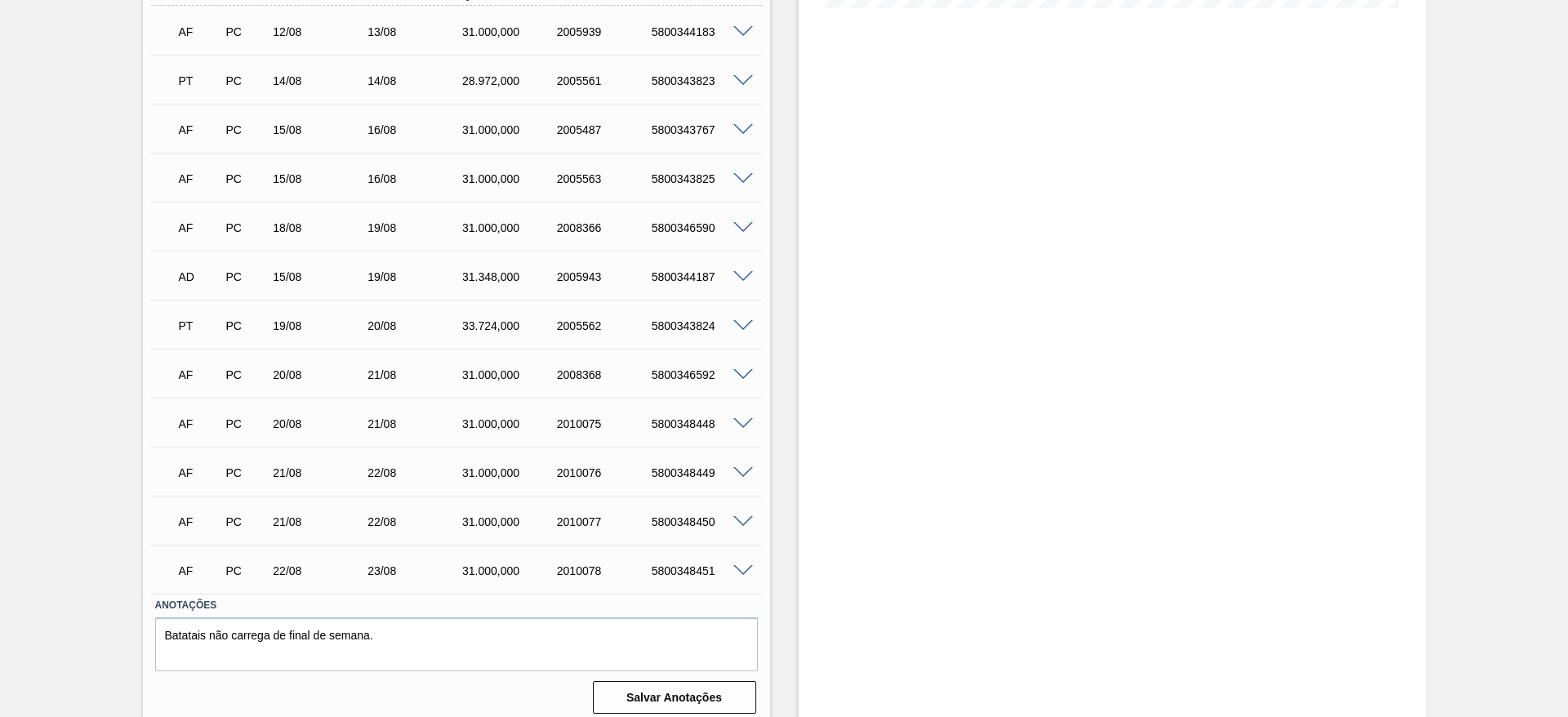
click at [736, 370] on span at bounding box center [743, 376] width 19 height 12
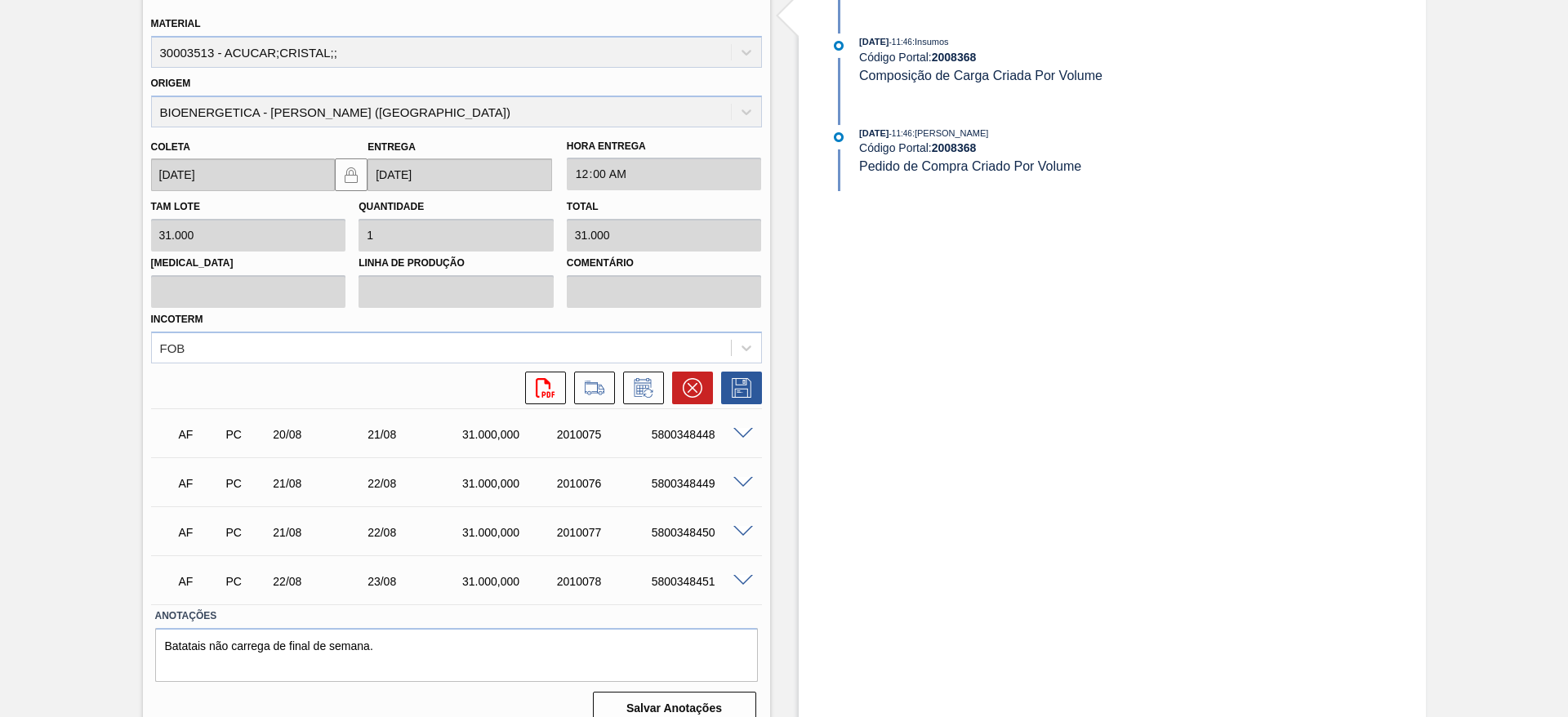
scroll to position [859, 0]
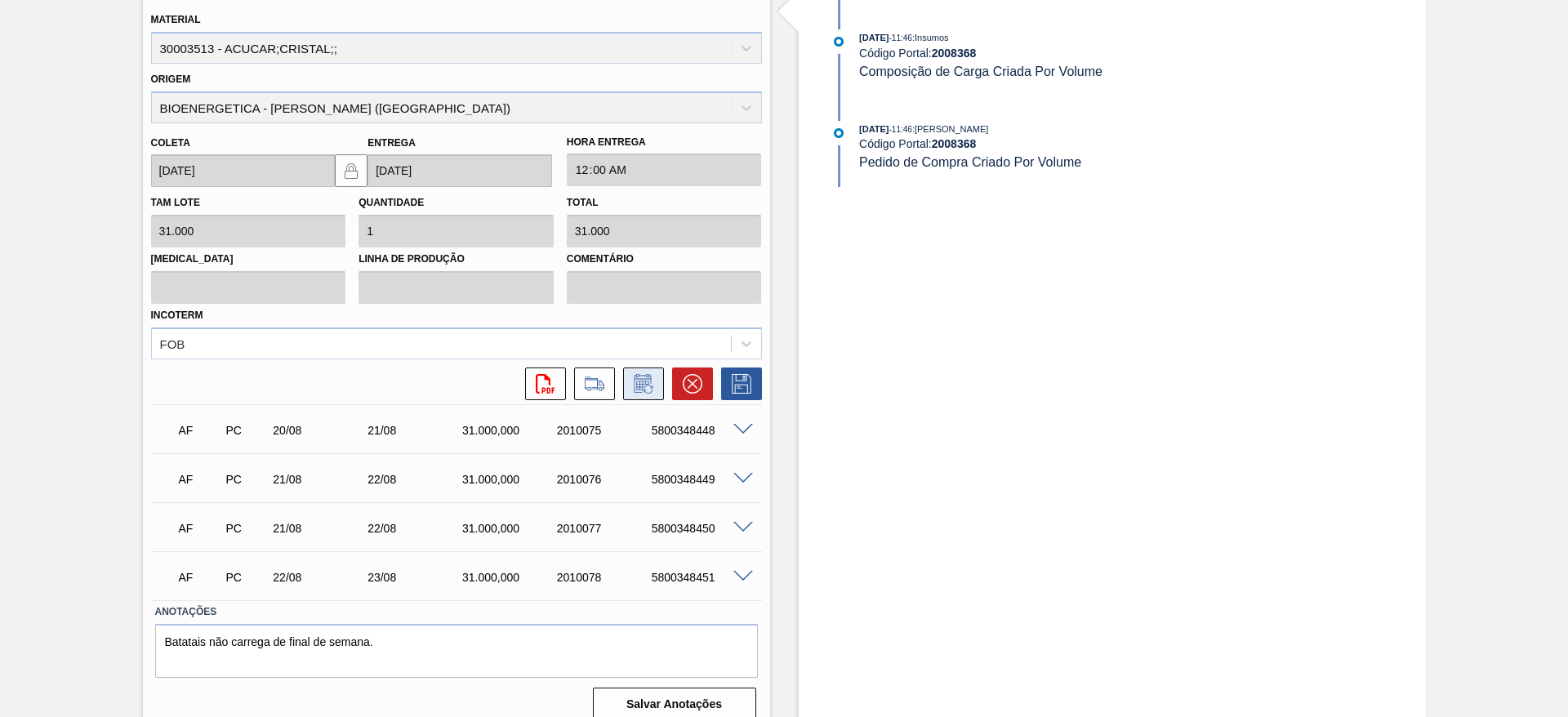
click at [651, 391] on icon at bounding box center [643, 384] width 26 height 19
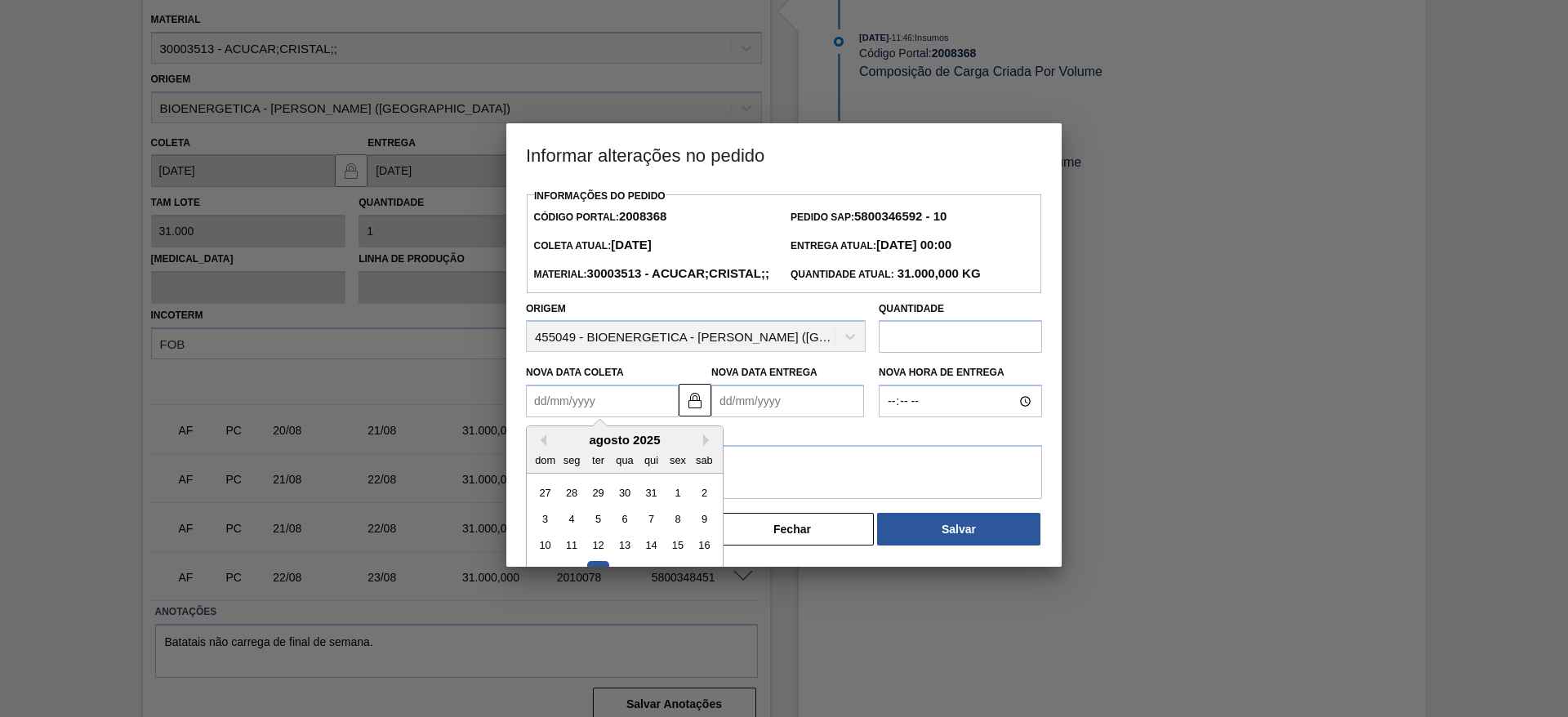
click at [571, 417] on Coleta "Nova Data Coleta" at bounding box center [602, 400] width 153 height 32
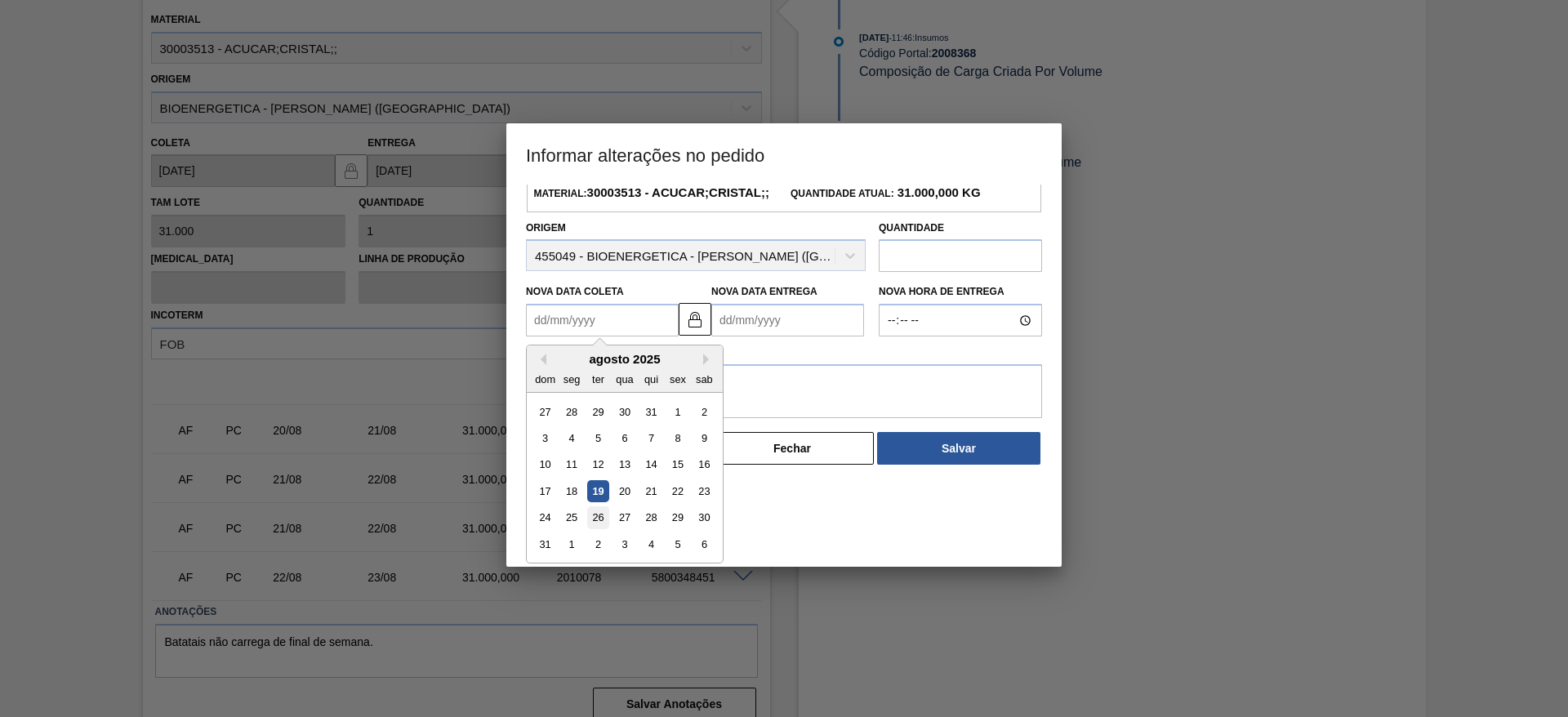
click at [597, 529] on div "26" at bounding box center [598, 518] width 22 height 22
type Coleta "[DATE]"
type Entrega "27/08/2025"
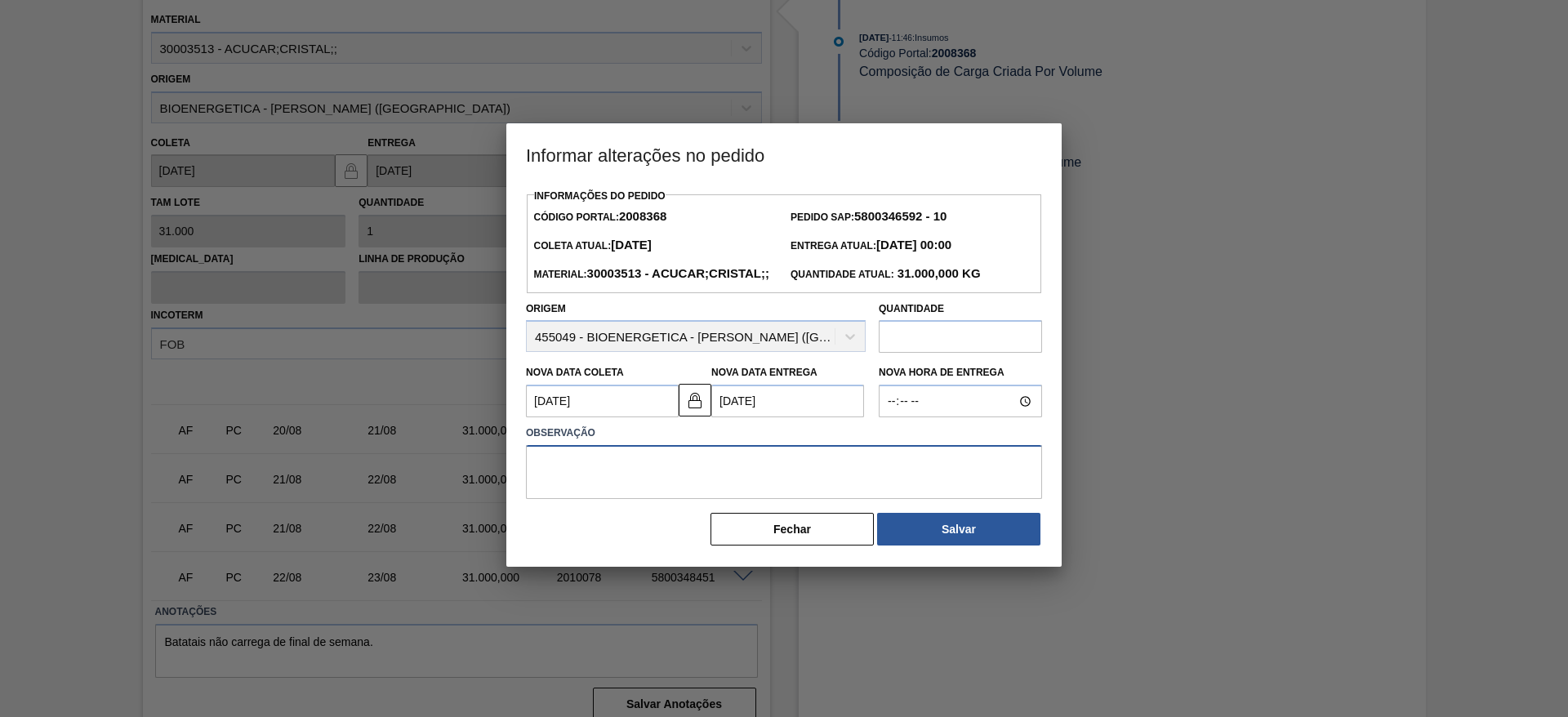
click at [627, 498] on textarea at bounding box center [784, 471] width 516 height 54
type textarea "."
click at [923, 545] on button "Salvar" at bounding box center [958, 528] width 163 height 32
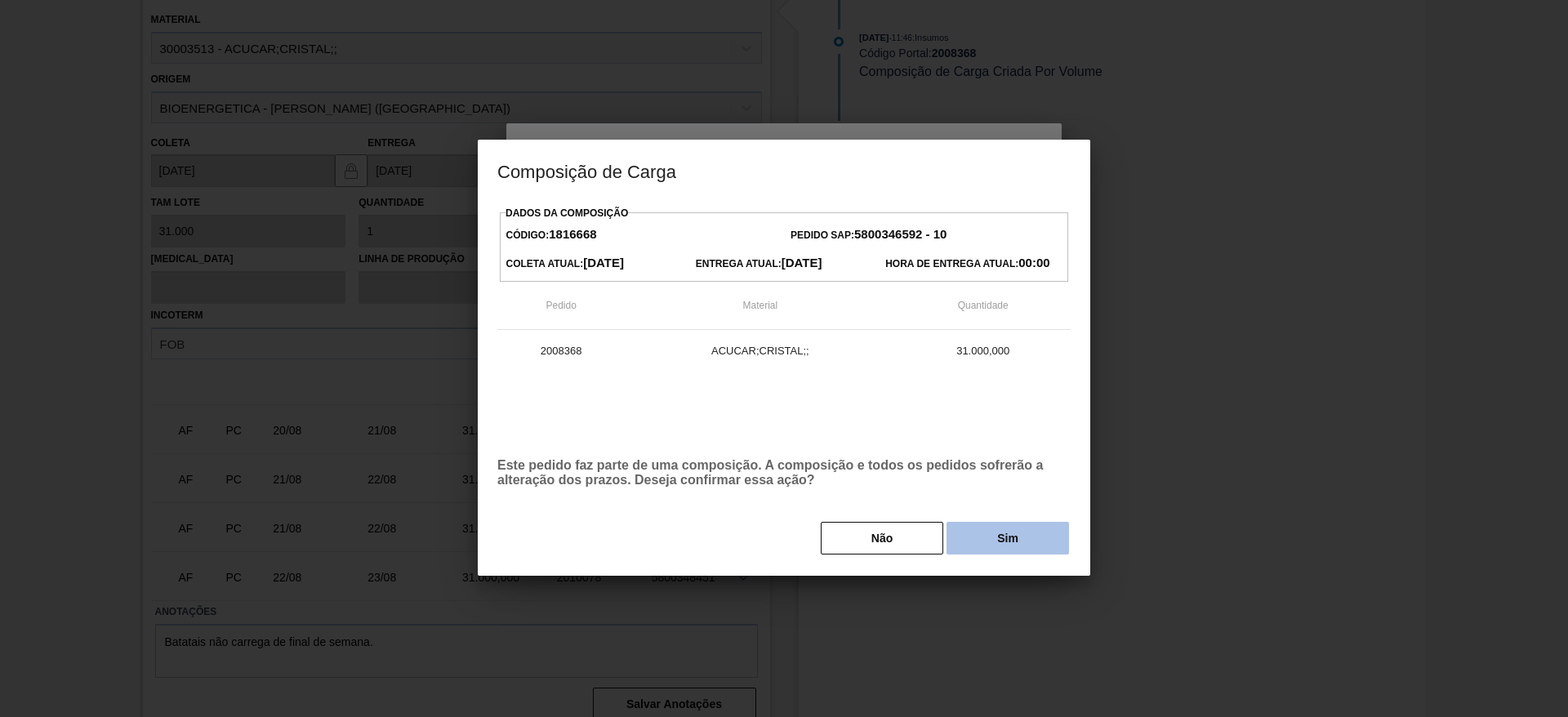
click at [972, 541] on button "Sim" at bounding box center [1007, 538] width 123 height 32
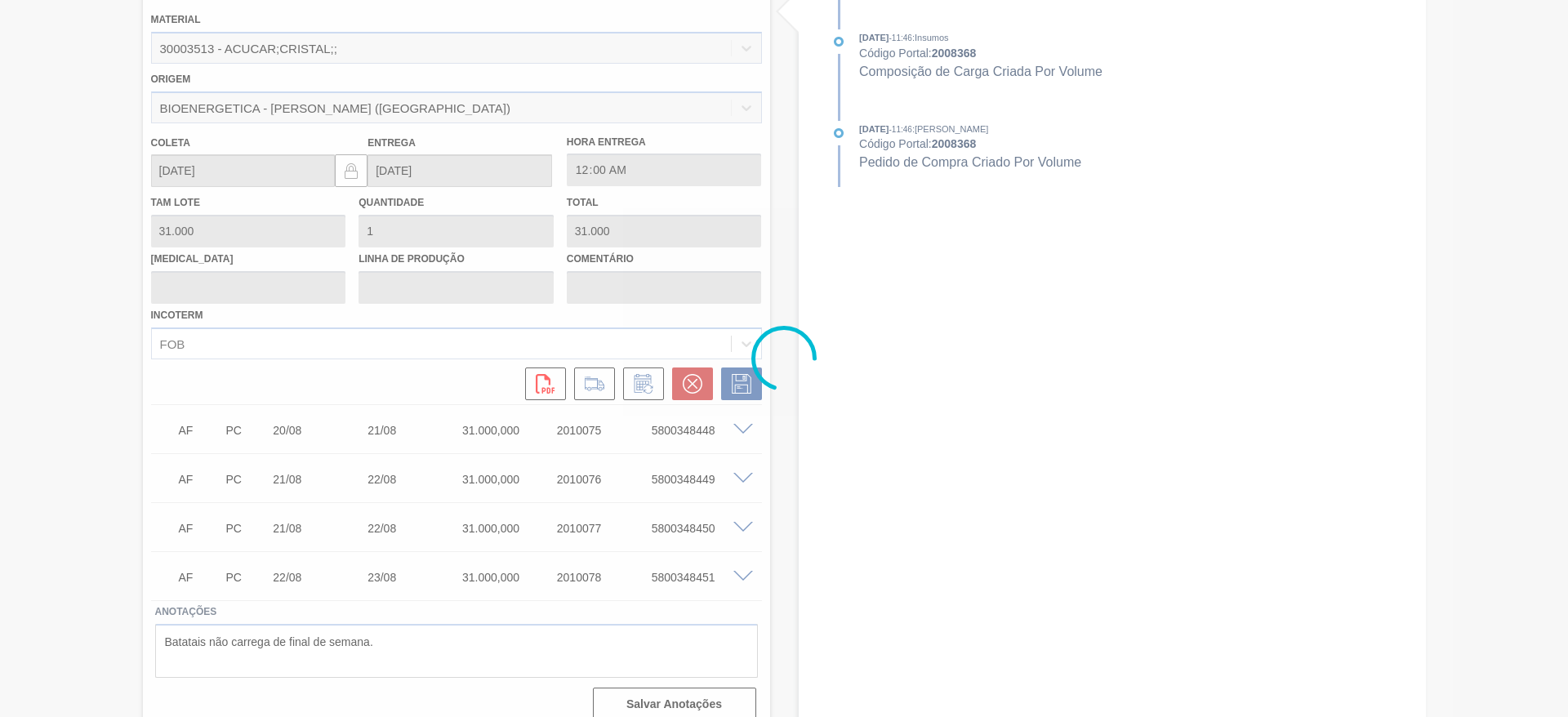
scroll to position [231, 0]
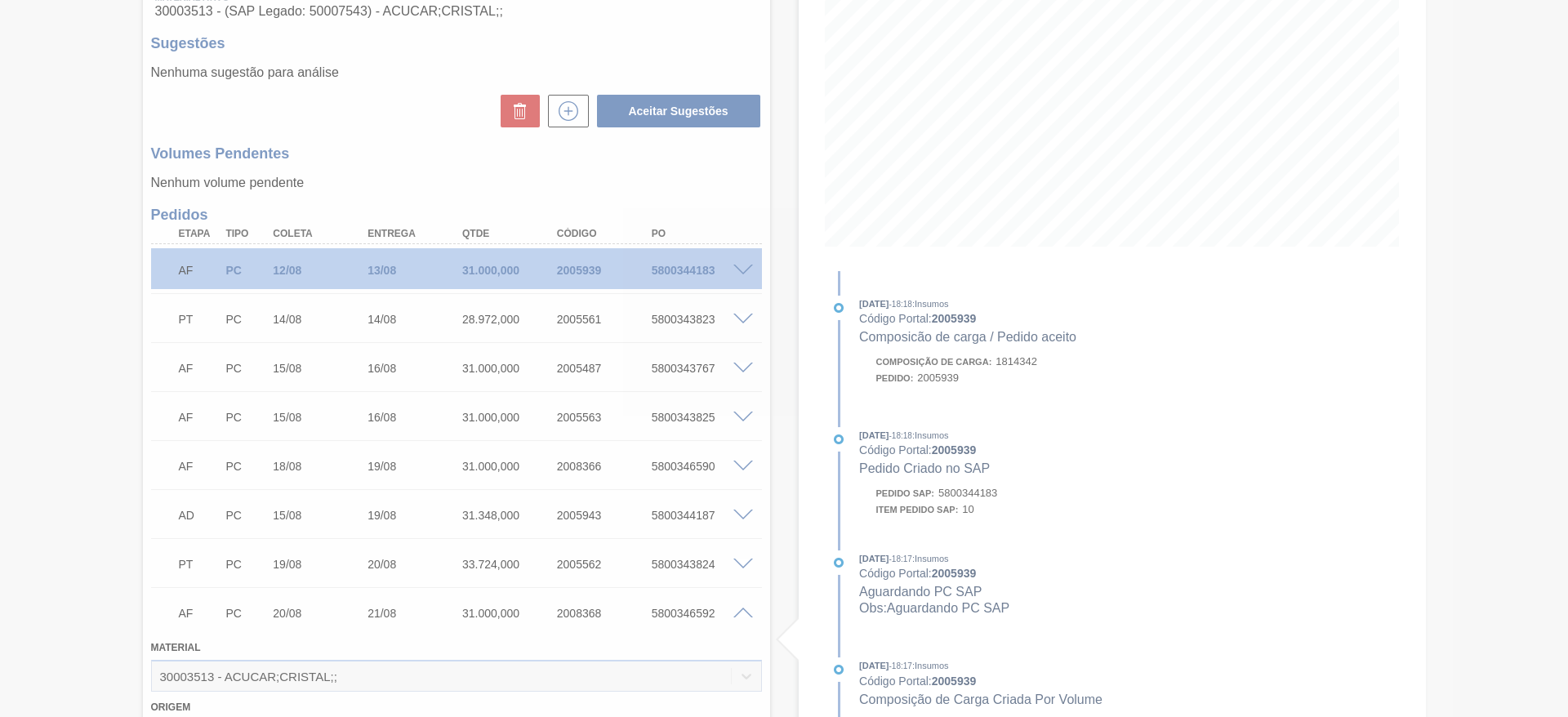
type input "."
type input "[DATE]"
type input "27/08/2025"
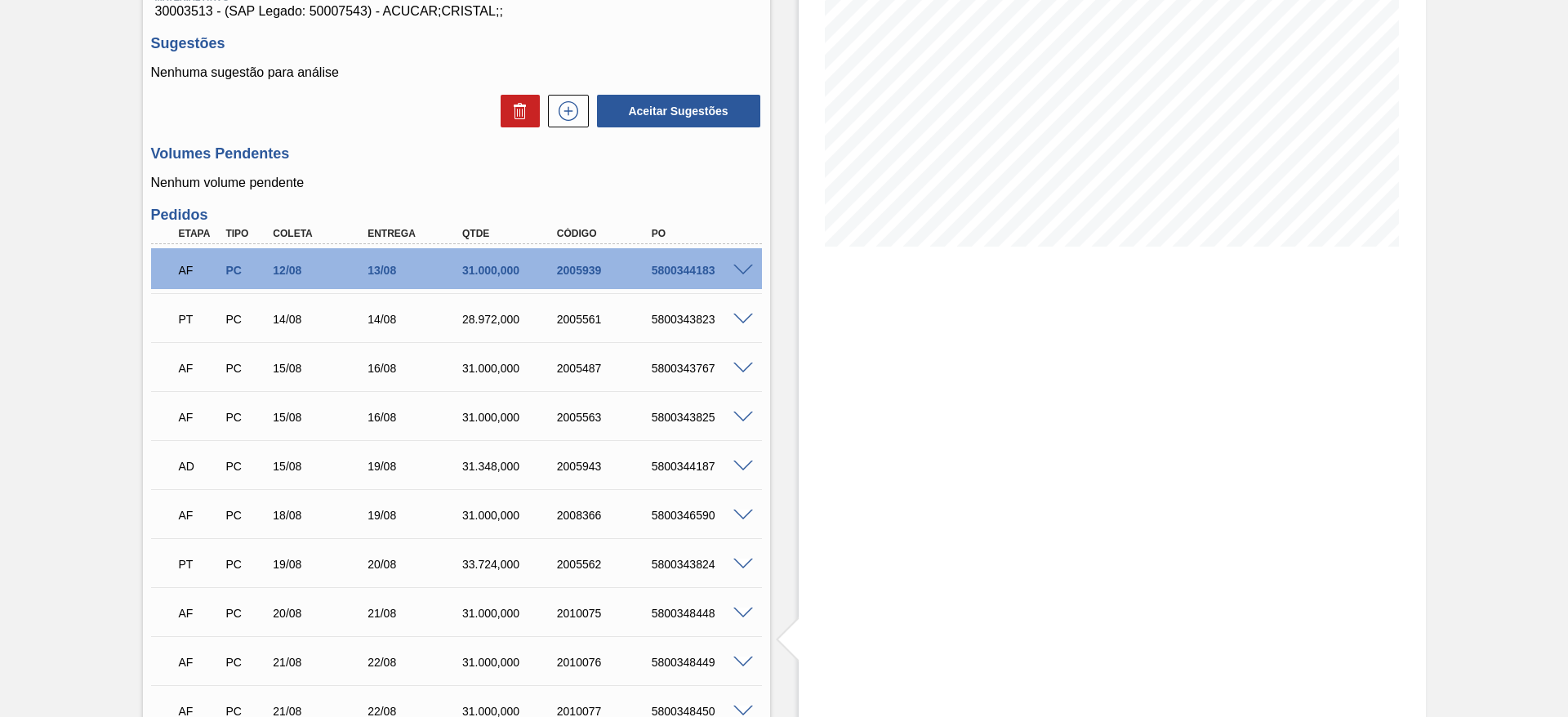
scroll to position [480, 0]
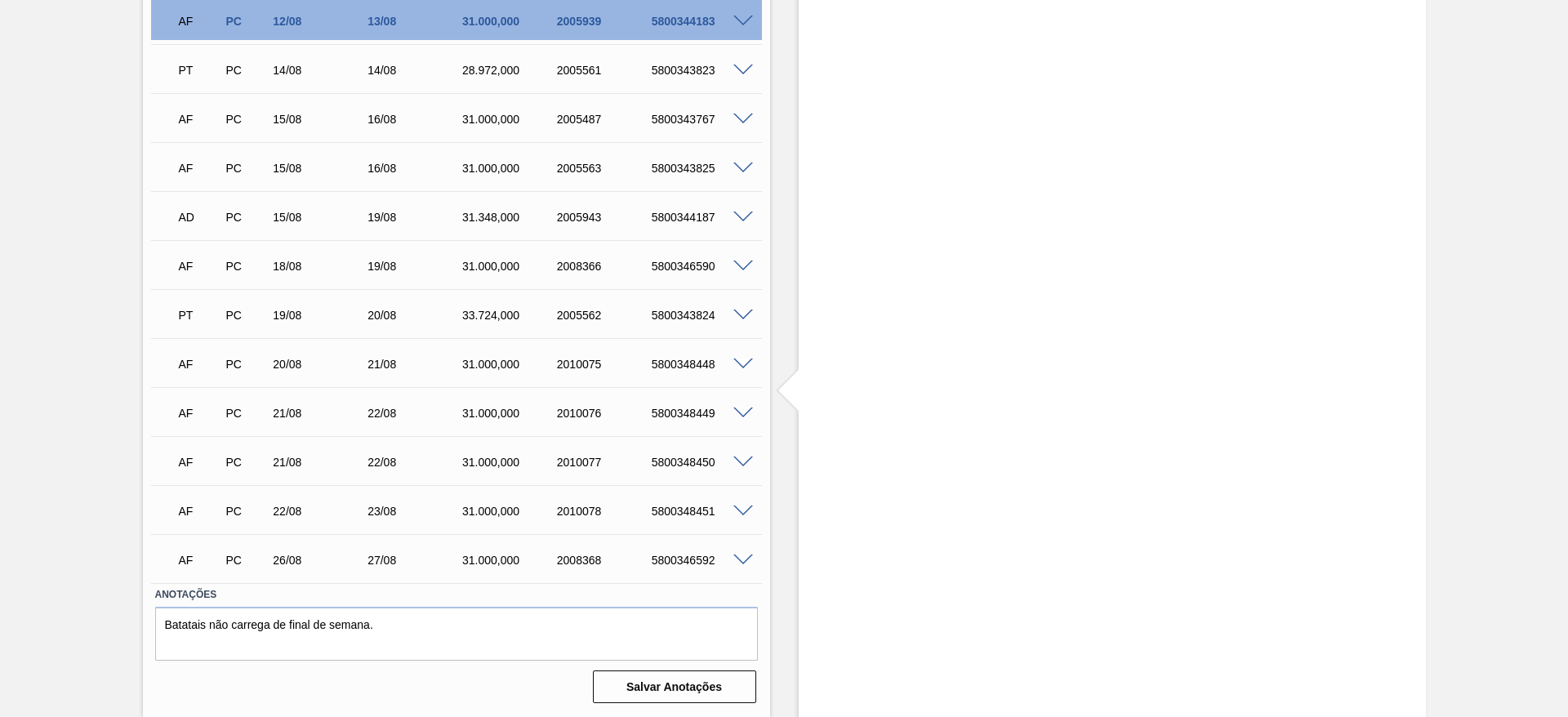
click at [734, 417] on span at bounding box center [743, 413] width 19 height 12
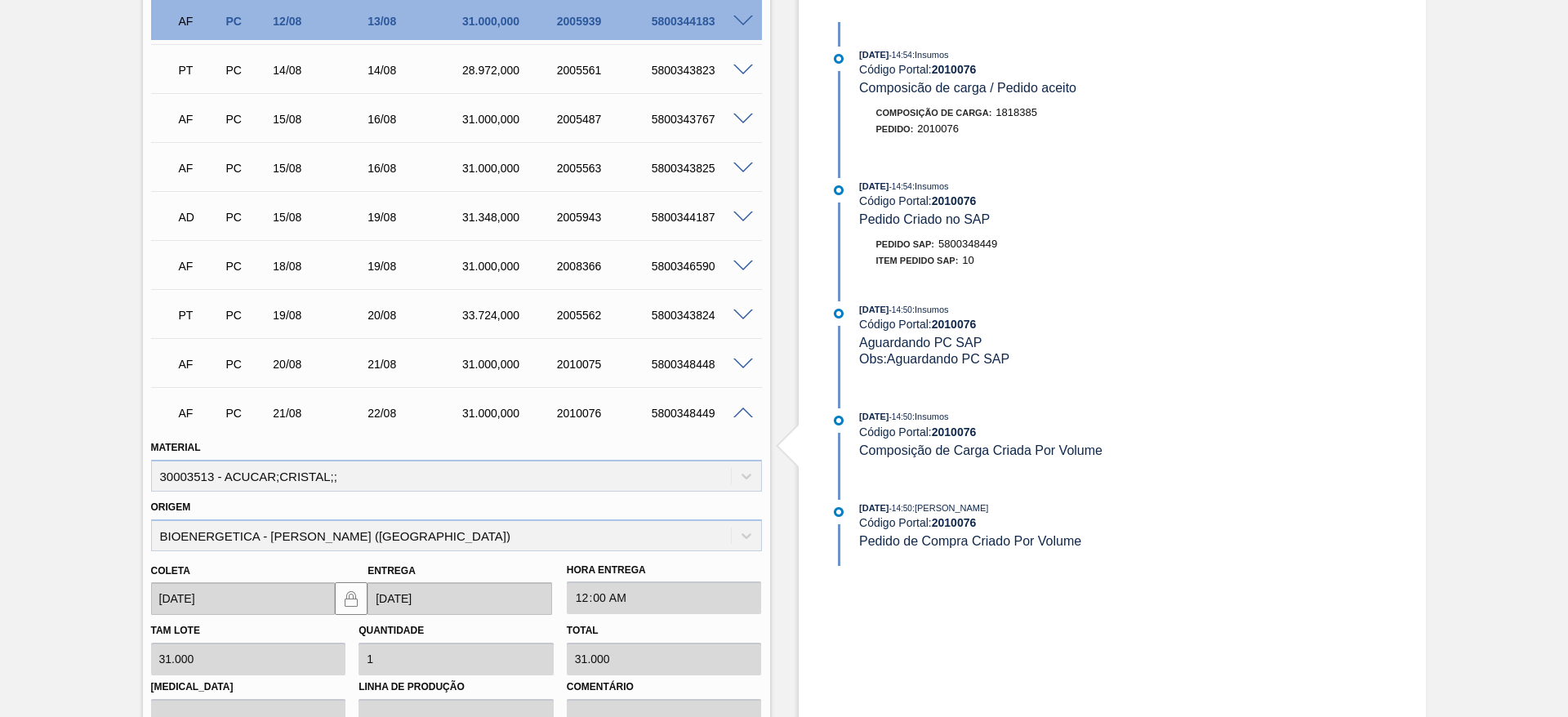
click at [741, 358] on span at bounding box center [743, 364] width 19 height 12
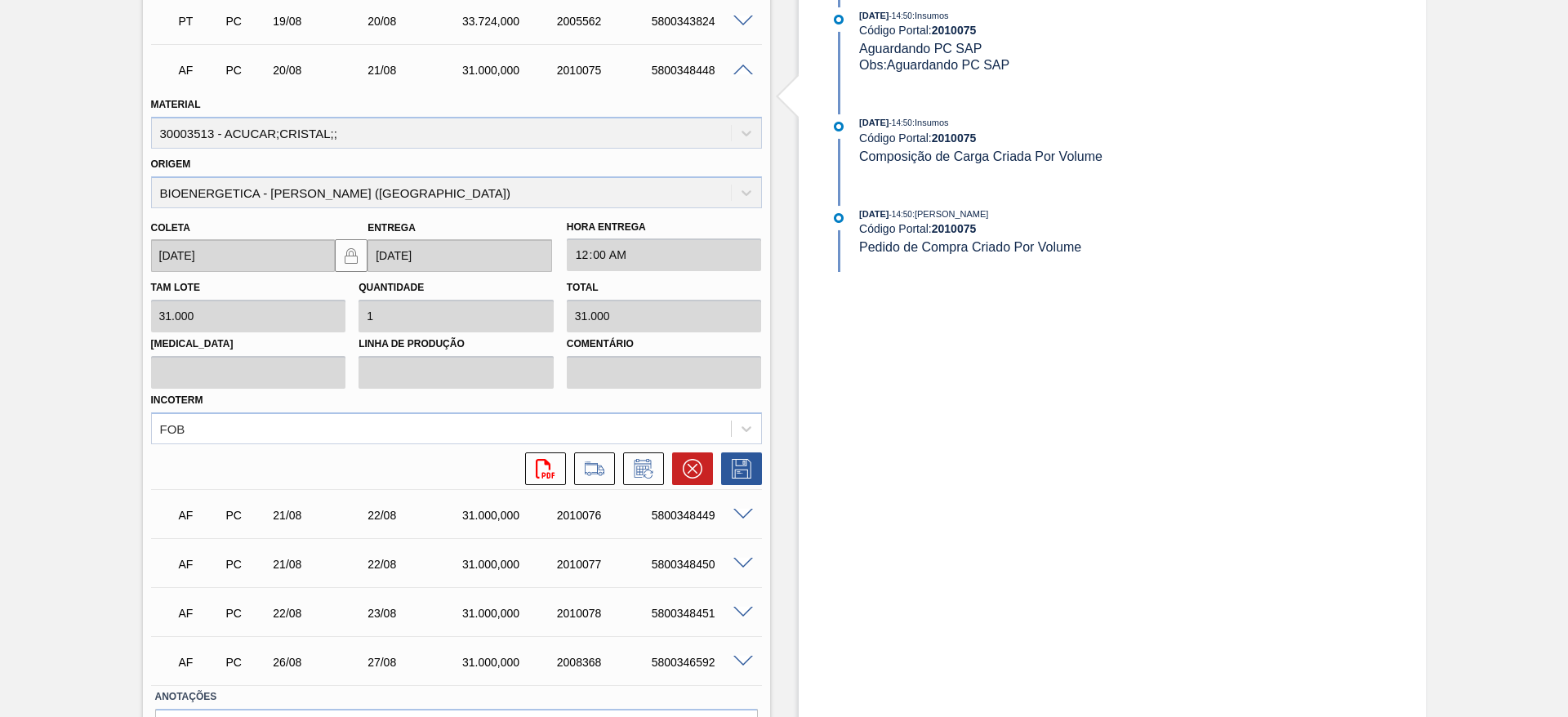
scroll to position [777, 0]
click at [634, 466] on icon at bounding box center [643, 466] width 26 height 19
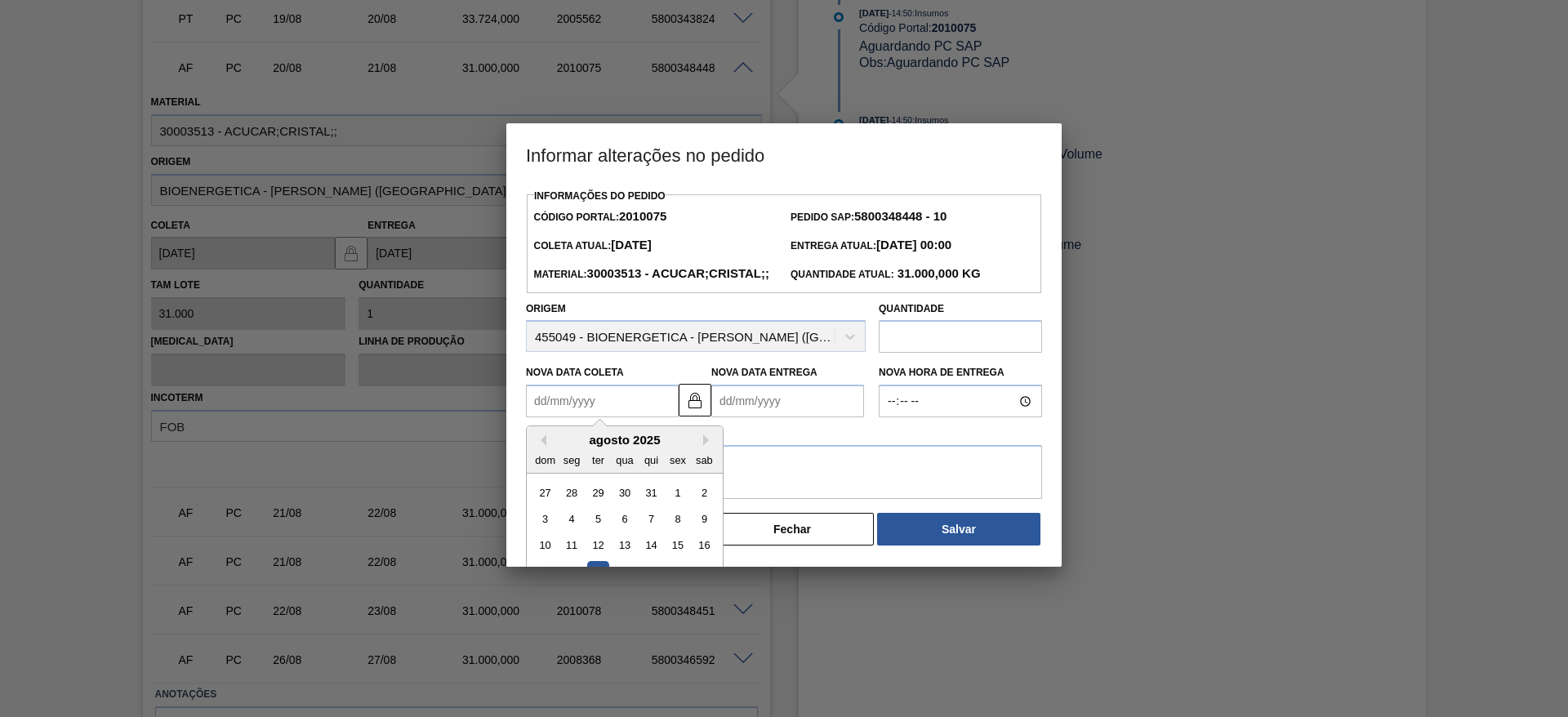
click at [572, 417] on Coleta "Nova Data Coleta" at bounding box center [602, 400] width 153 height 32
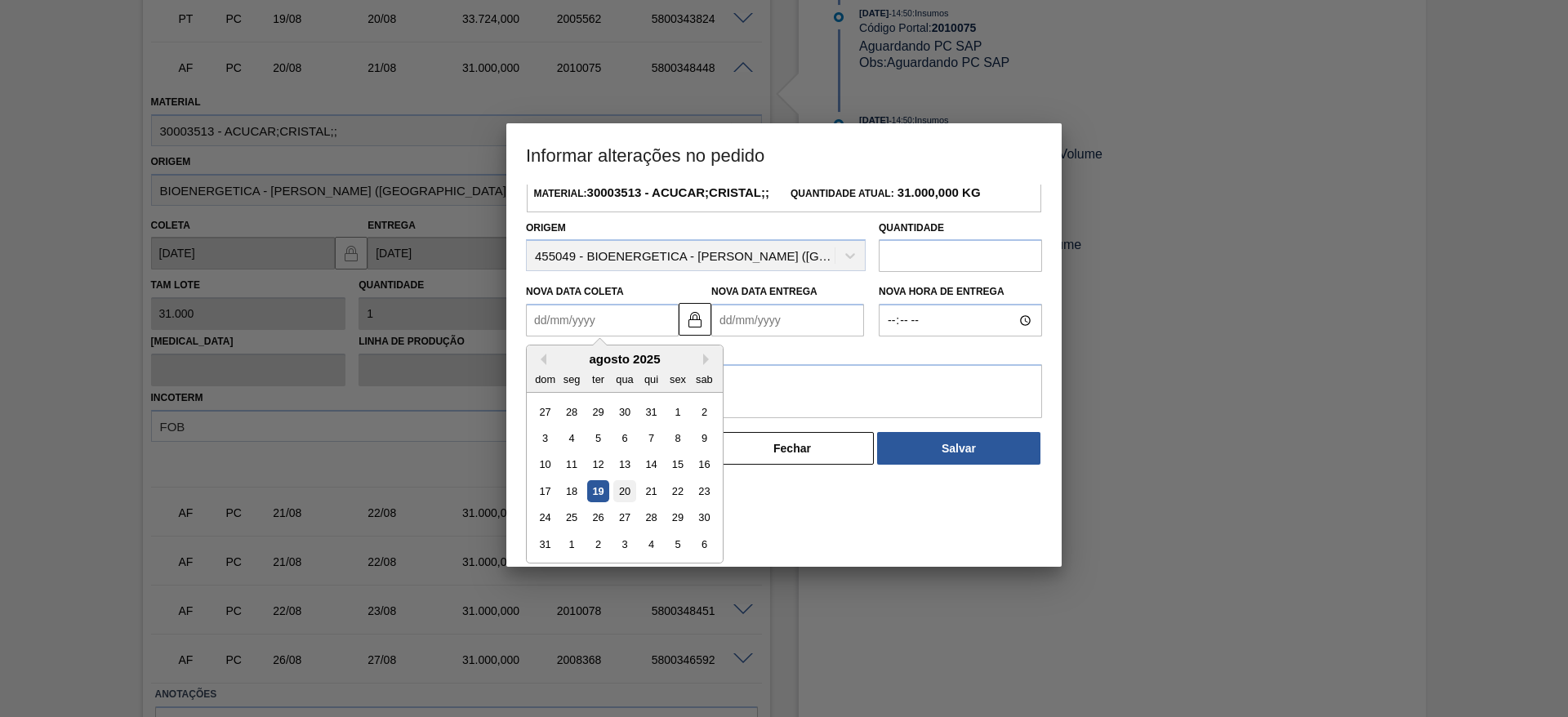
click at [620, 502] on div "20" at bounding box center [624, 491] width 22 height 22
type Coleta "20/08/2025"
type Entrega "21/08/2025"
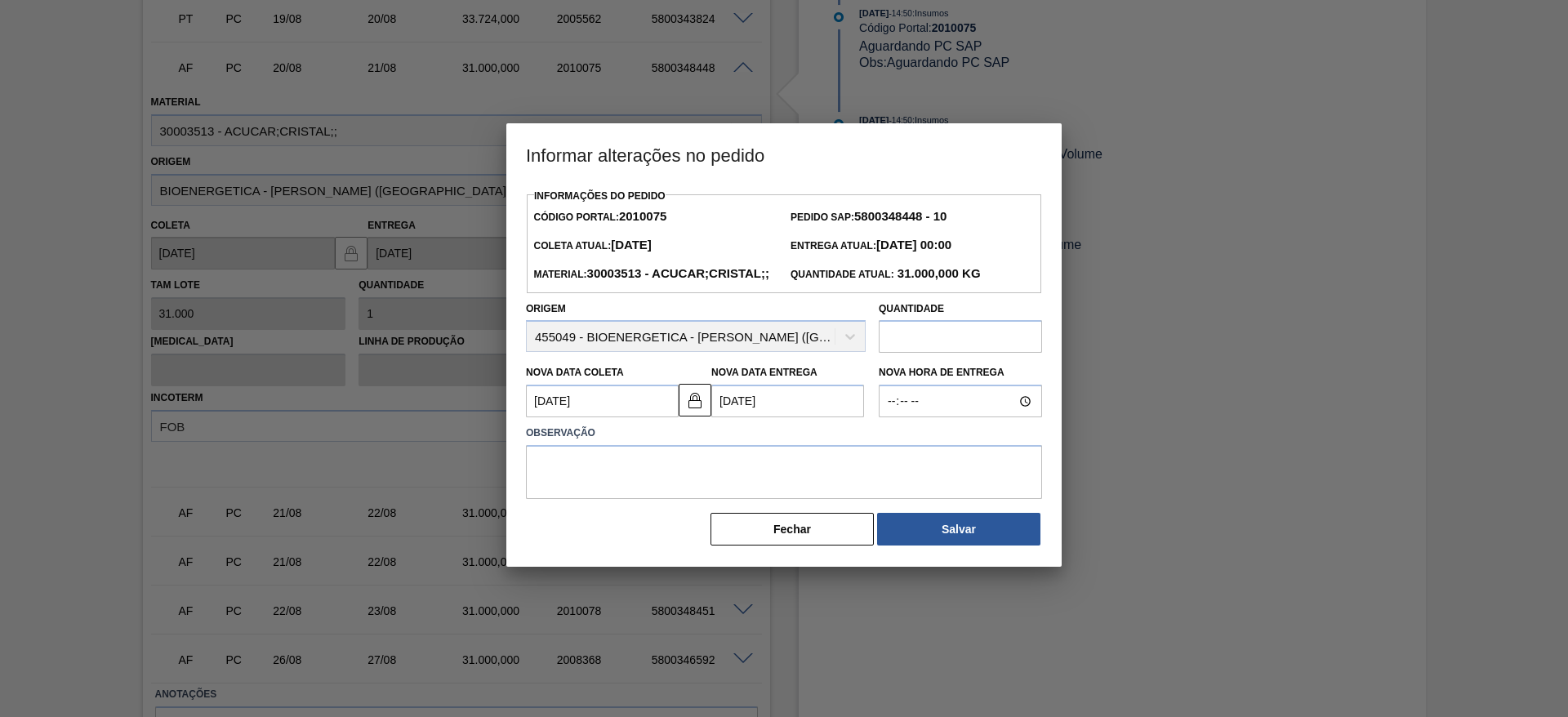
scroll to position [0, 0]
click at [638, 499] on textarea at bounding box center [784, 471] width 516 height 54
type textarea "."
click at [905, 546] on button "Salvar" at bounding box center [958, 528] width 163 height 32
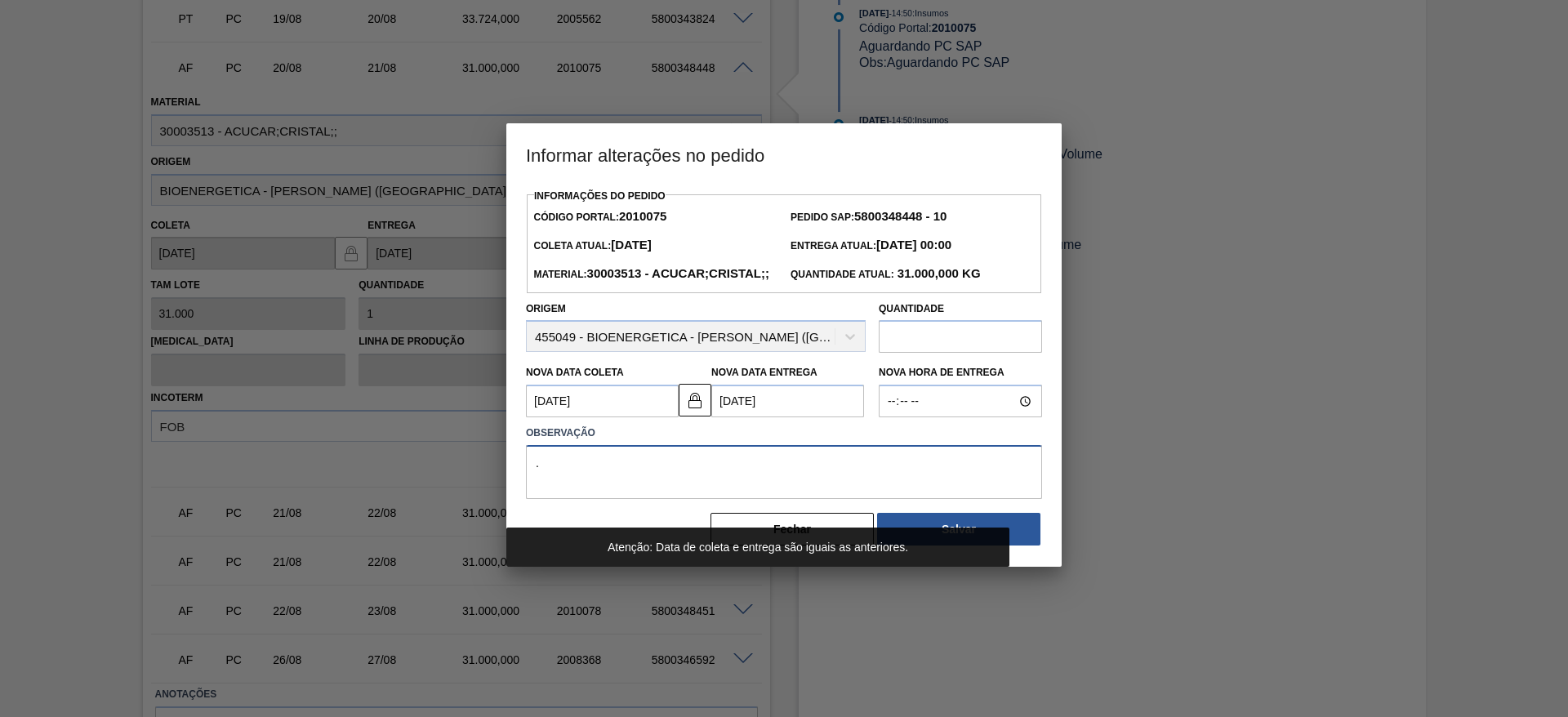
click at [861, 494] on textarea "." at bounding box center [784, 471] width 516 height 54
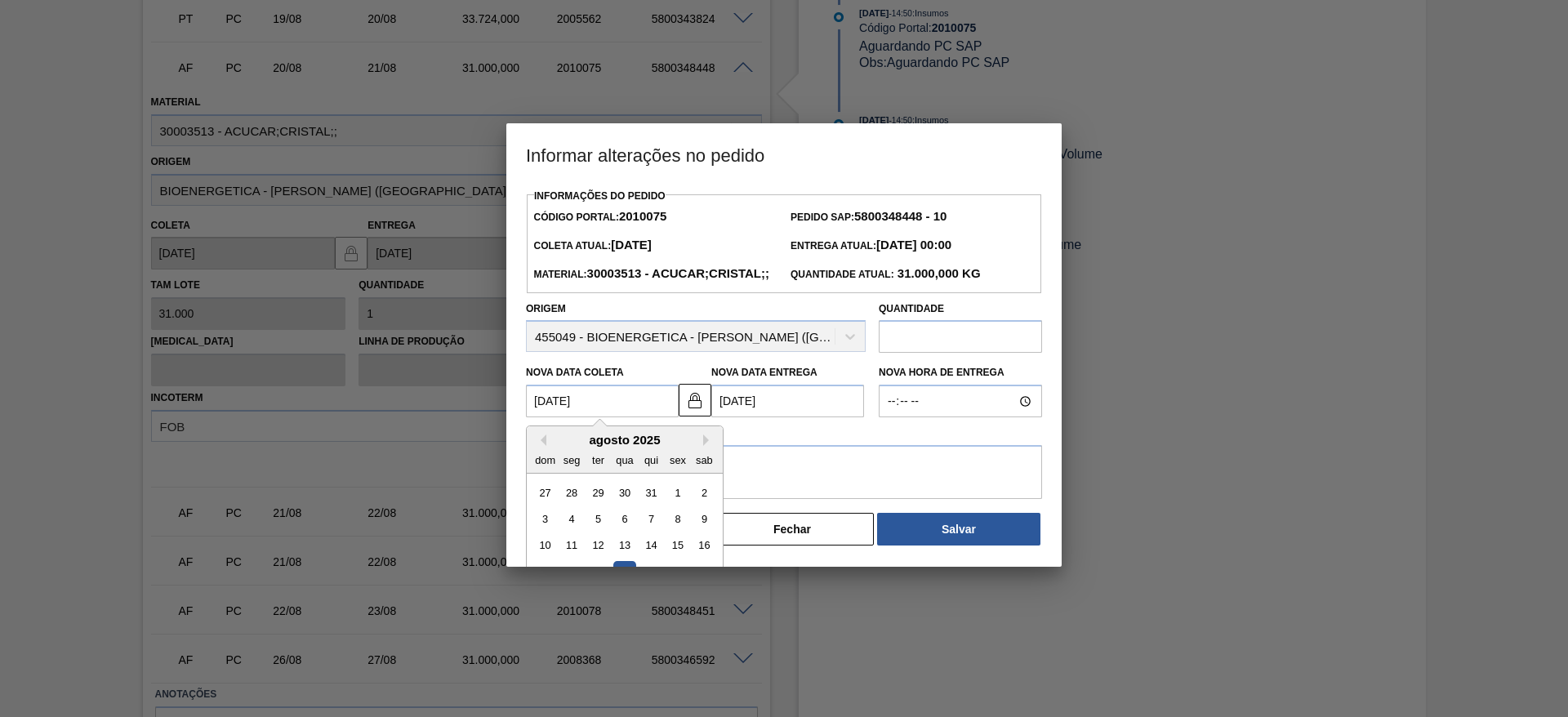
click at [583, 417] on Coleta "20/08/2025" at bounding box center [602, 400] width 153 height 32
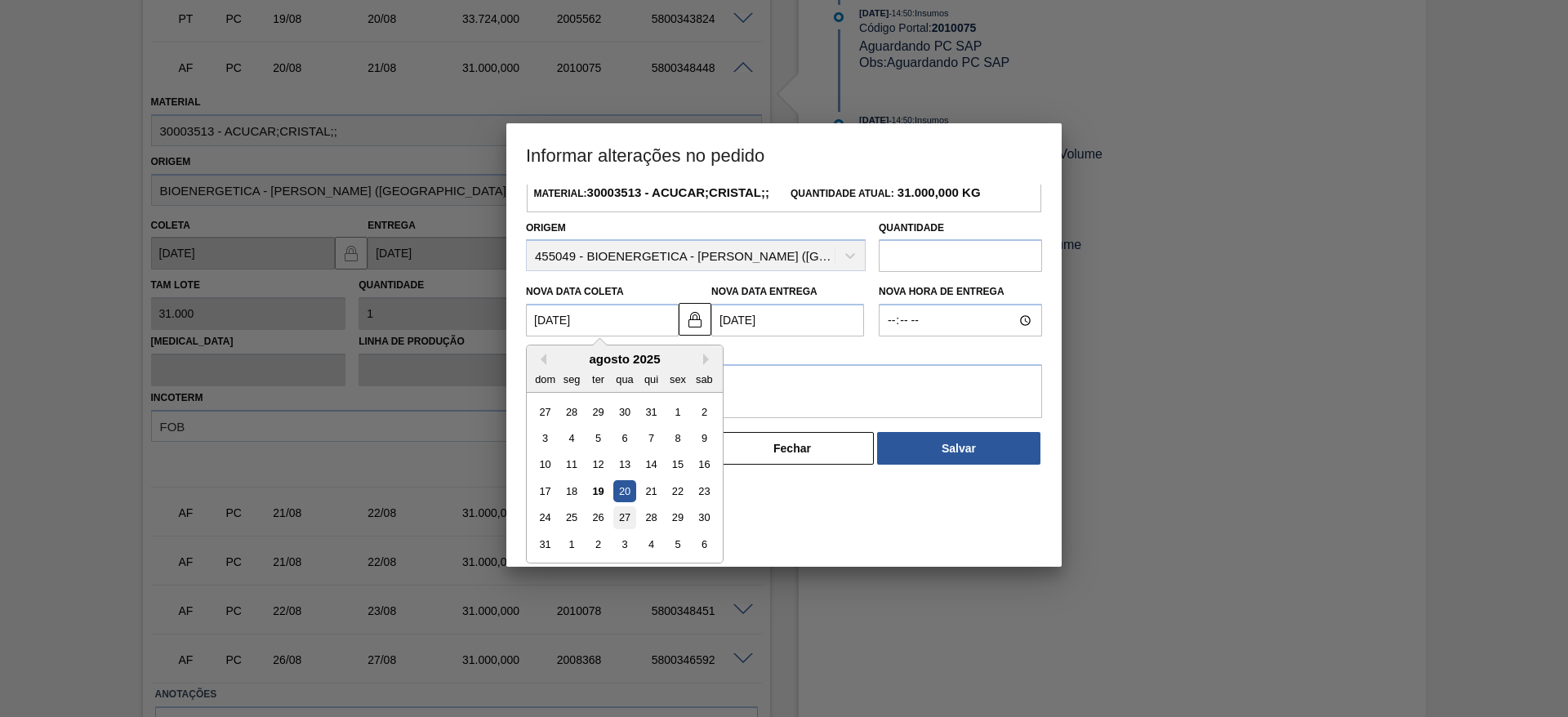
click at [629, 529] on div "27" at bounding box center [624, 518] width 22 height 22
type Coleta "27/08/2025"
type Entrega "28/08/2025"
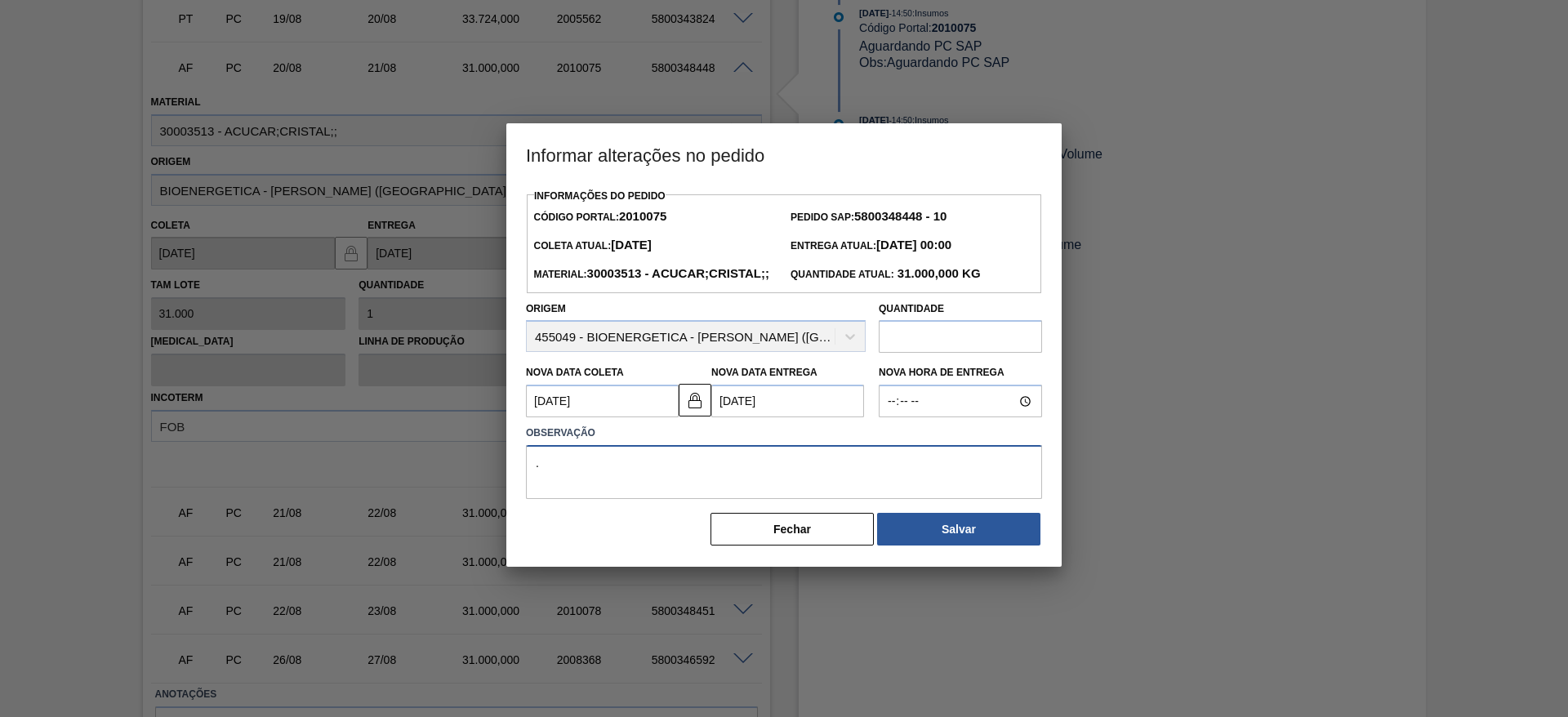
click at [690, 483] on textarea "." at bounding box center [784, 471] width 516 height 54
type textarea ".."
click at [905, 546] on button "Salvar" at bounding box center [958, 528] width 163 height 32
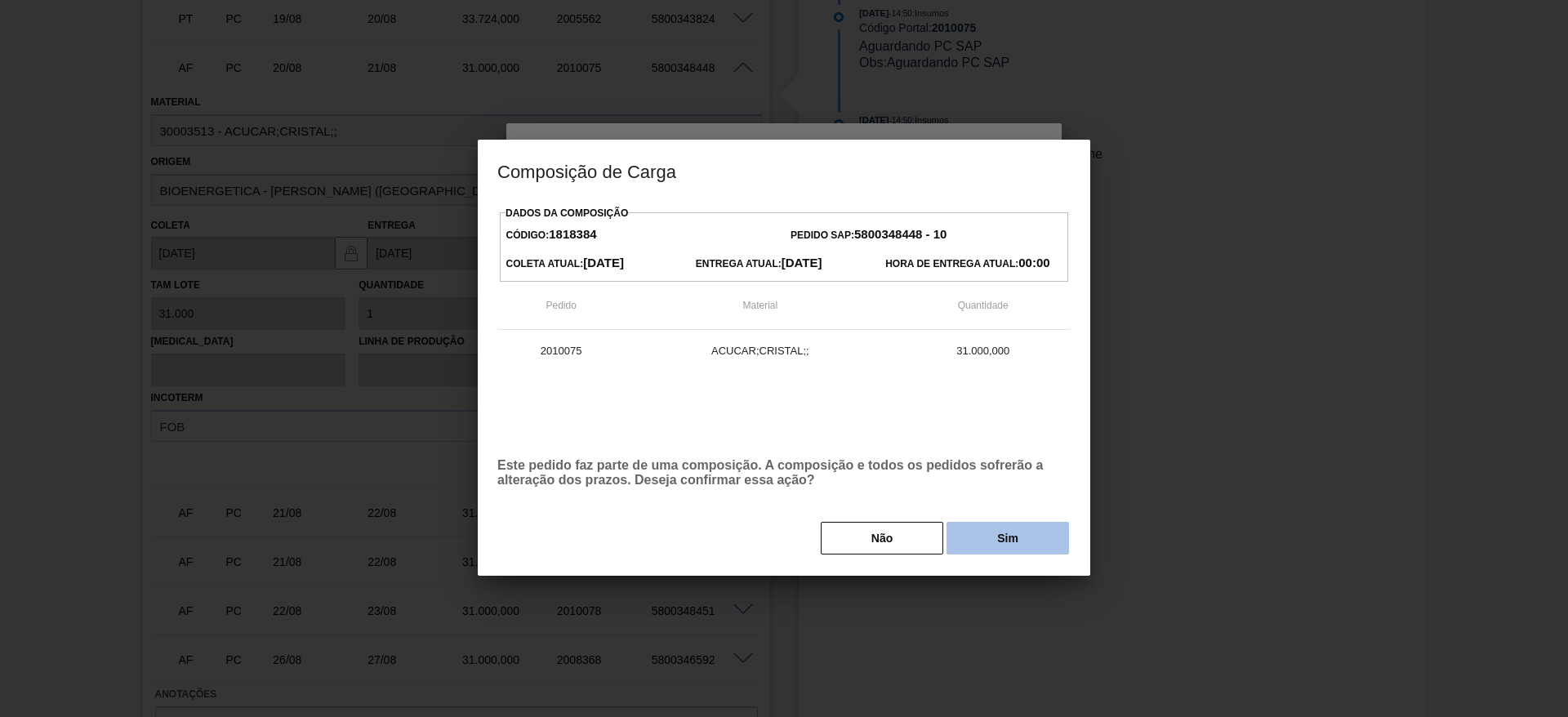
click at [1004, 527] on button "Sim" at bounding box center [1007, 538] width 123 height 32
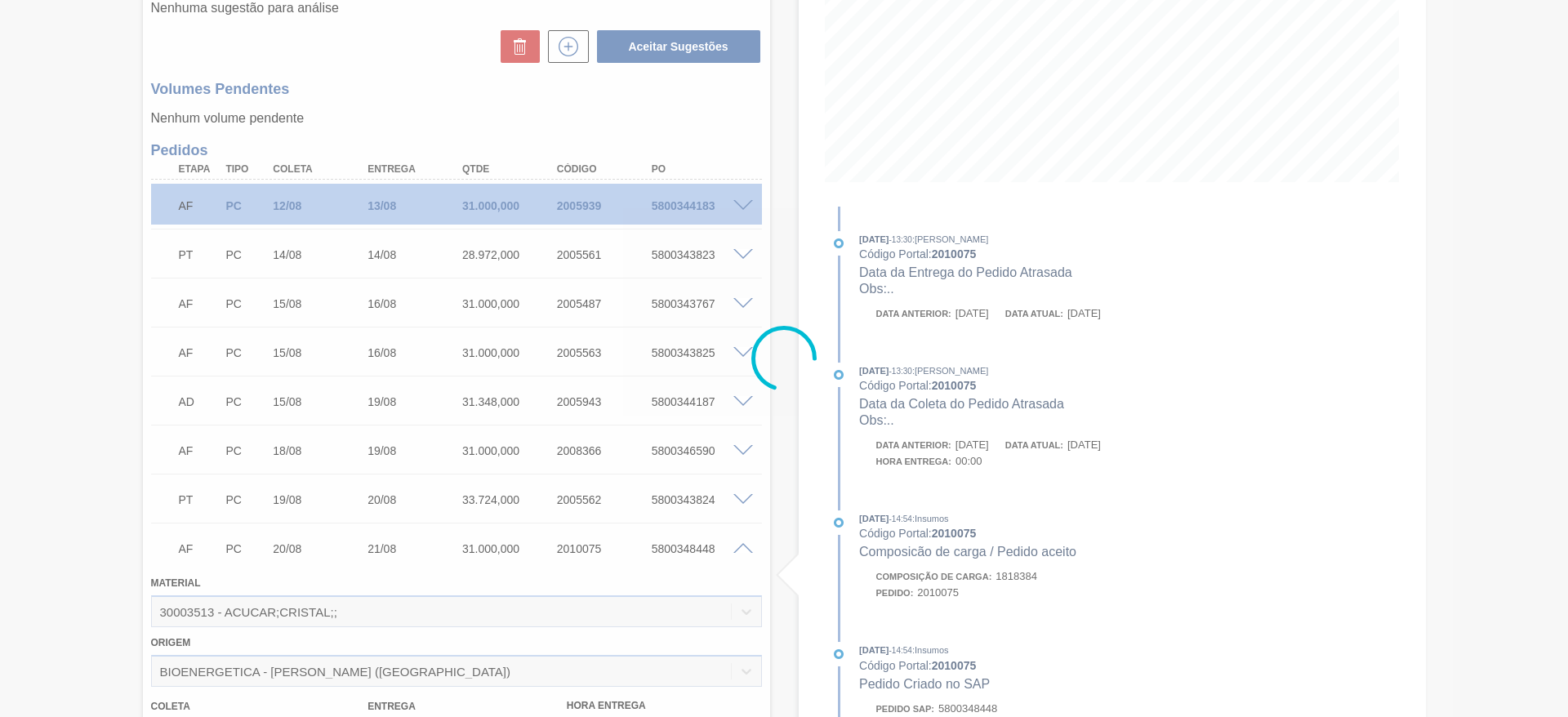
scroll to position [298, 0]
type input ".."
type input "27/08/2025"
type input "28/08/2025"
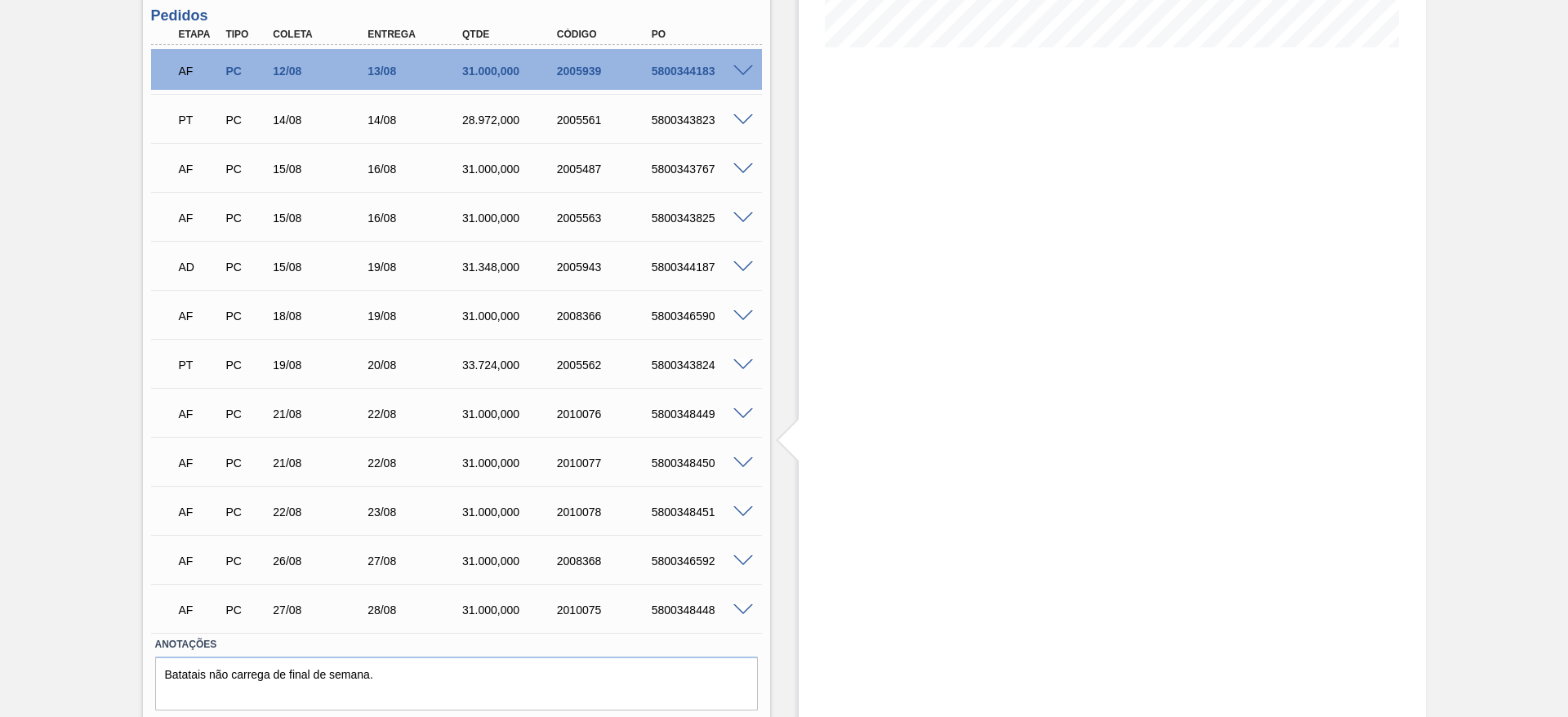
scroll to position [480, 0]
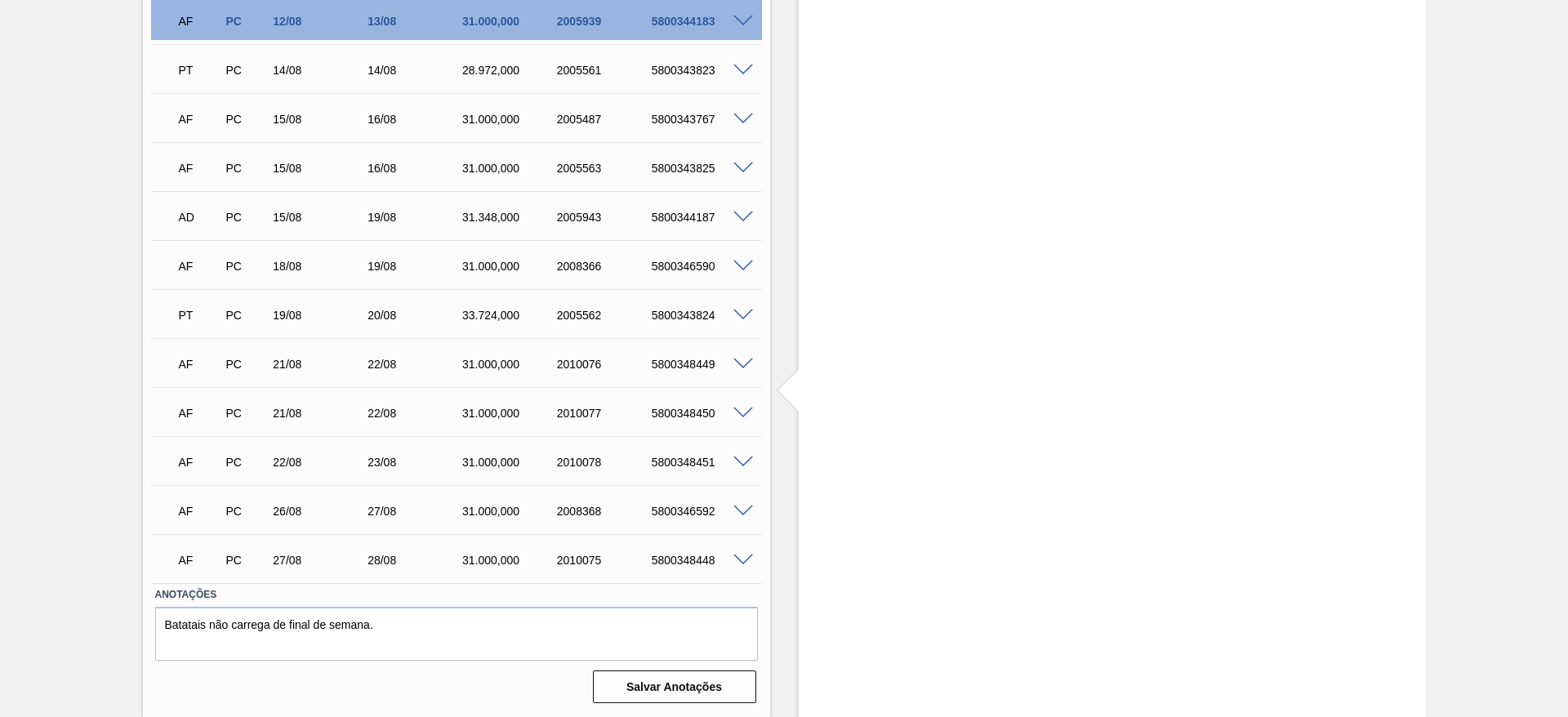
click at [738, 361] on span at bounding box center [743, 364] width 19 height 12
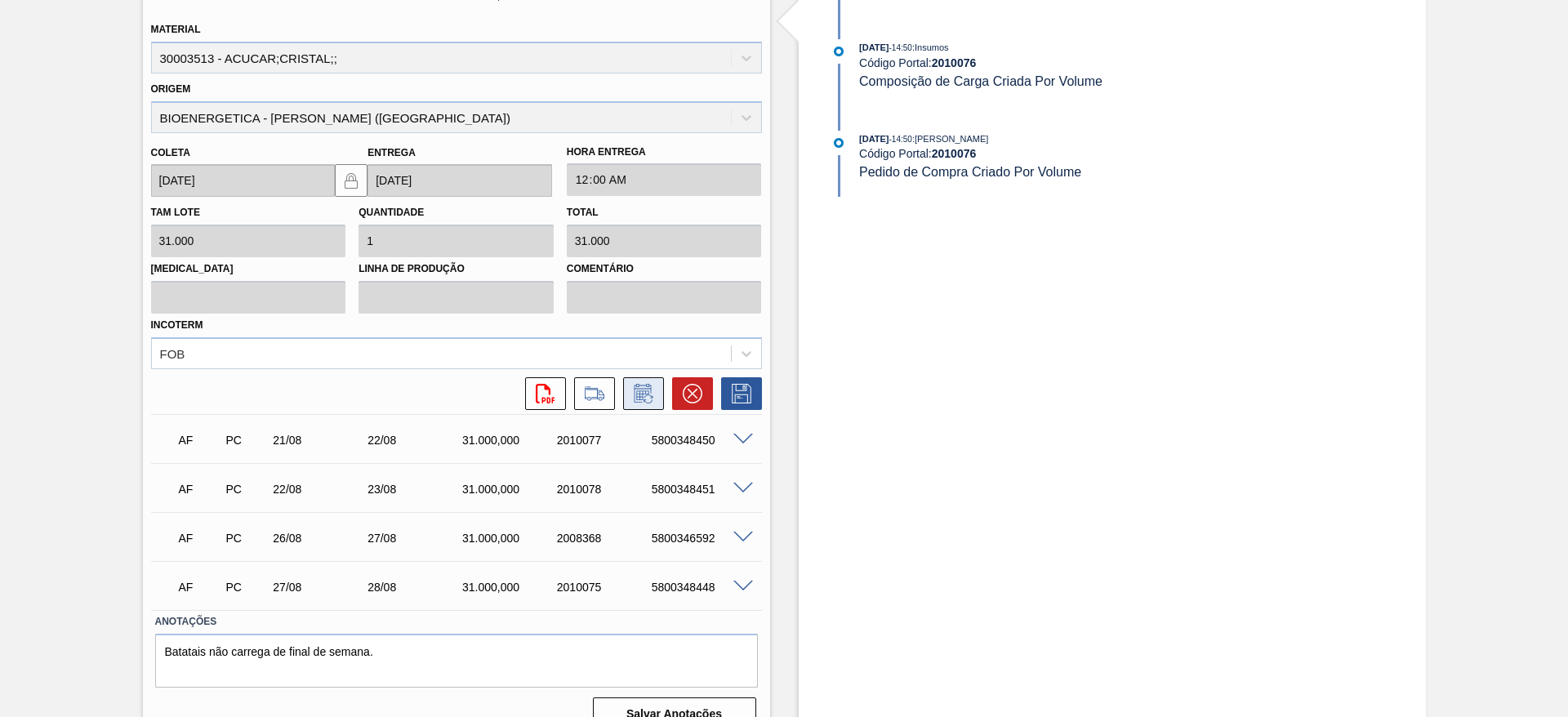
scroll to position [850, 0]
click at [649, 391] on icon at bounding box center [642, 391] width 18 height 18
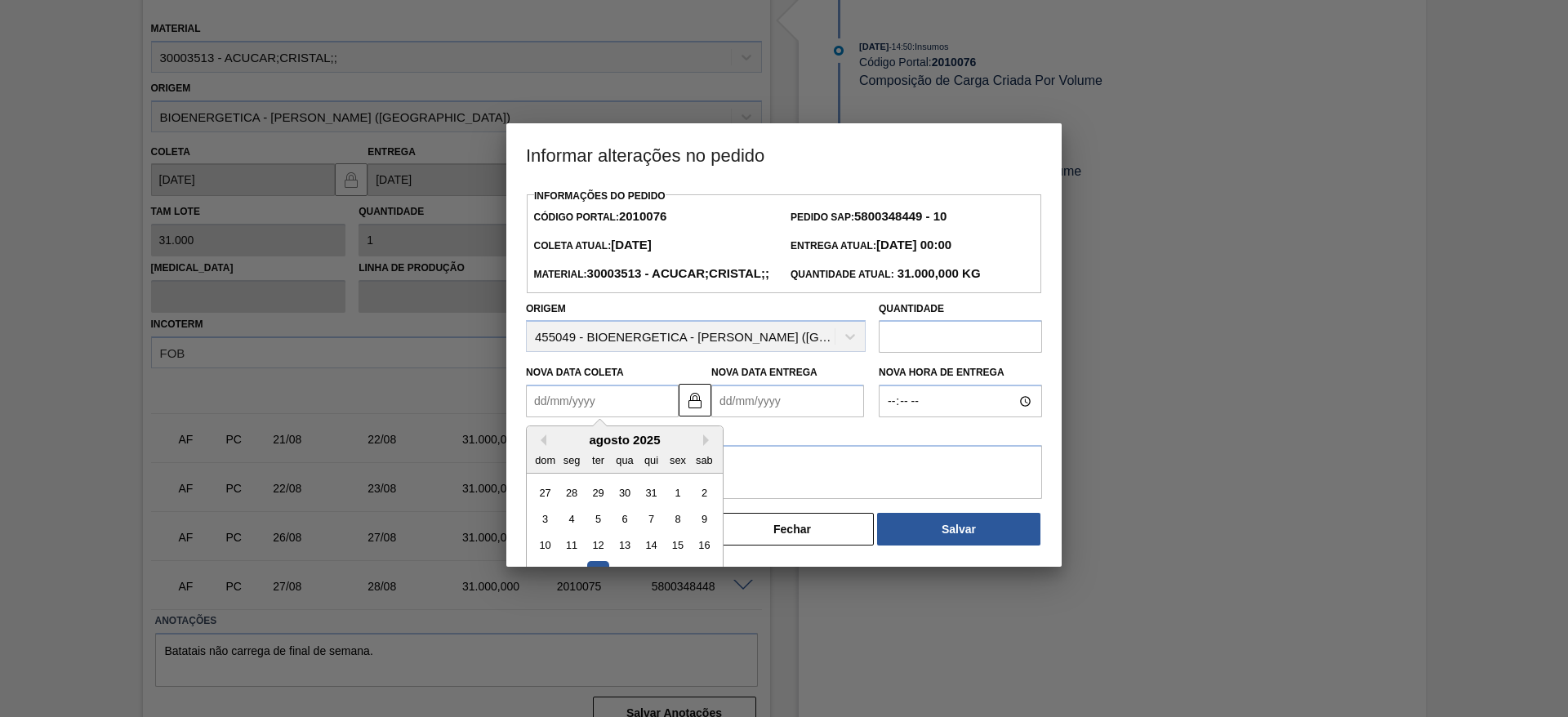
click at [580, 417] on Coleta "Nova Data Coleta" at bounding box center [602, 400] width 153 height 32
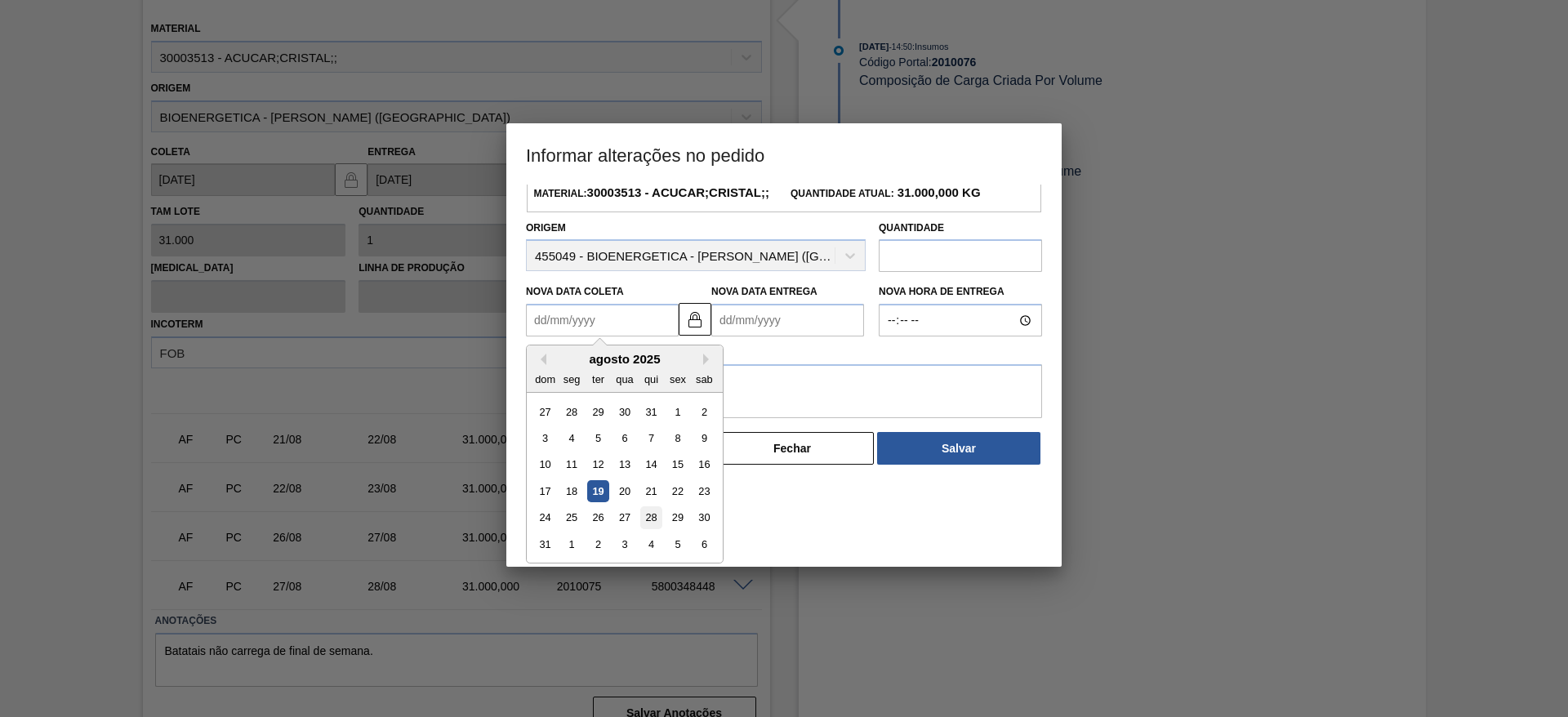
click at [662, 529] on div "28" at bounding box center [650, 518] width 22 height 22
type Coleta "28/08/2025"
type Entrega "29/08/2025"
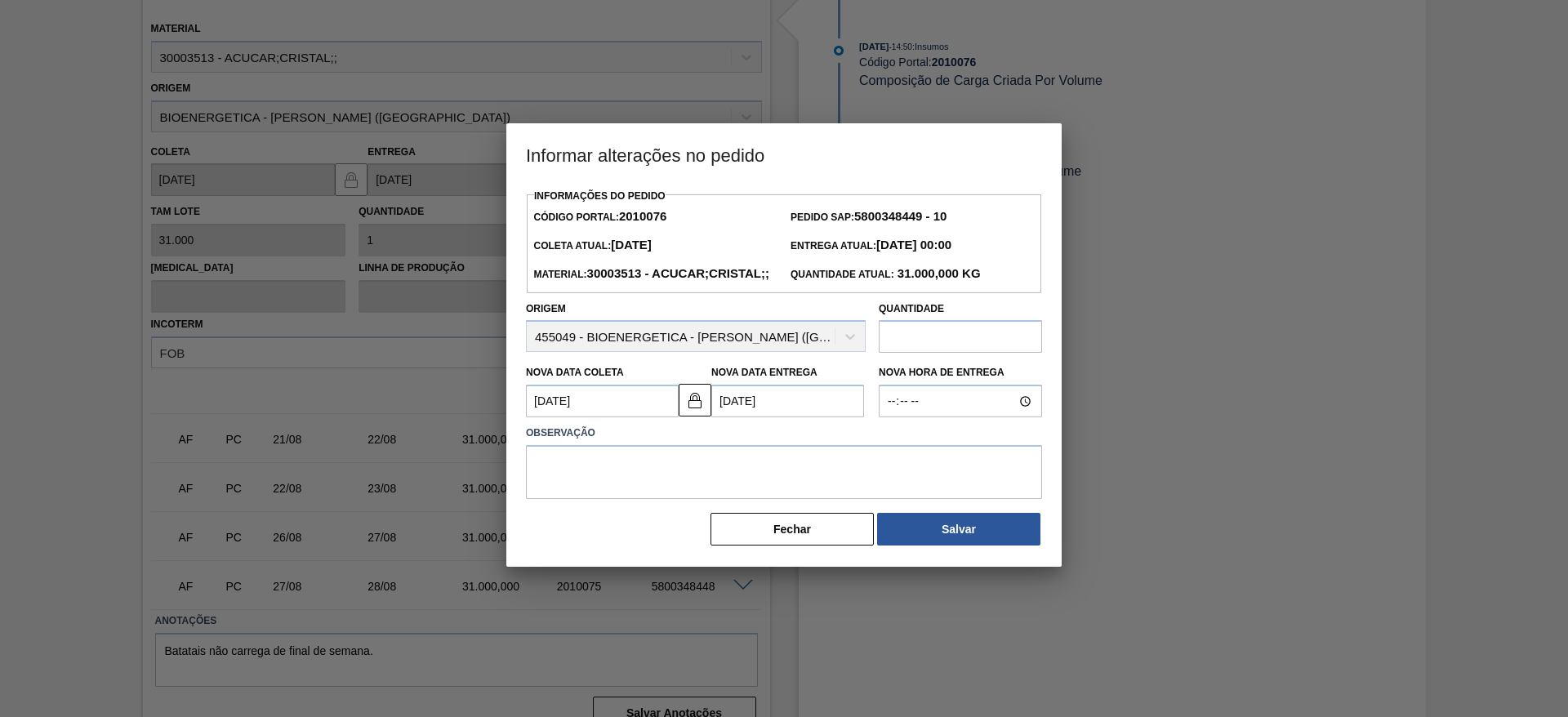
scroll to position [0, 0]
click at [680, 475] on textarea at bounding box center [784, 471] width 516 height 54
type textarea ","
click at [926, 546] on button "Salvar" at bounding box center [958, 528] width 163 height 32
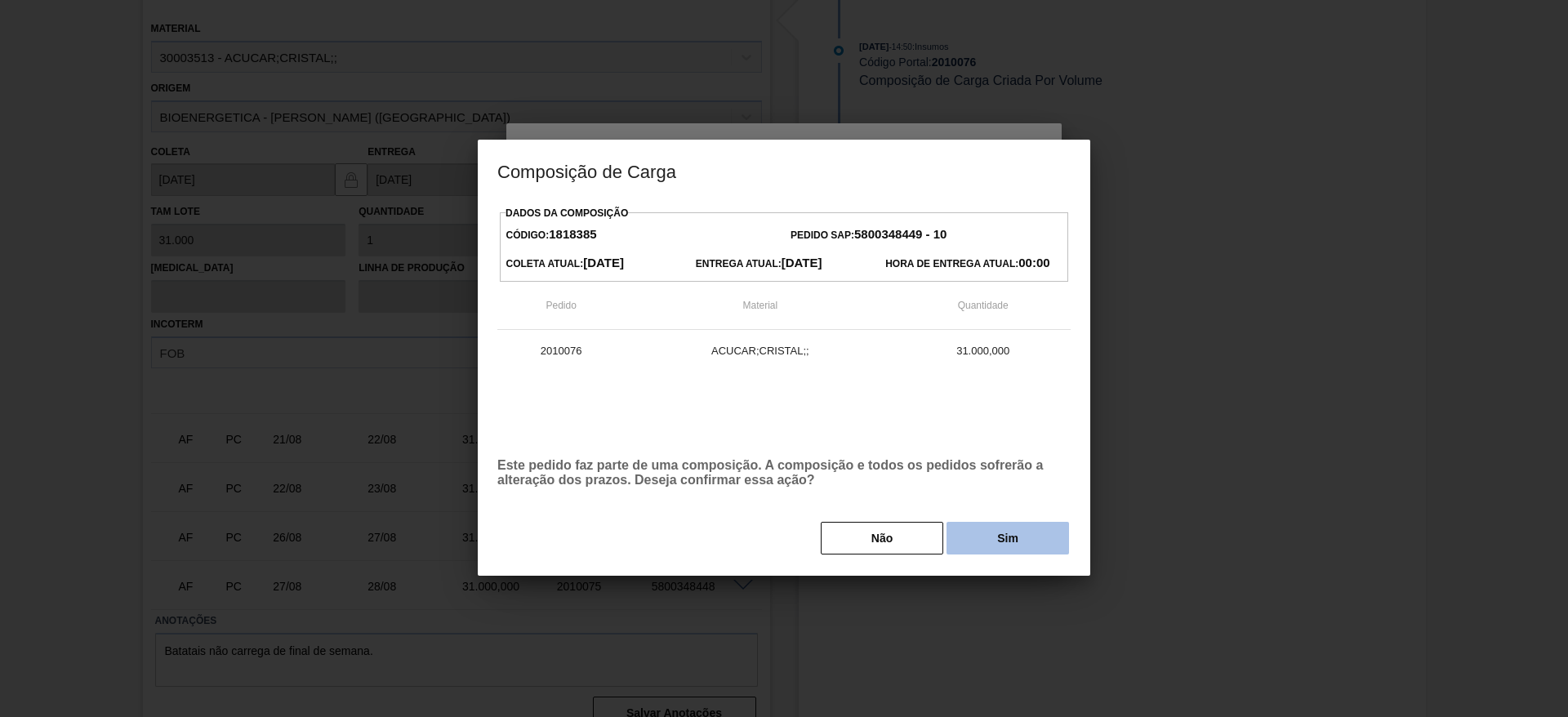
click at [999, 542] on button "Sim" at bounding box center [1007, 538] width 123 height 32
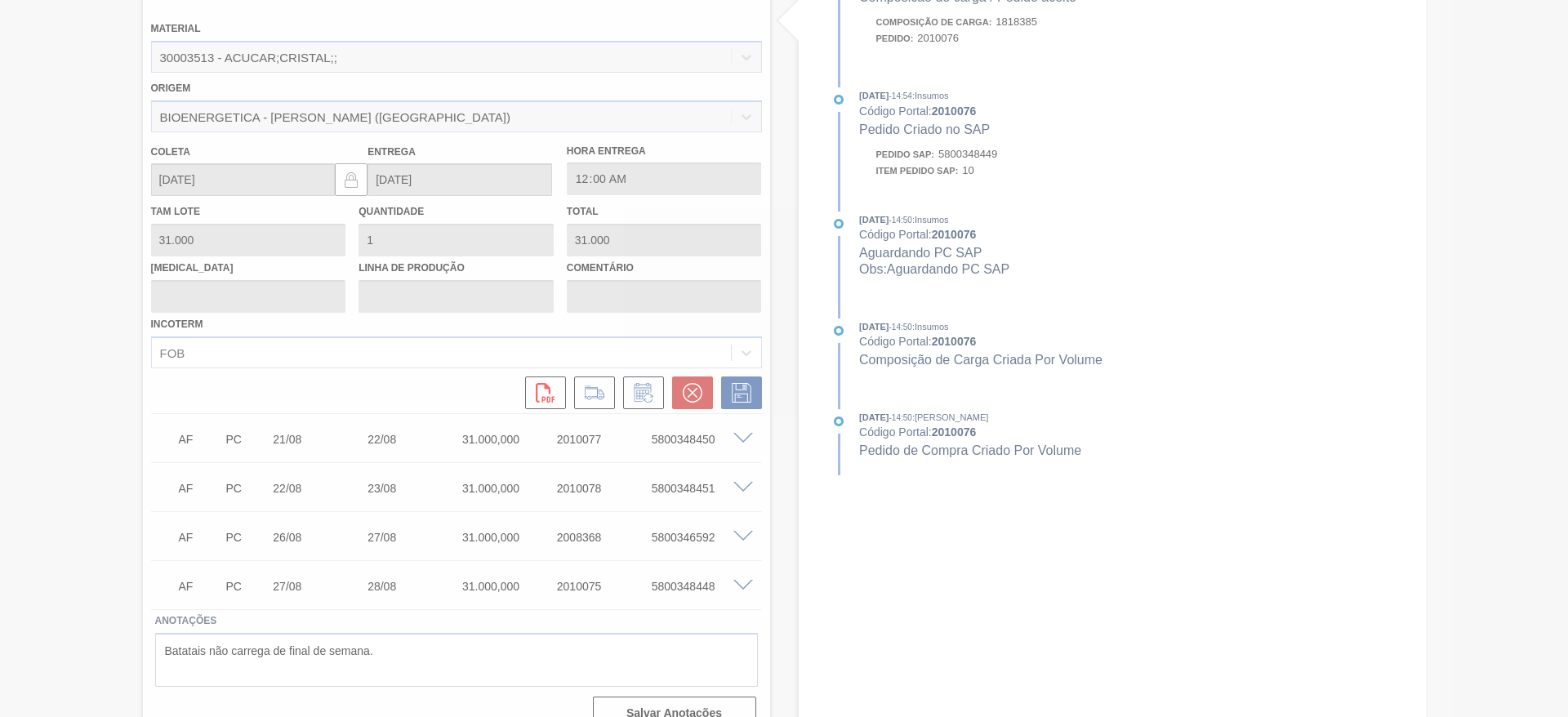
type input ","
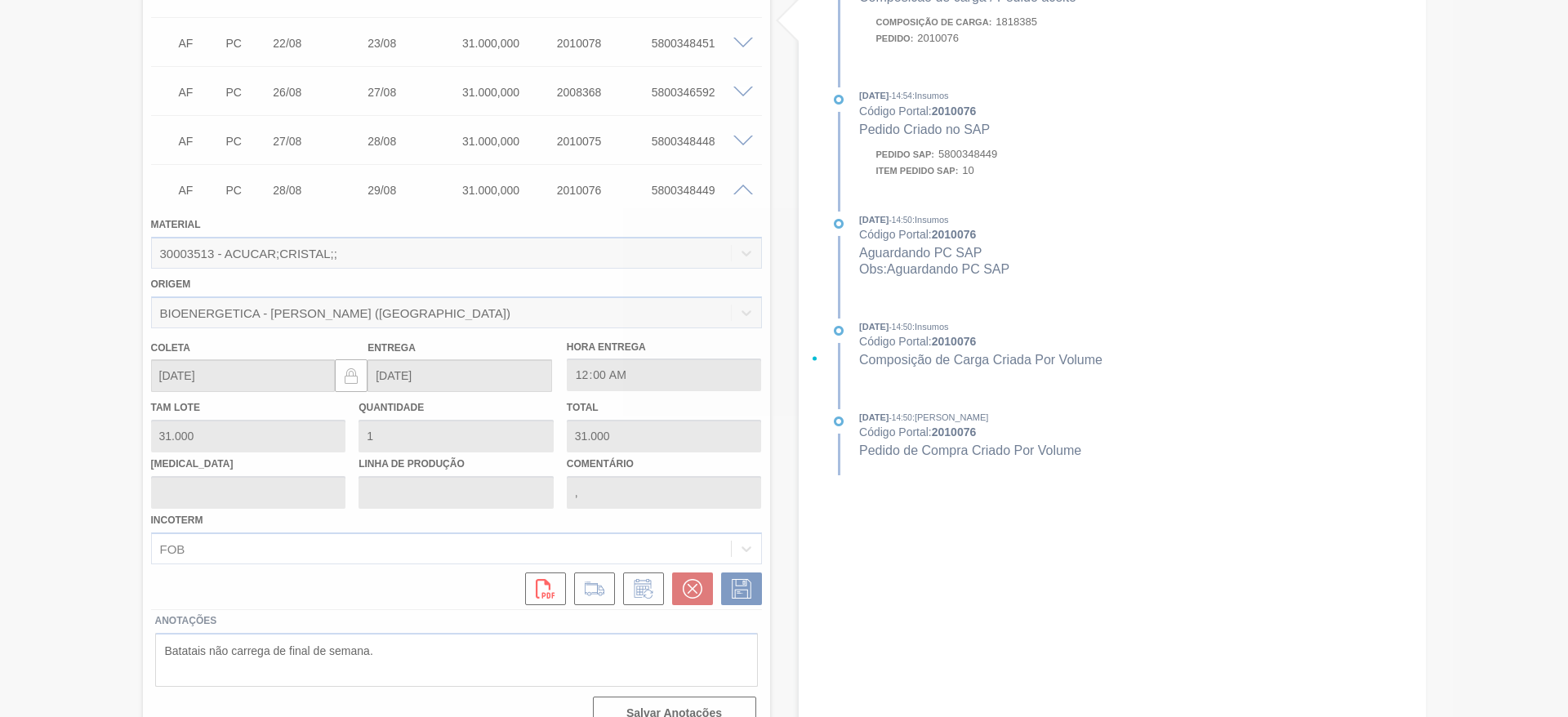
scroll to position [405, 0]
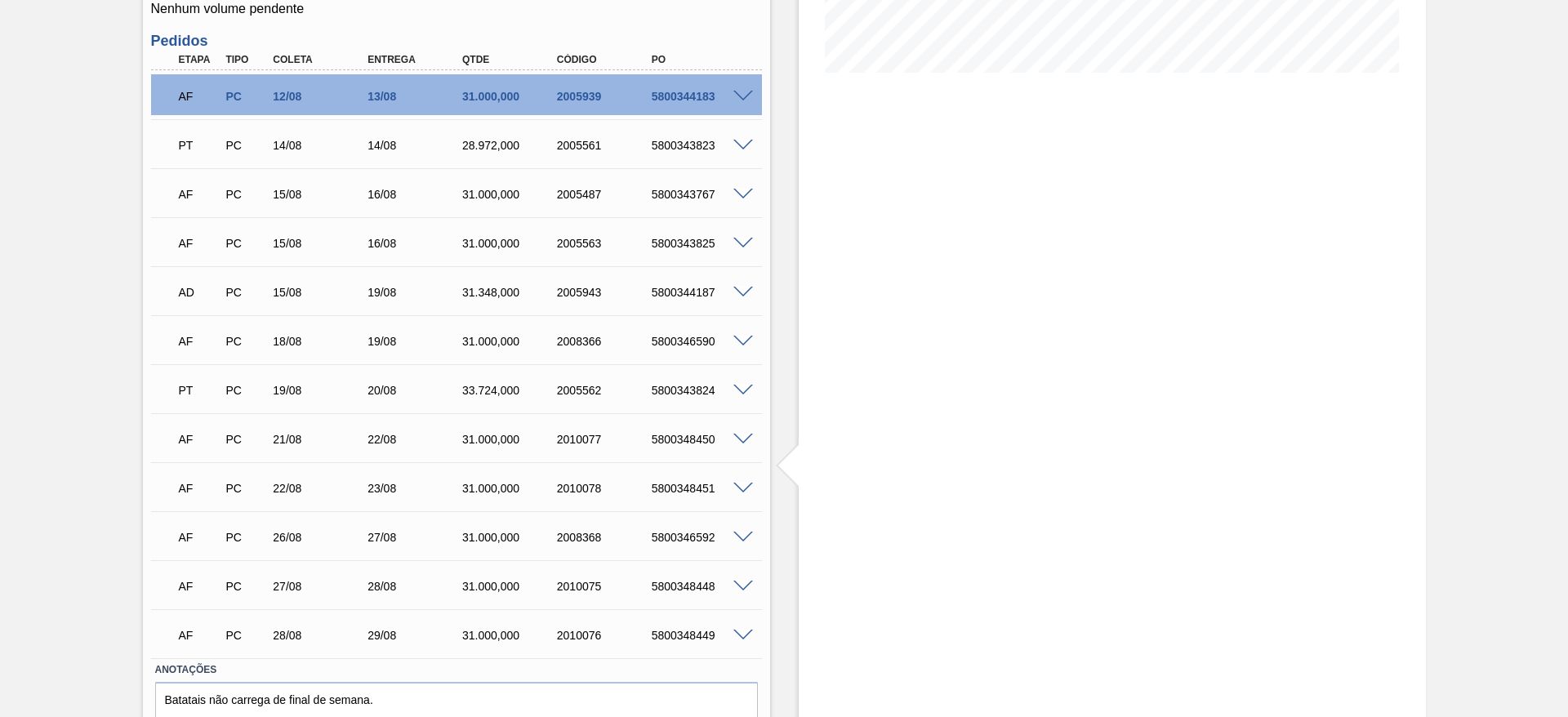
click at [740, 436] on span at bounding box center [743, 440] width 19 height 12
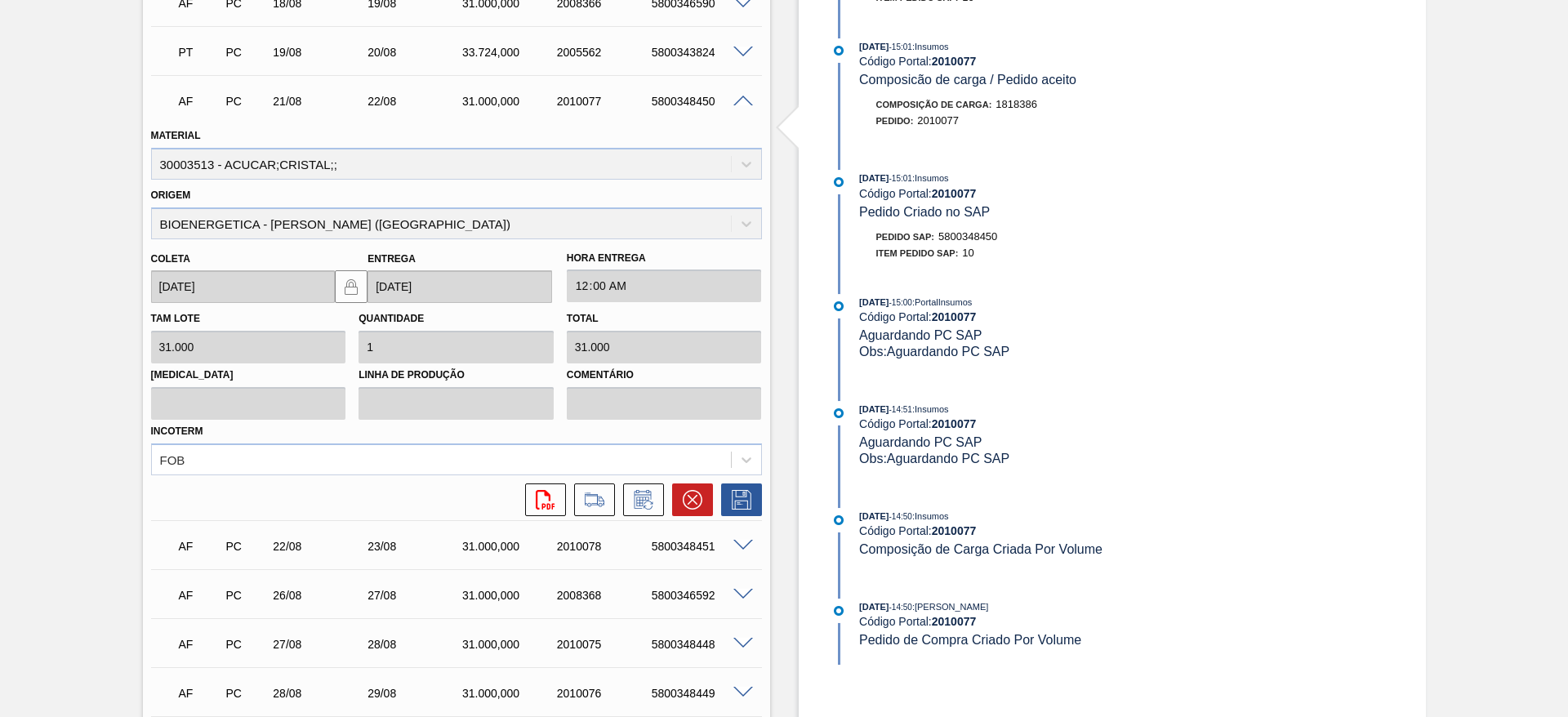
scroll to position [746, 0]
click at [645, 499] on icon at bounding box center [643, 497] width 26 height 19
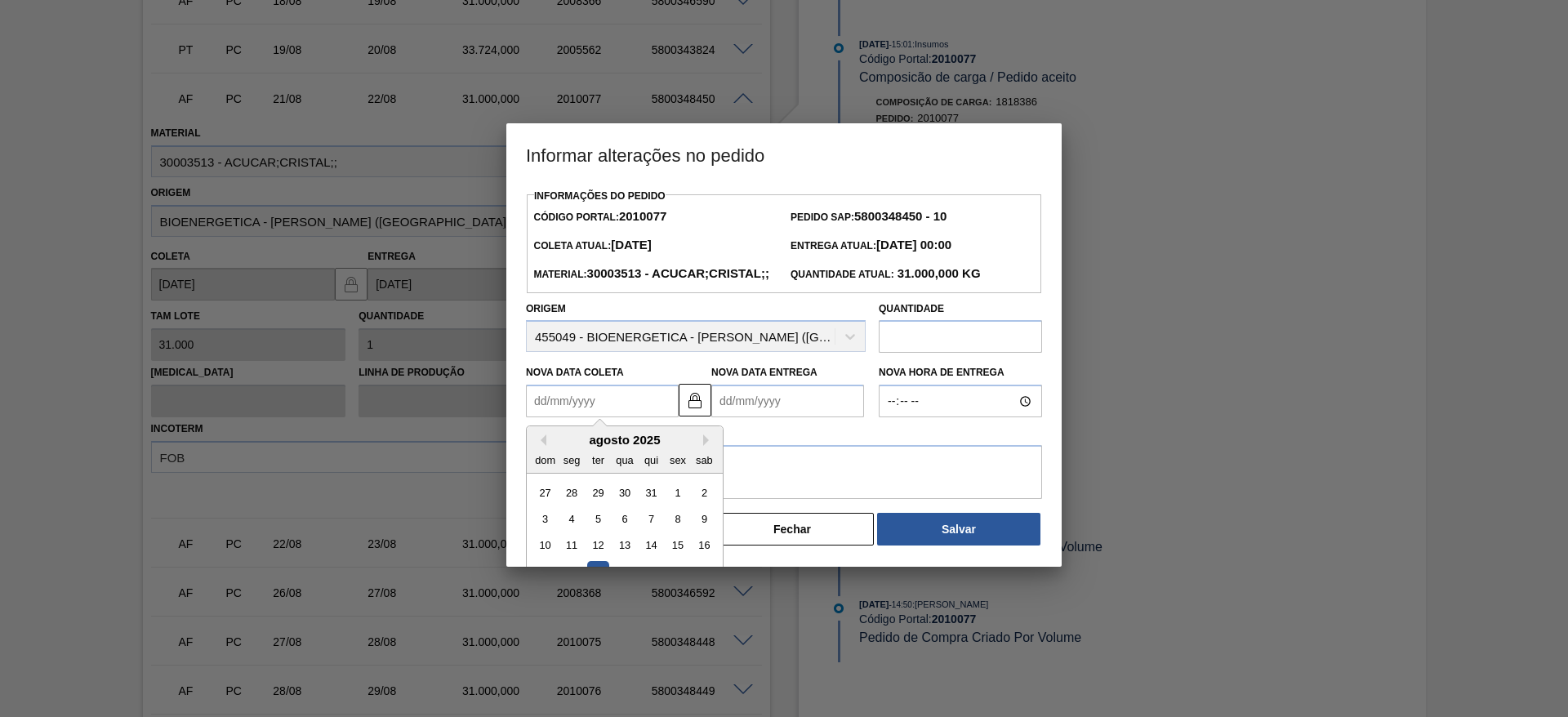
click at [591, 417] on Coleta "Nova Data Coleta" at bounding box center [602, 400] width 153 height 32
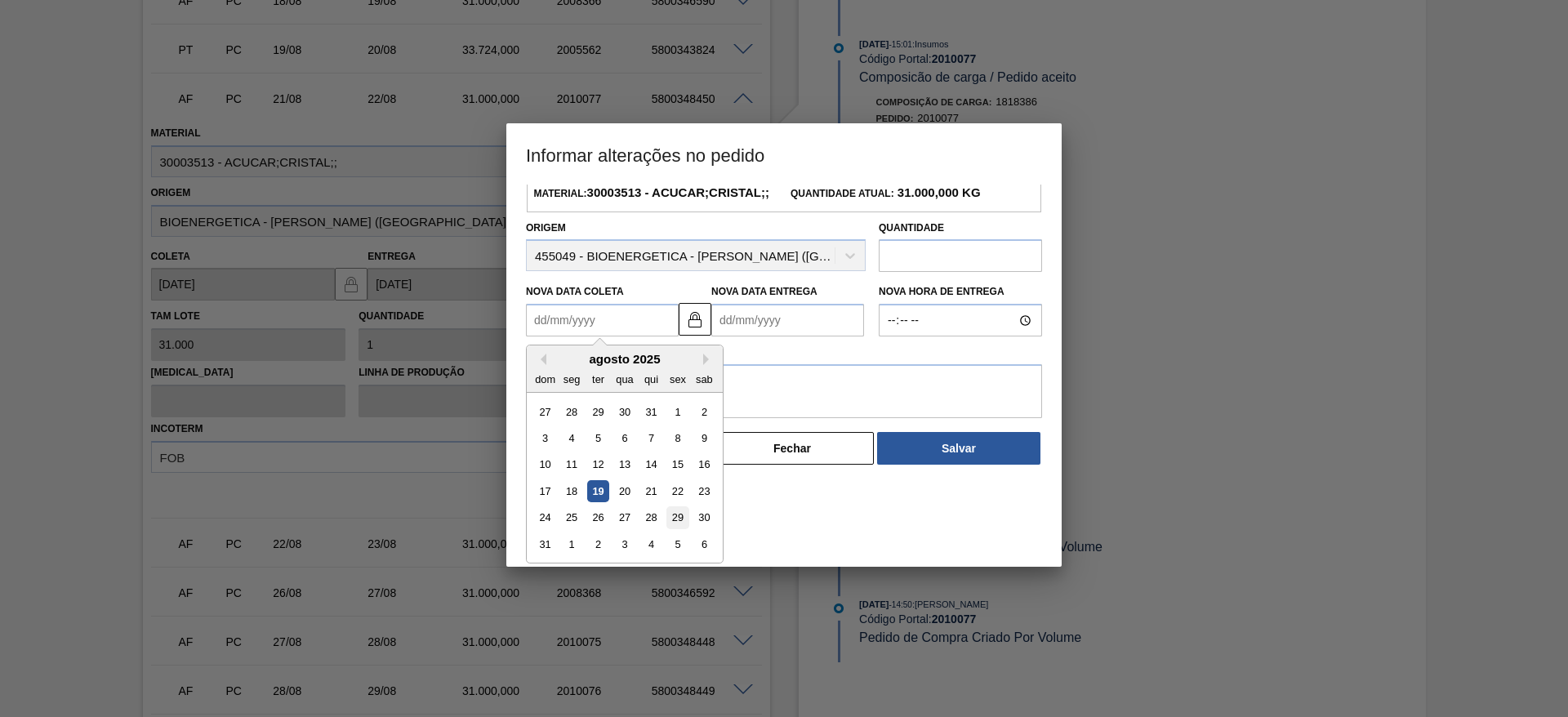
click at [684, 529] on div "29" at bounding box center [677, 518] width 22 height 22
type Coleta "29/08/2025"
type Entrega "30/08/2025"
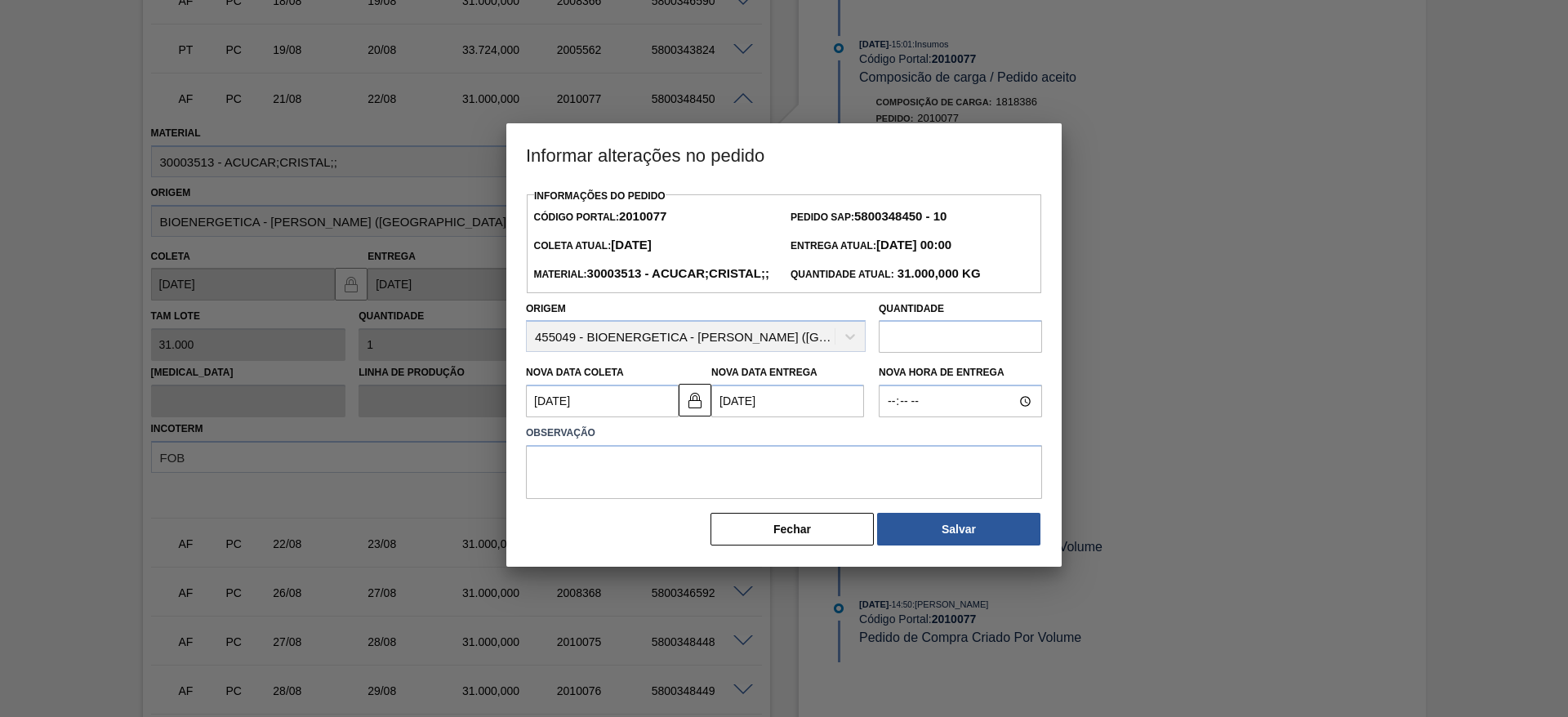
scroll to position [0, 0]
click at [703, 495] on textarea at bounding box center [784, 471] width 516 height 54
type textarea "."
click at [928, 544] on button "Salvar" at bounding box center [958, 528] width 163 height 32
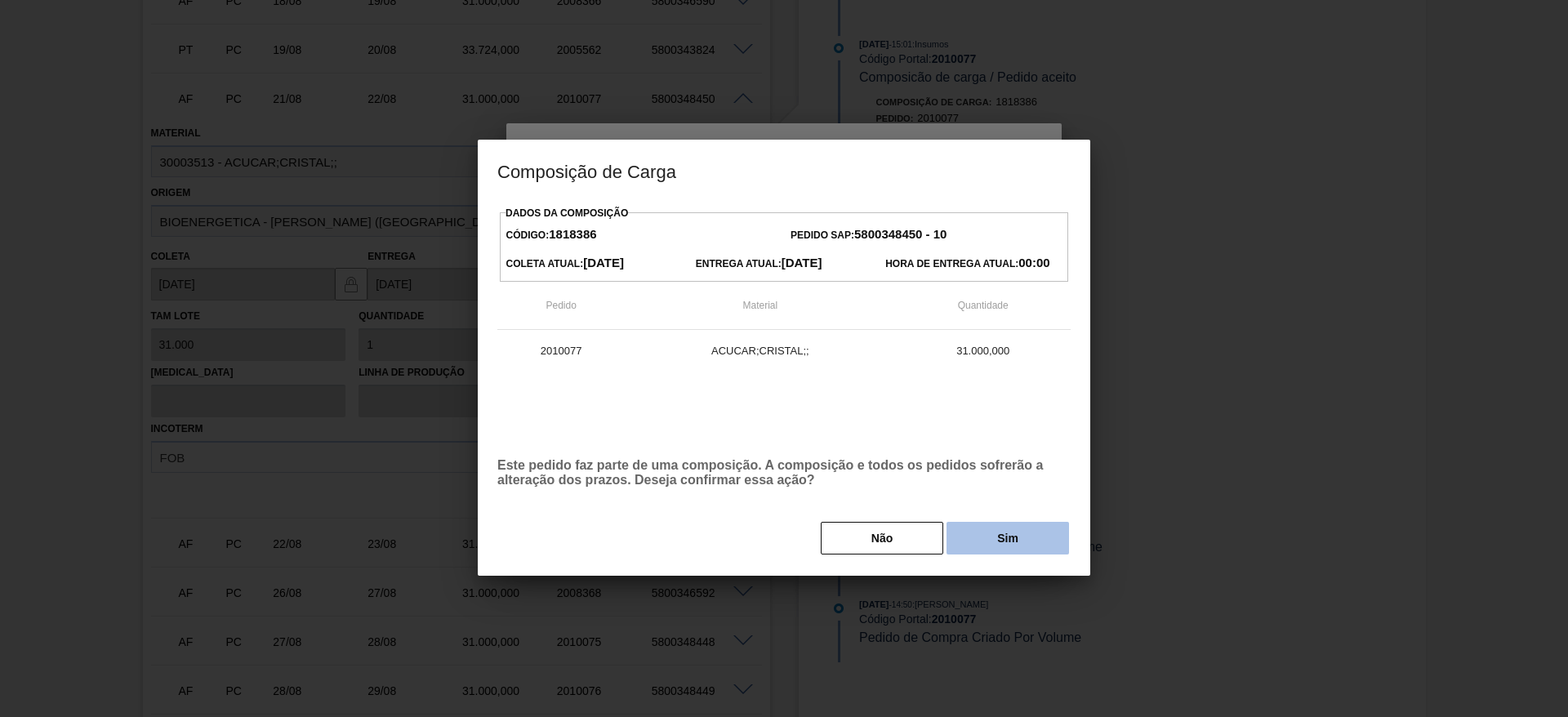
click at [1010, 539] on button "Sim" at bounding box center [1007, 538] width 123 height 32
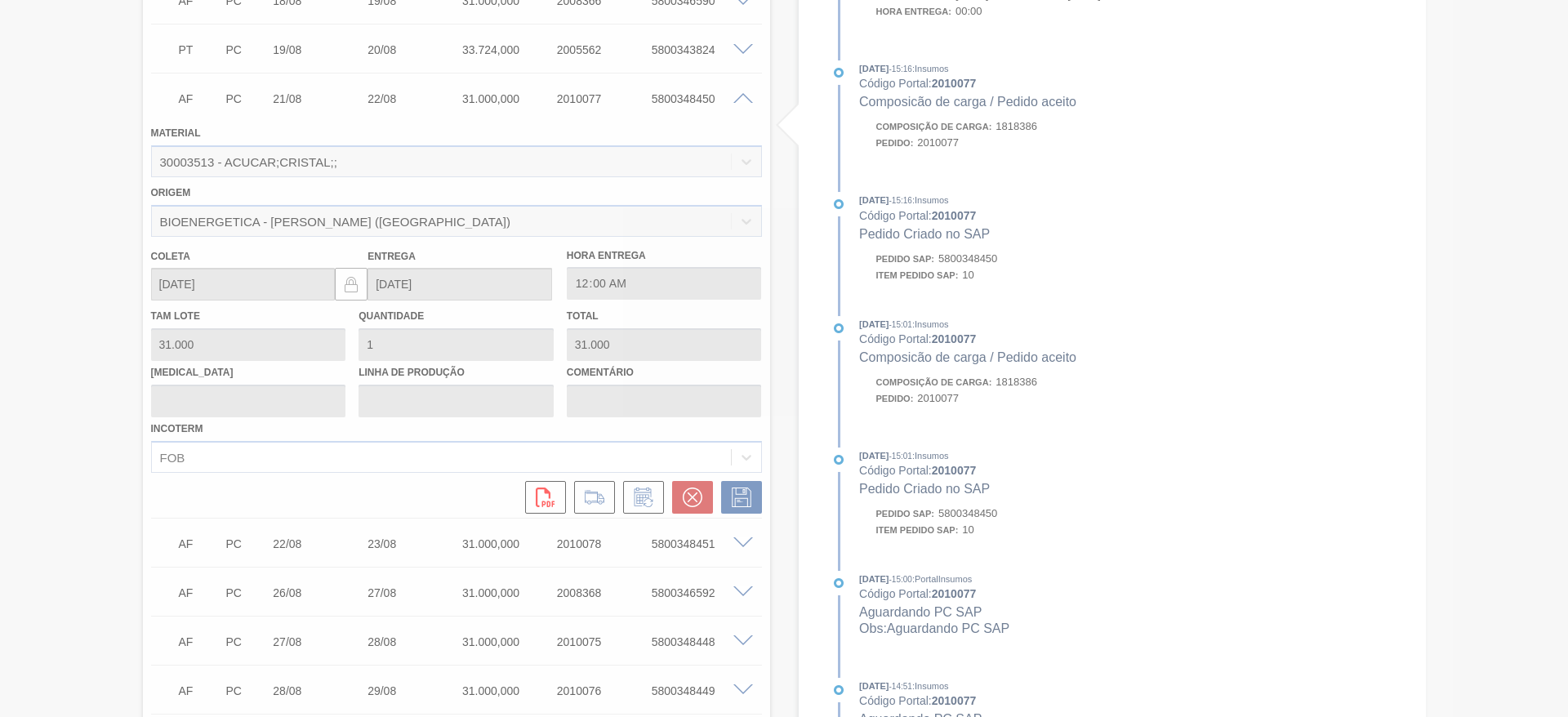
type input "."
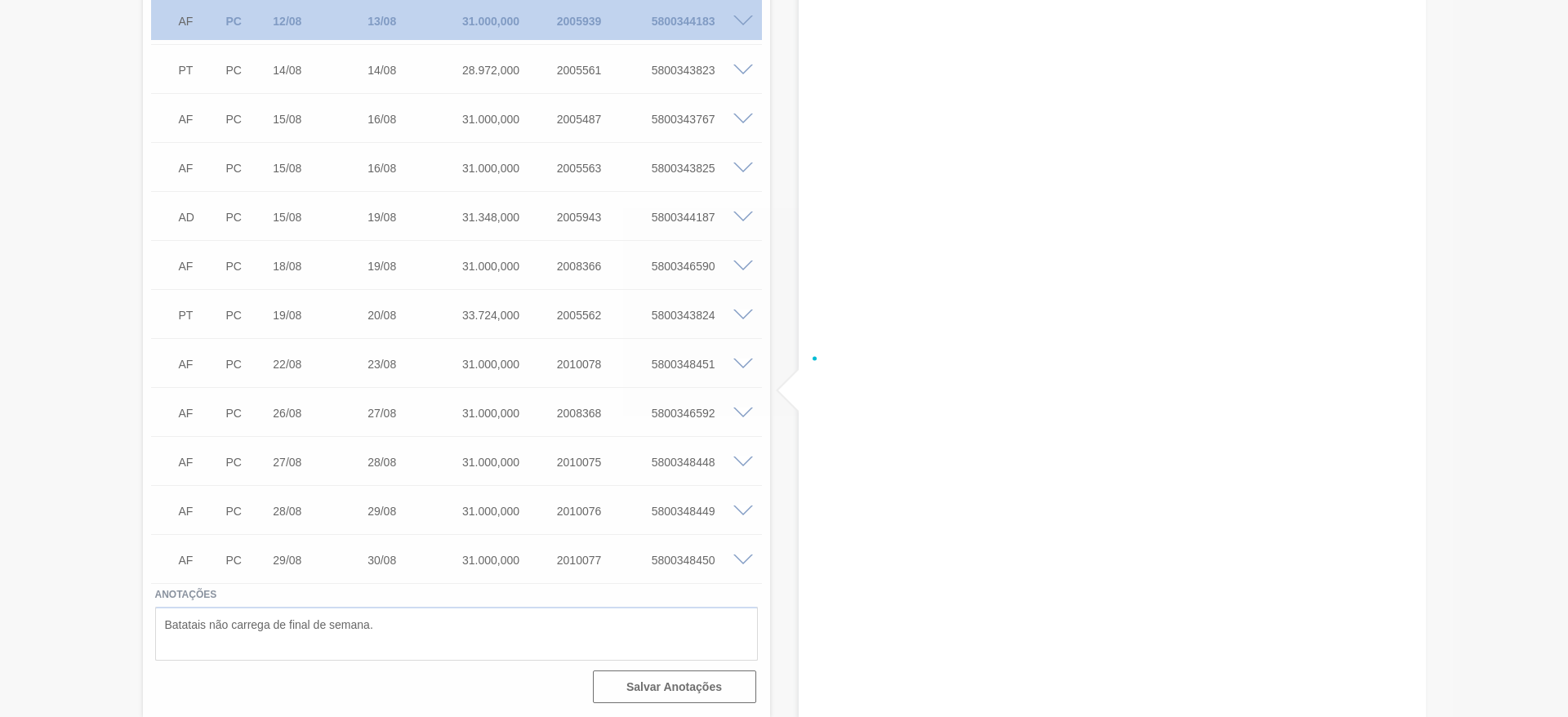
scroll to position [480, 0]
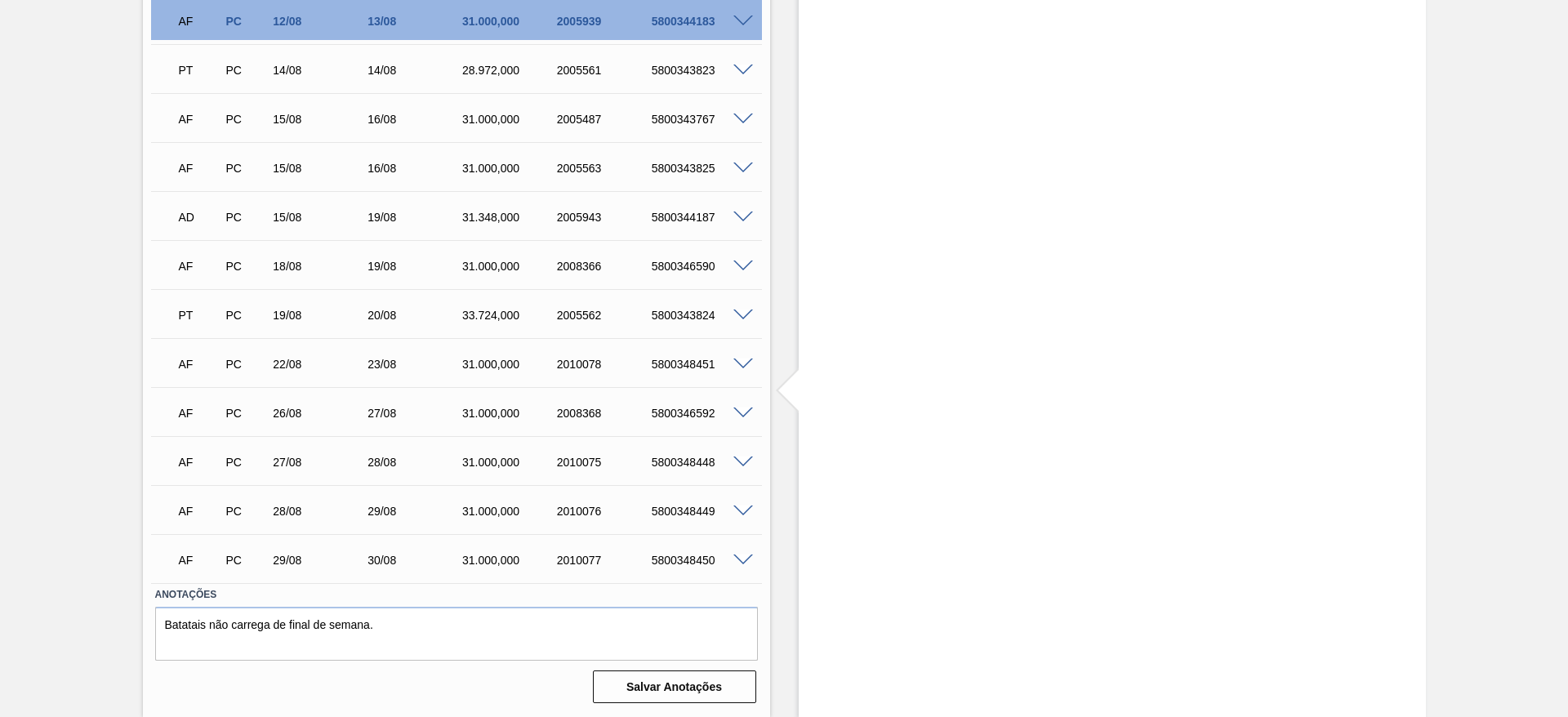
click at [738, 365] on span at bounding box center [743, 364] width 19 height 12
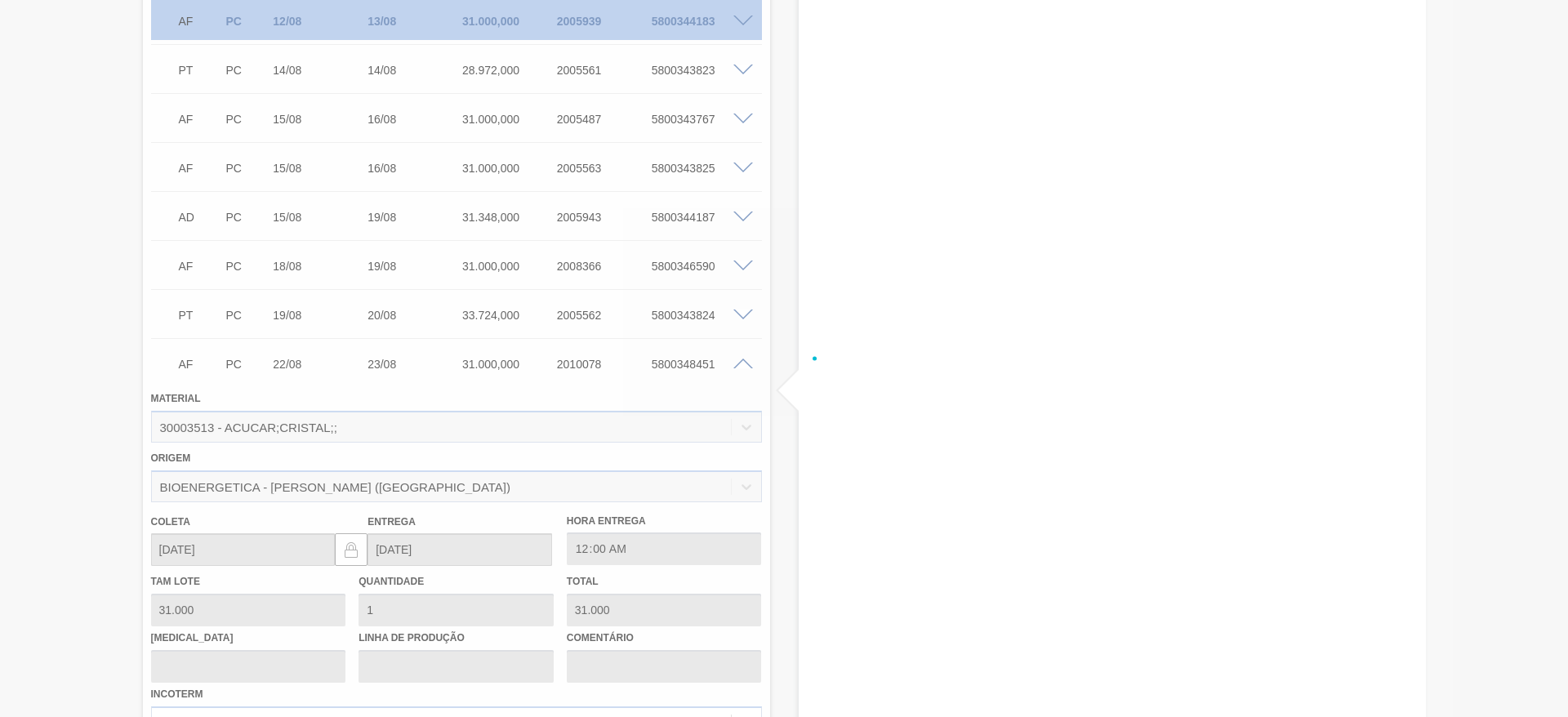
scroll to position [746, 0]
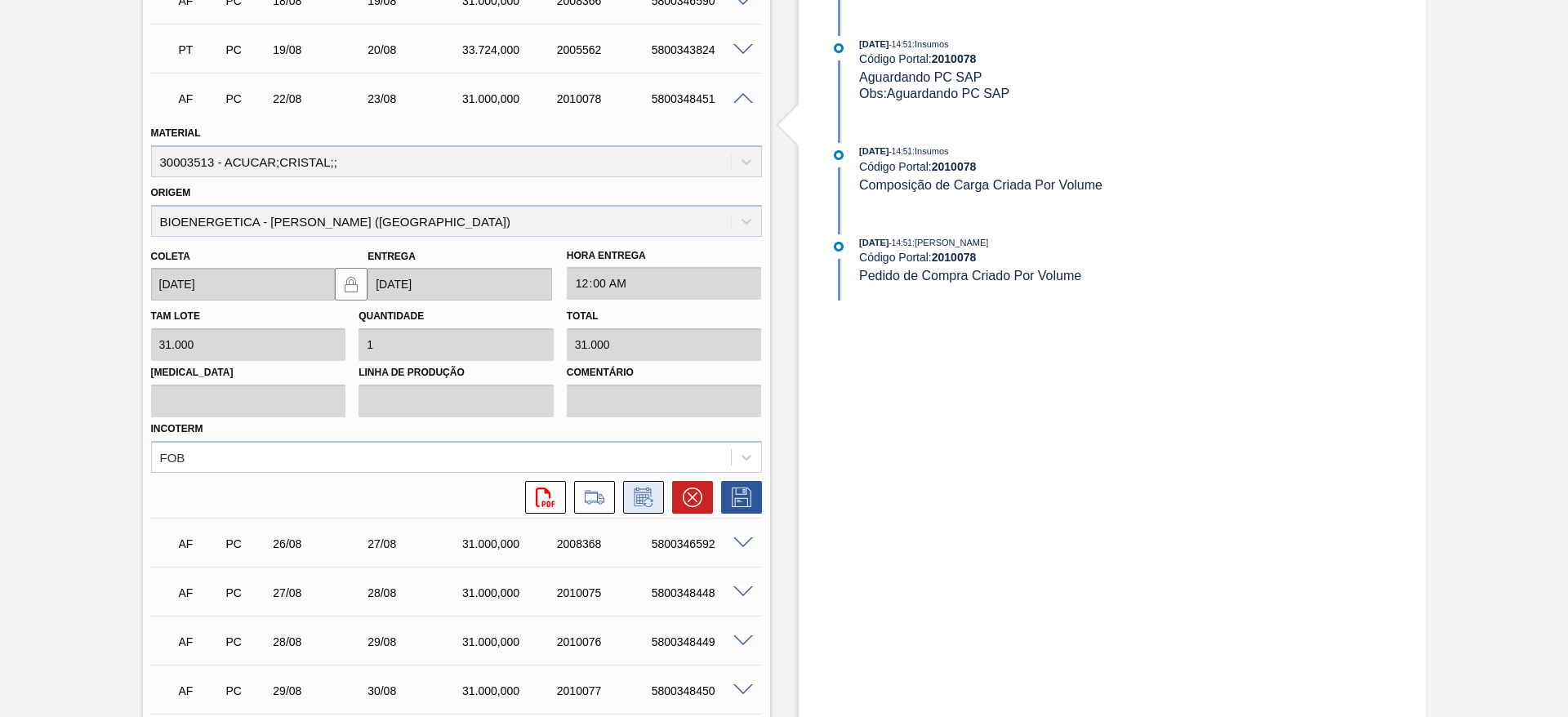
click at [626, 499] on button at bounding box center [643, 497] width 41 height 32
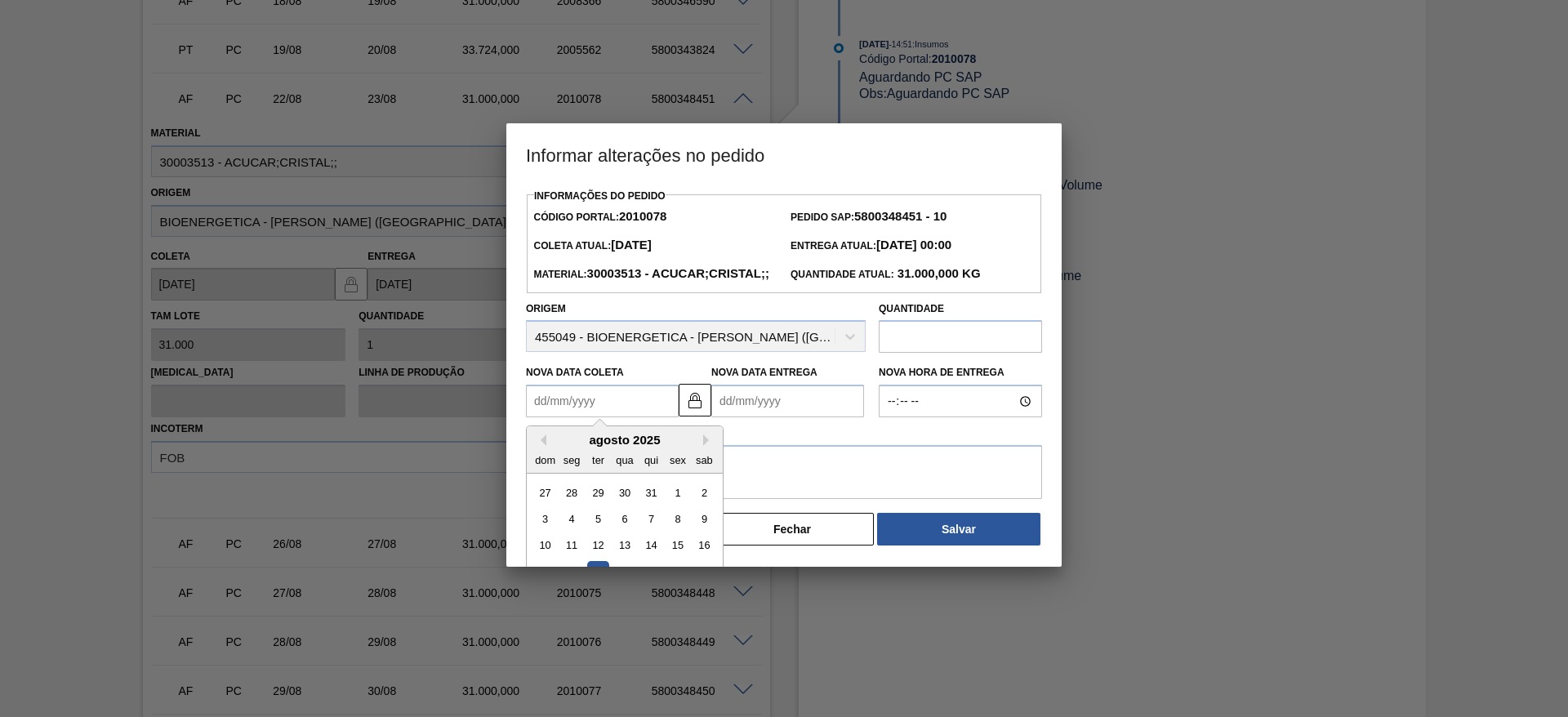
click at [596, 417] on Coleta "Nova Data Coleta" at bounding box center [602, 400] width 153 height 32
click at [703, 446] on button "Next Month" at bounding box center [708, 440] width 11 height 11
click at [570, 504] on div "1" at bounding box center [571, 492] width 22 height 22
type Coleta "01/09/2025"
type Entrega "02/09/2025"
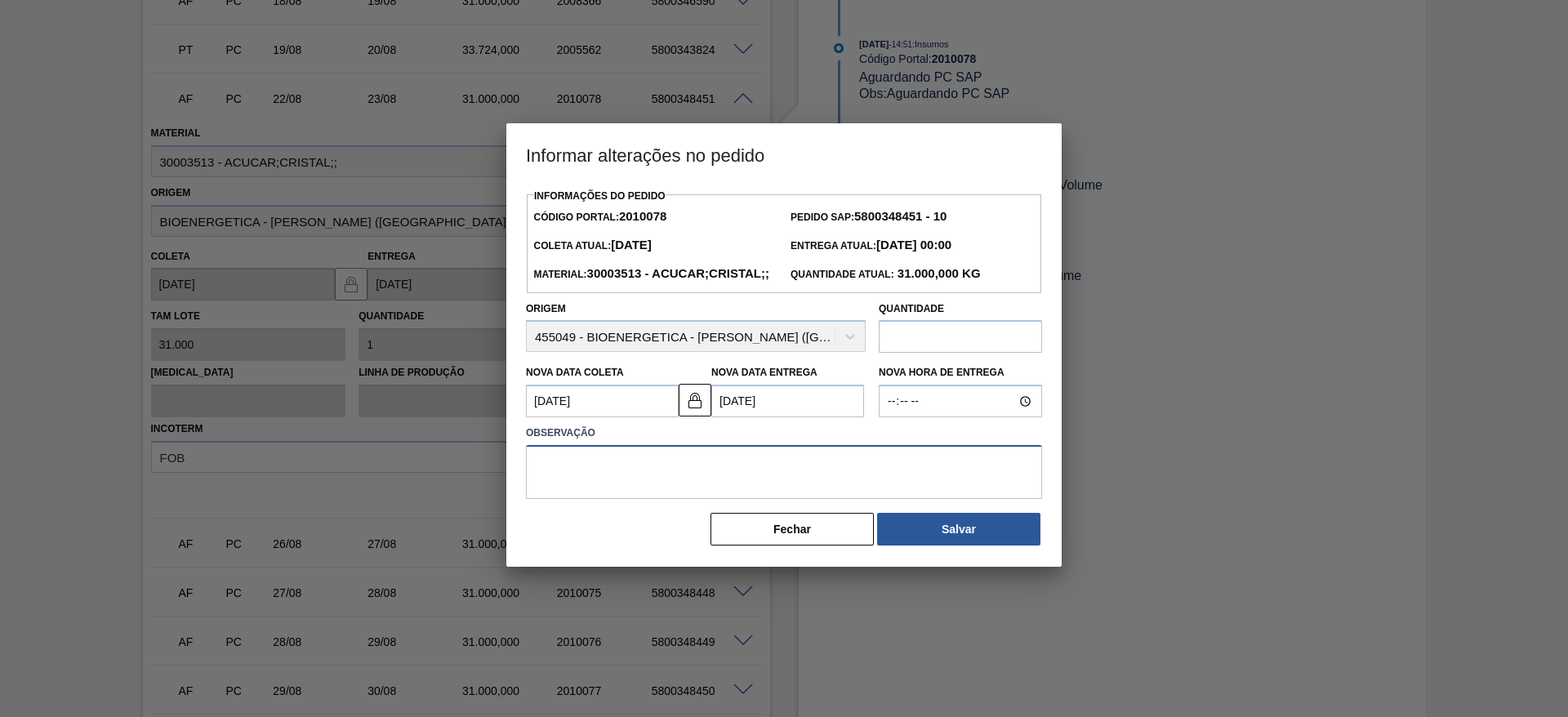
click at [663, 499] on textarea at bounding box center [784, 471] width 516 height 54
type textarea "."
click at [917, 546] on button "Salvar" at bounding box center [958, 528] width 163 height 32
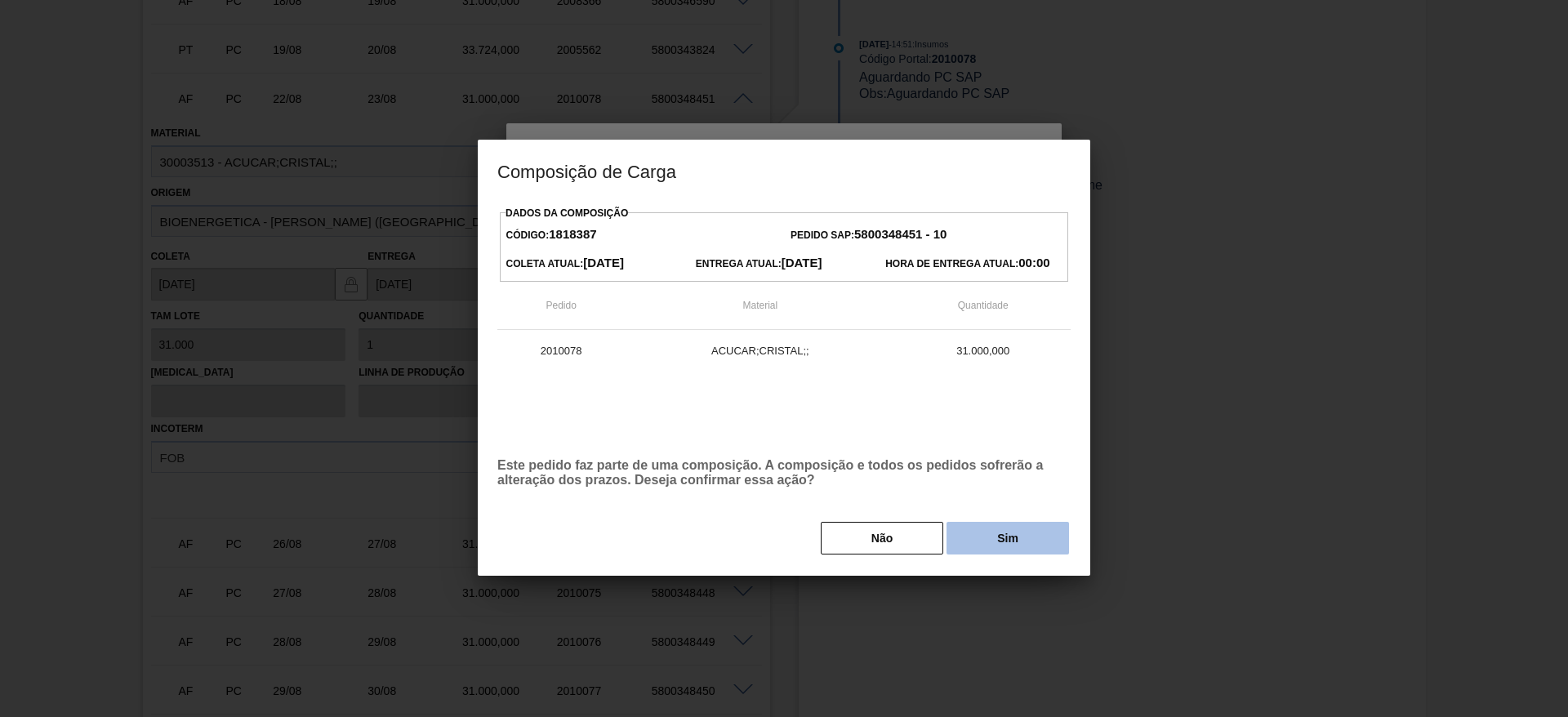
click at [1024, 541] on button "Sim" at bounding box center [1007, 538] width 123 height 32
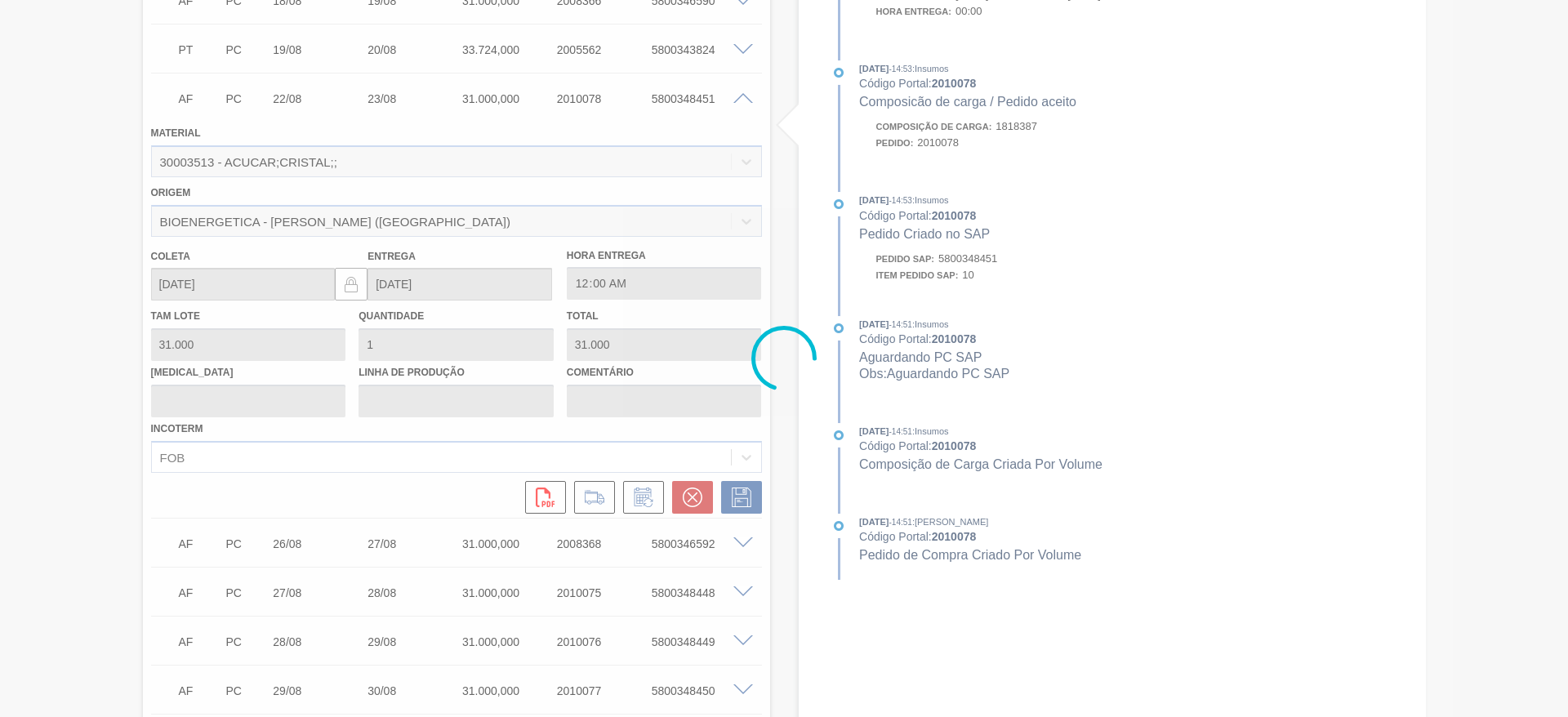
type input "."
type input "01/09/2025"
type input "02/09/2025"
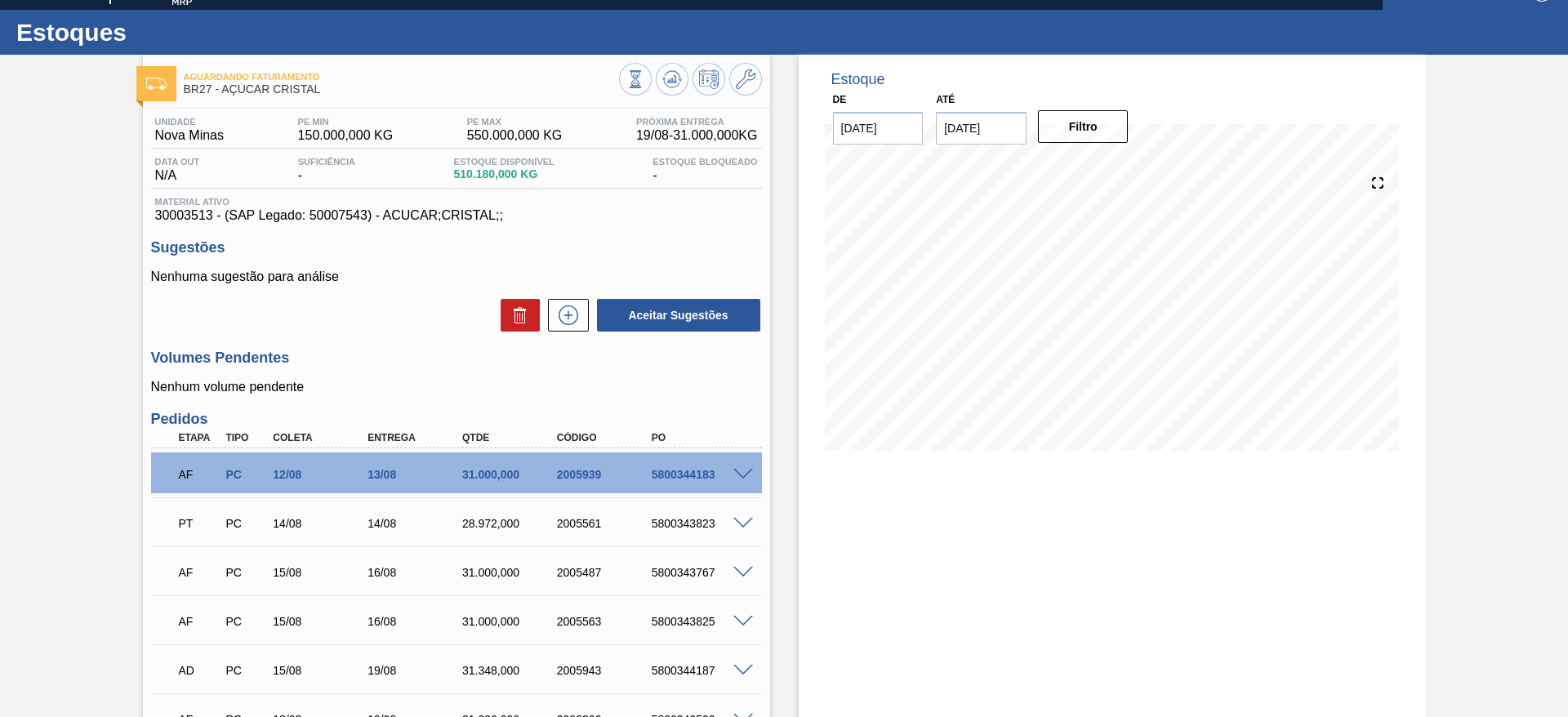
scroll to position [0, 0]
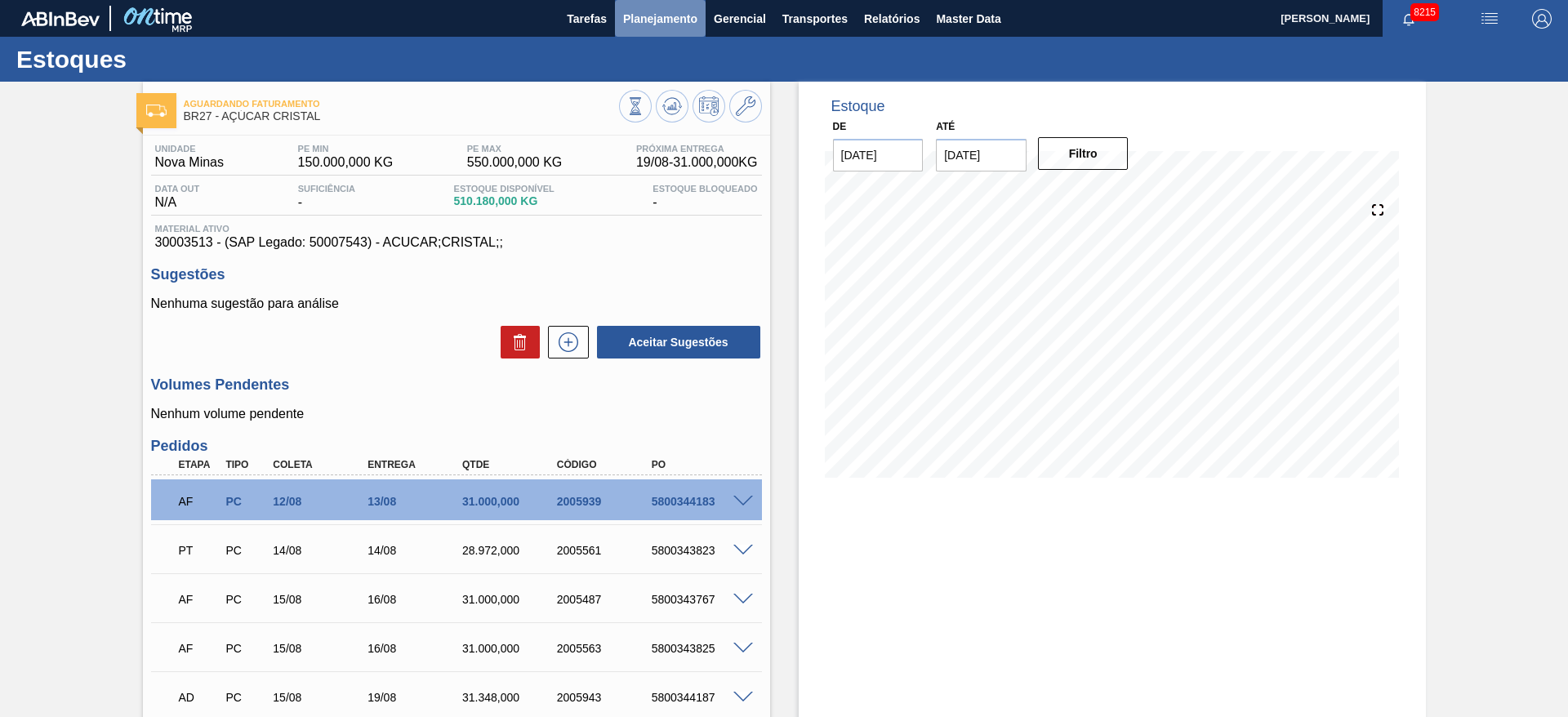
click at [662, 31] on button "Planejamento" at bounding box center [660, 18] width 90 height 37
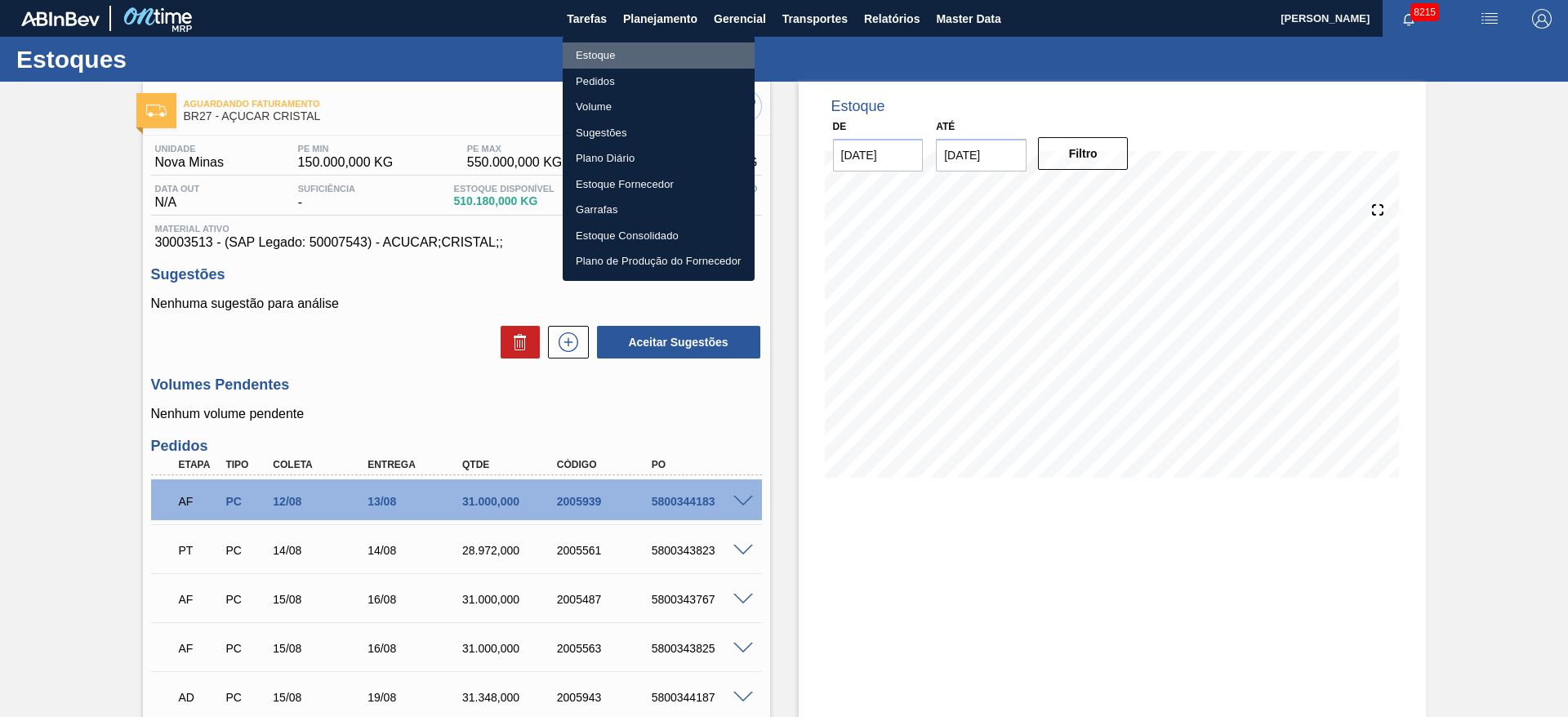
click at [652, 59] on li "Estoque" at bounding box center [658, 55] width 192 height 26
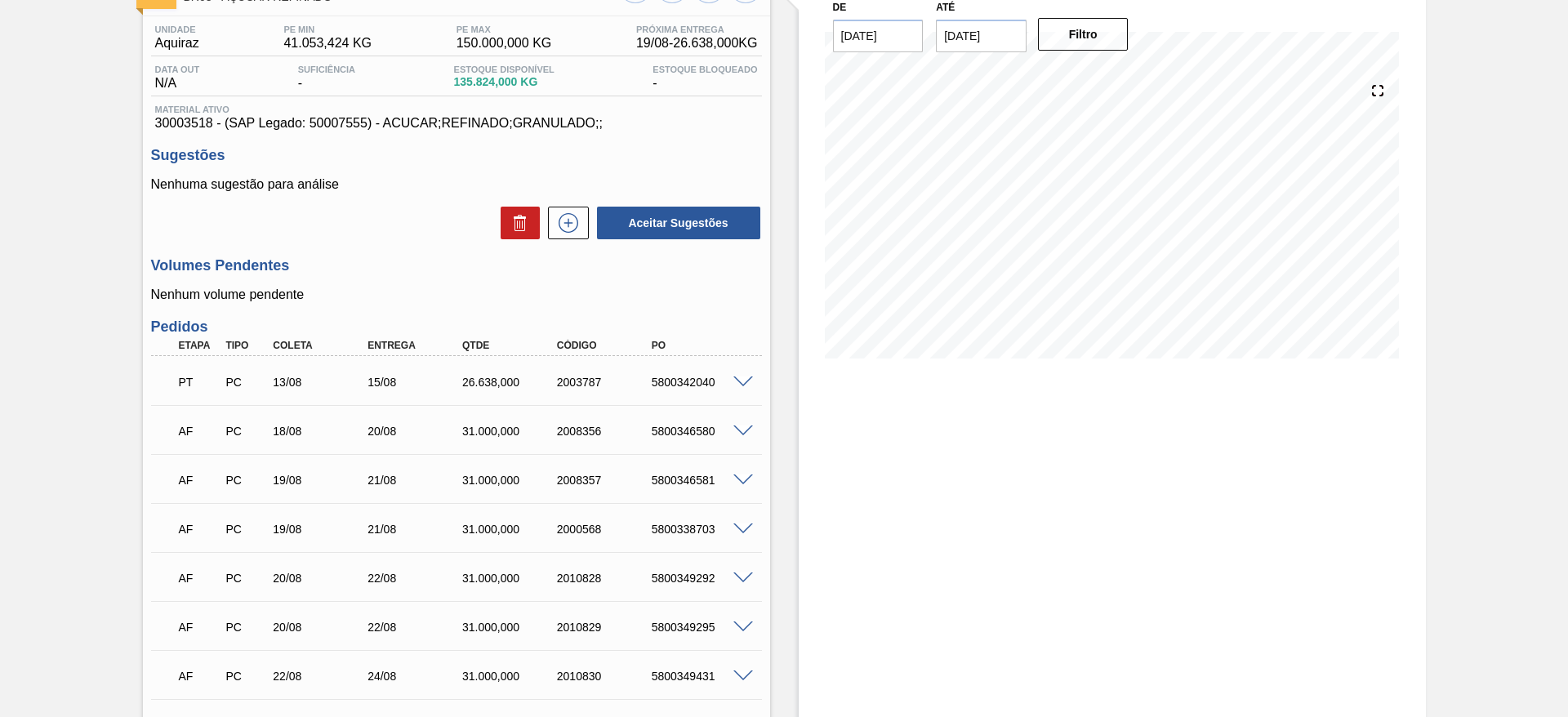
scroll to position [174, 0]
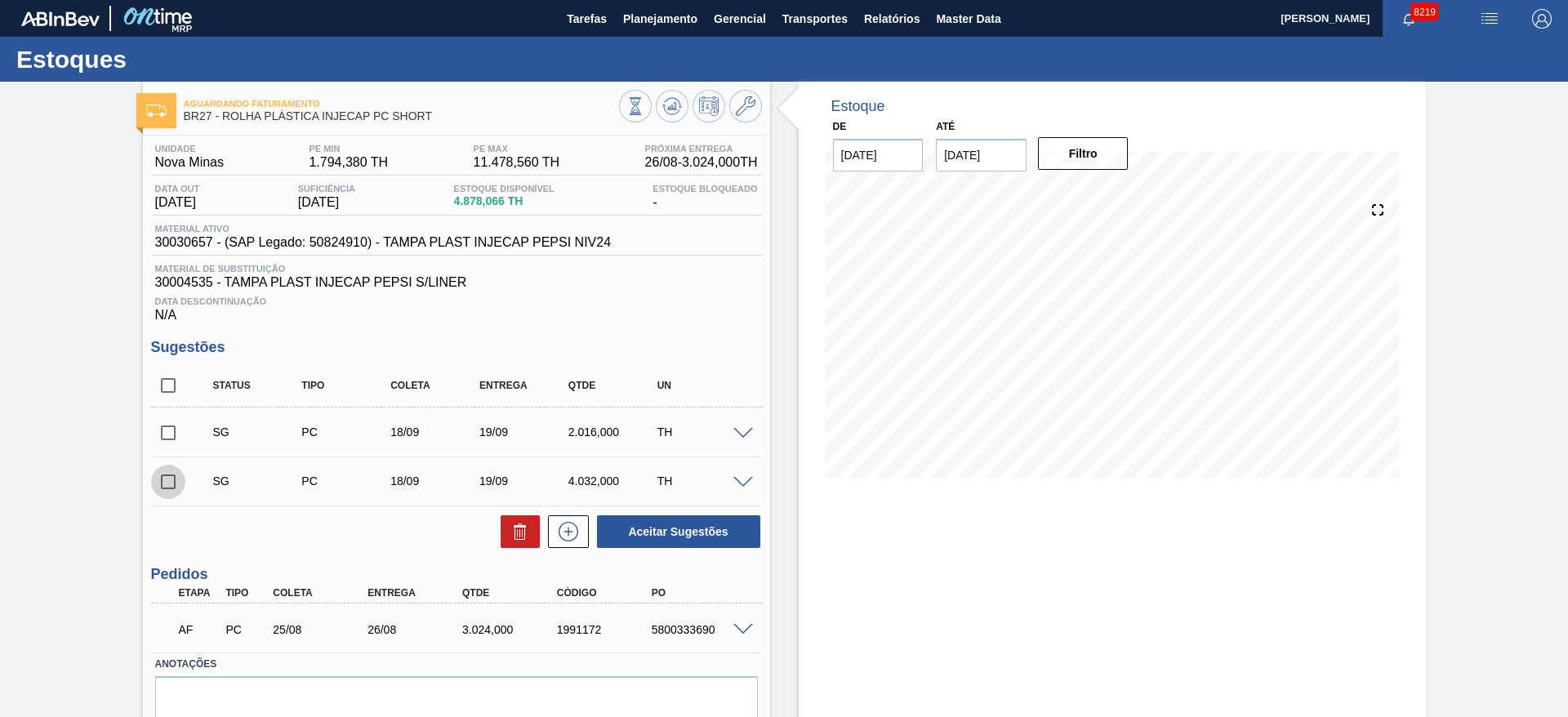
click at [168, 483] on input "checkbox" at bounding box center [168, 481] width 34 height 34
click at [698, 522] on button "Aceitar Sugestões" at bounding box center [678, 531] width 163 height 32
checkbox input "false"
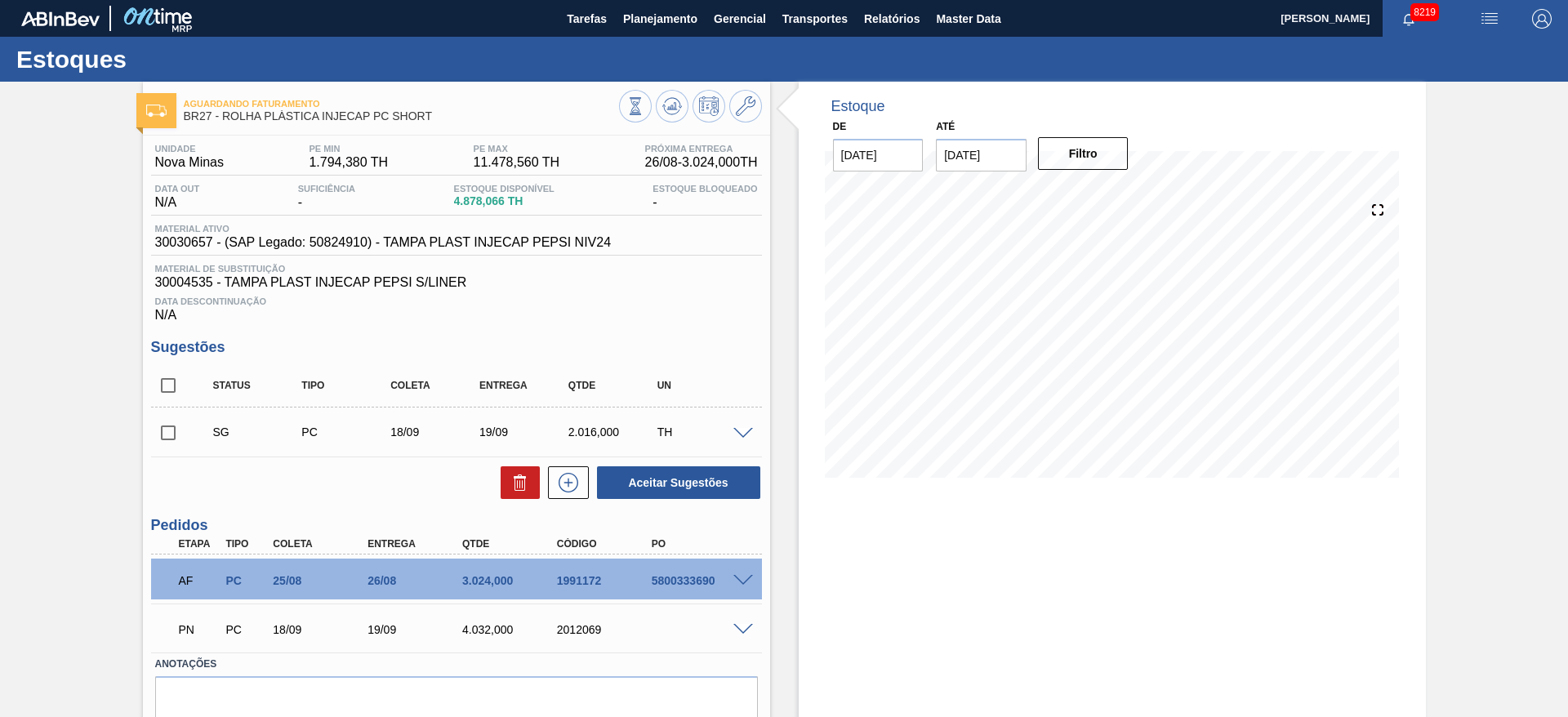
click at [939, 536] on div "Estoque De [DATE] Até [DATE] Filtro" at bounding box center [1112, 434] width 627 height 705
